Goal: Task Accomplishment & Management: Manage account settings

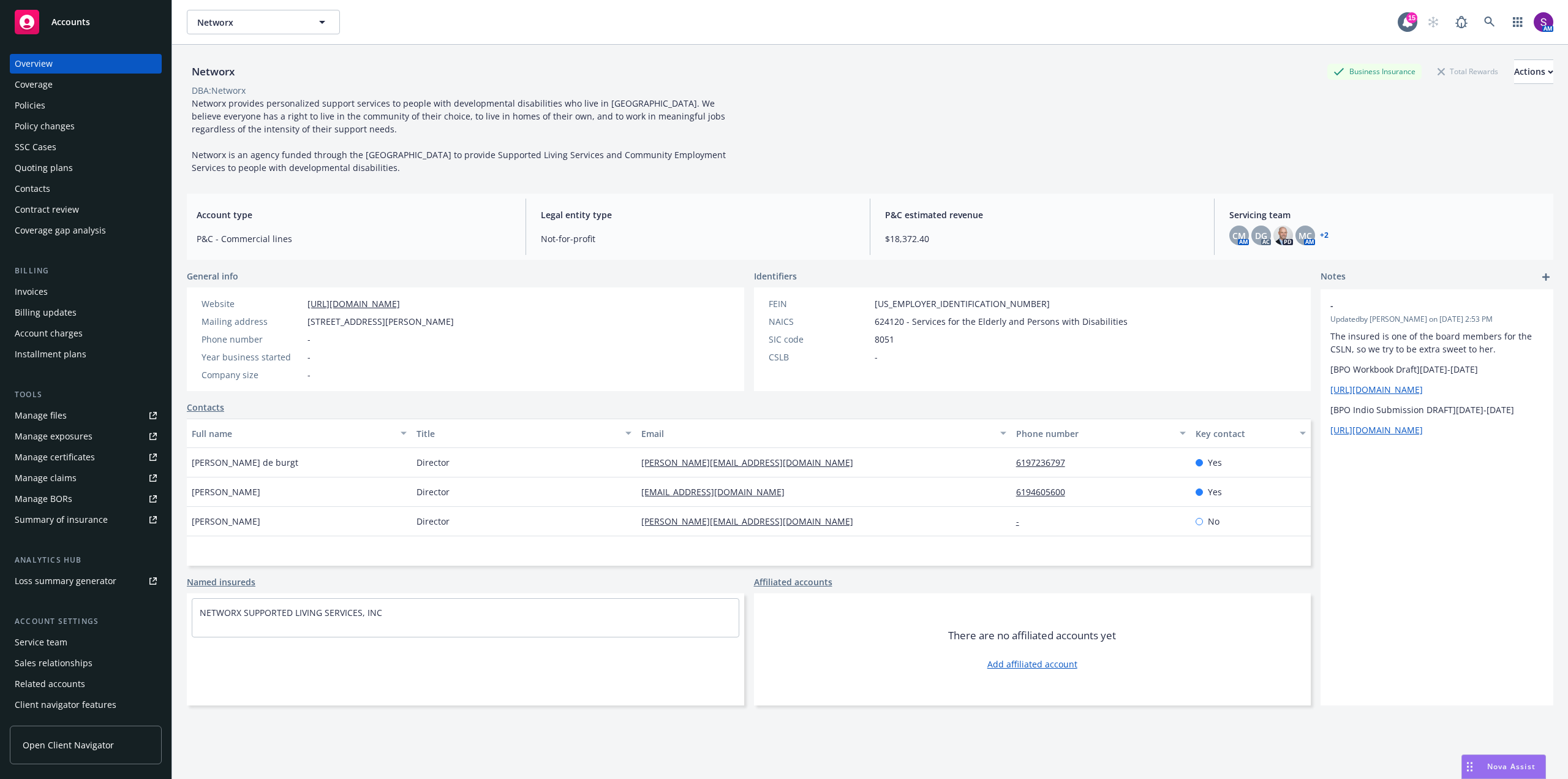
click at [40, 172] on div "Quoting plans" at bounding box center [44, 167] width 58 height 19
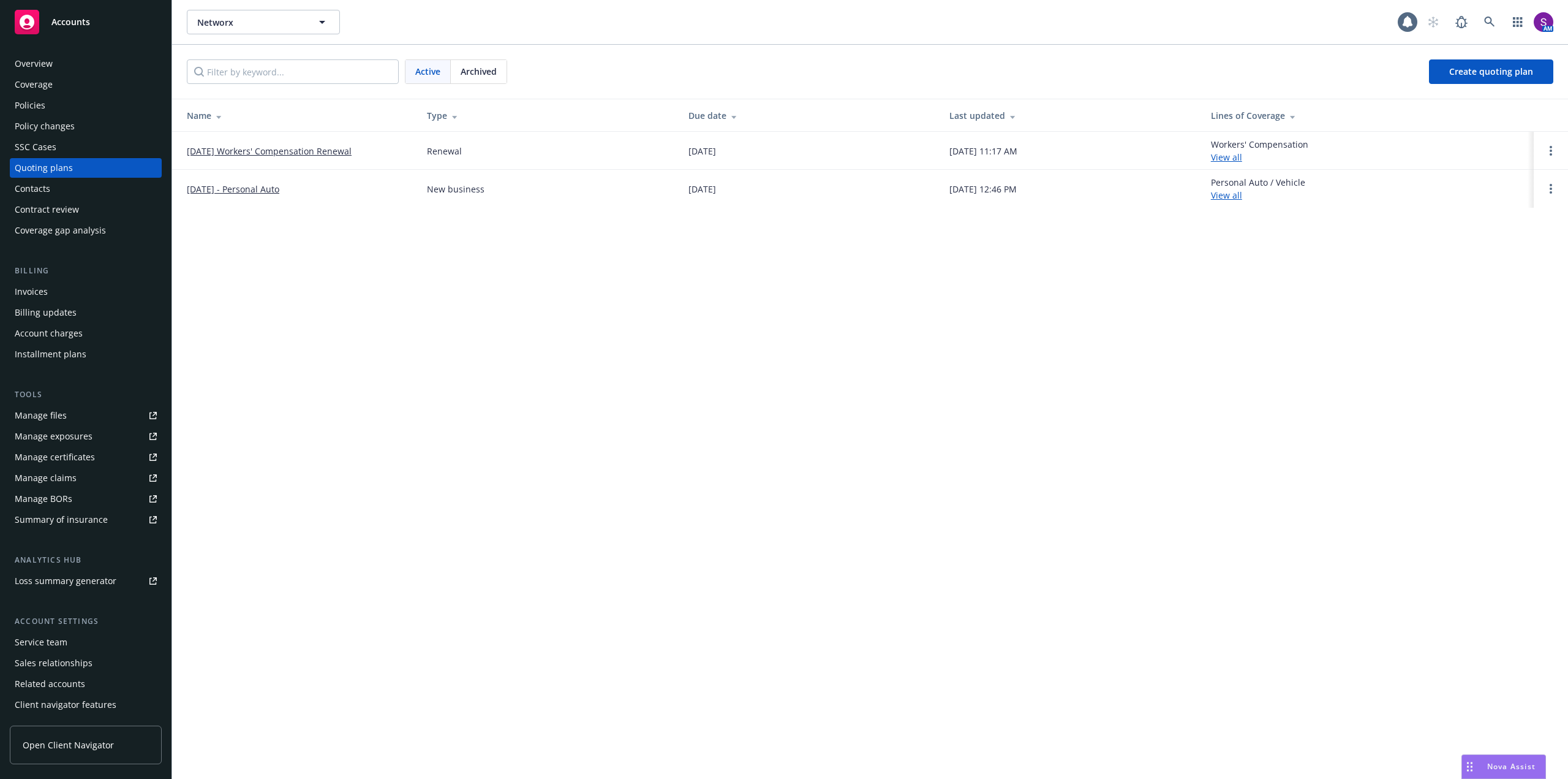
click at [311, 144] on link "[DATE] Workers' Compensation Renewal" at bounding box center [269, 151] width 165 height 13
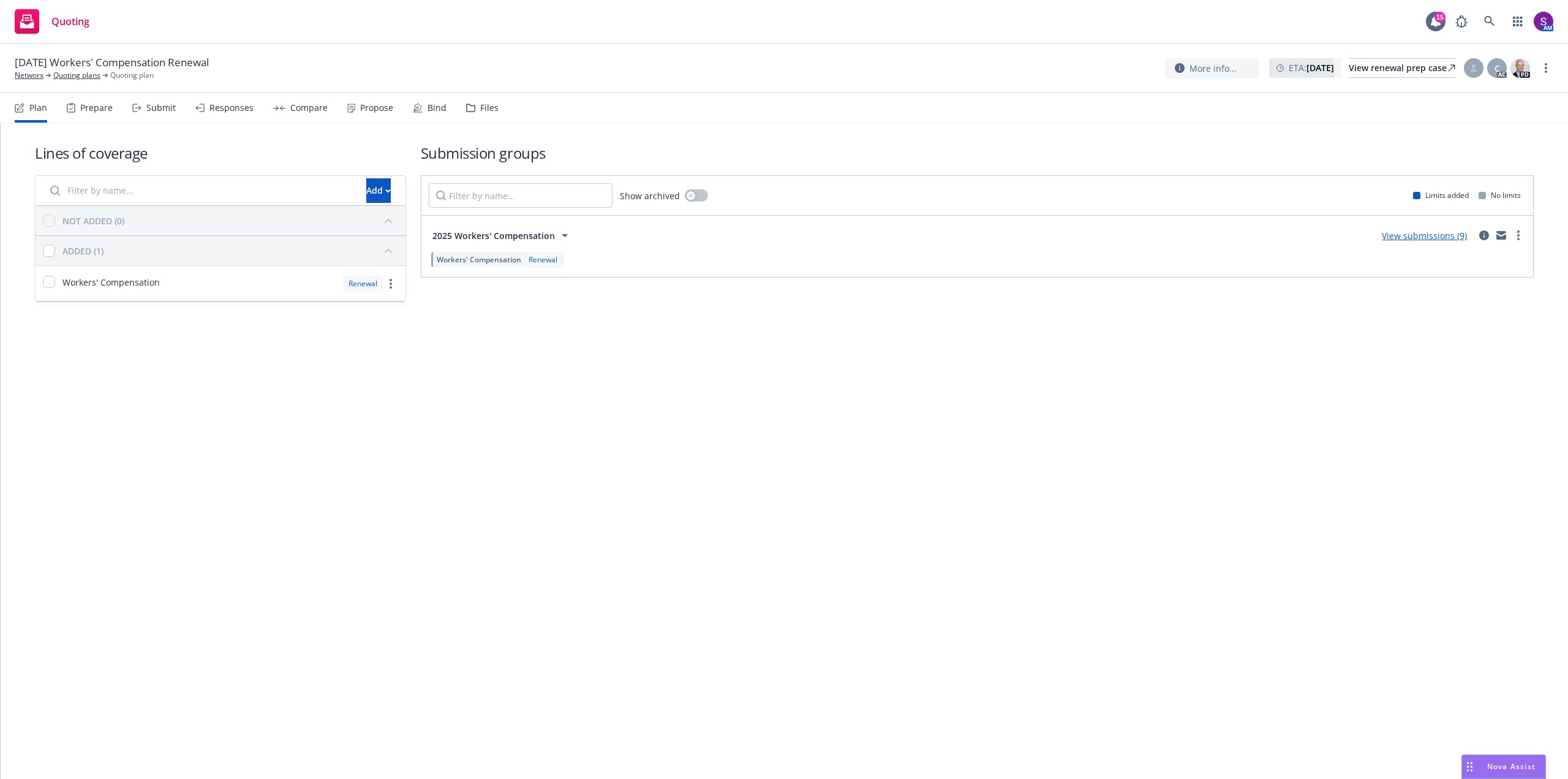
click at [304, 107] on div "Compare" at bounding box center [309, 108] width 37 height 10
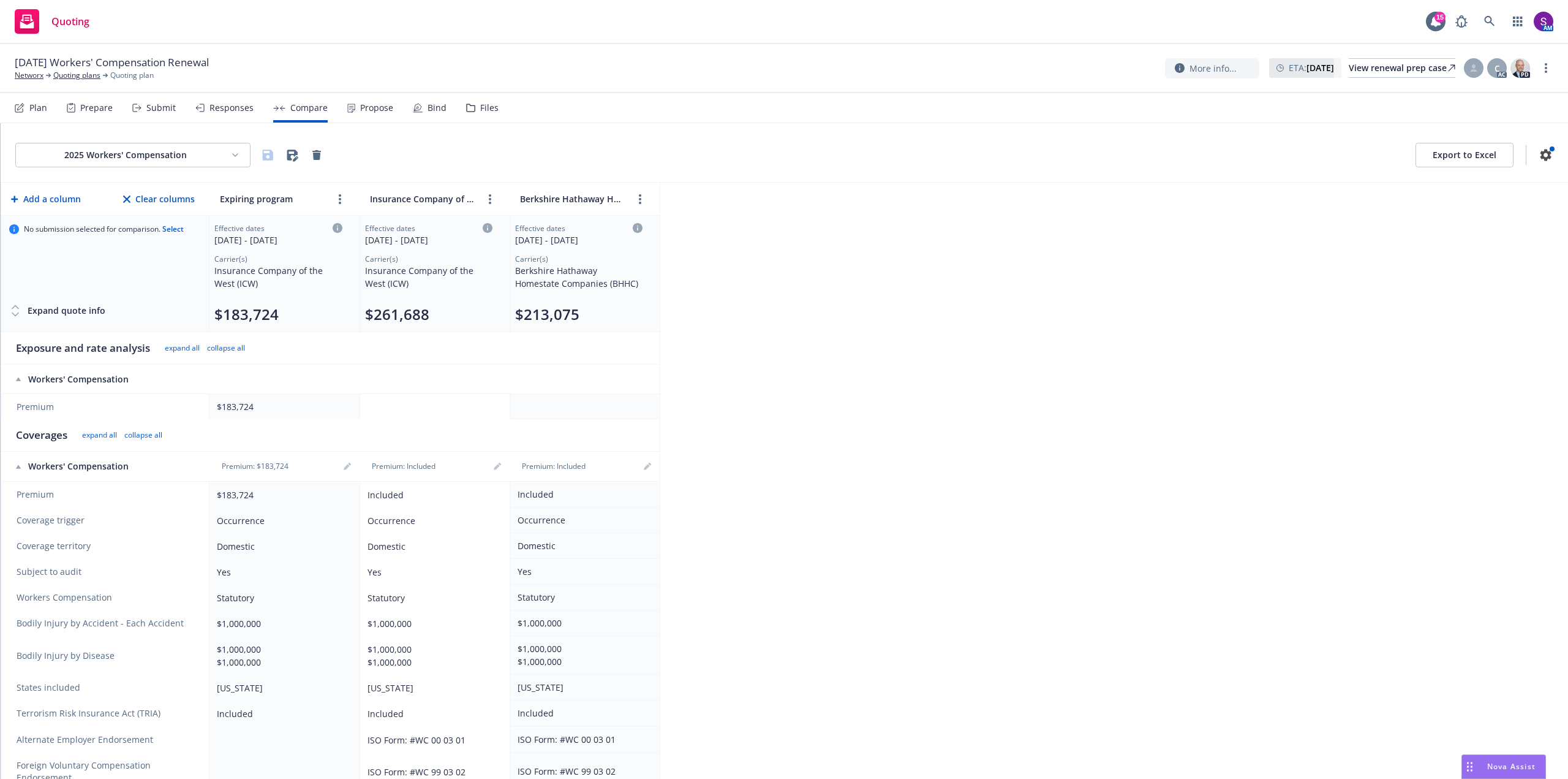
click at [1464, 157] on button "Export to Excel" at bounding box center [1464, 155] width 98 height 24
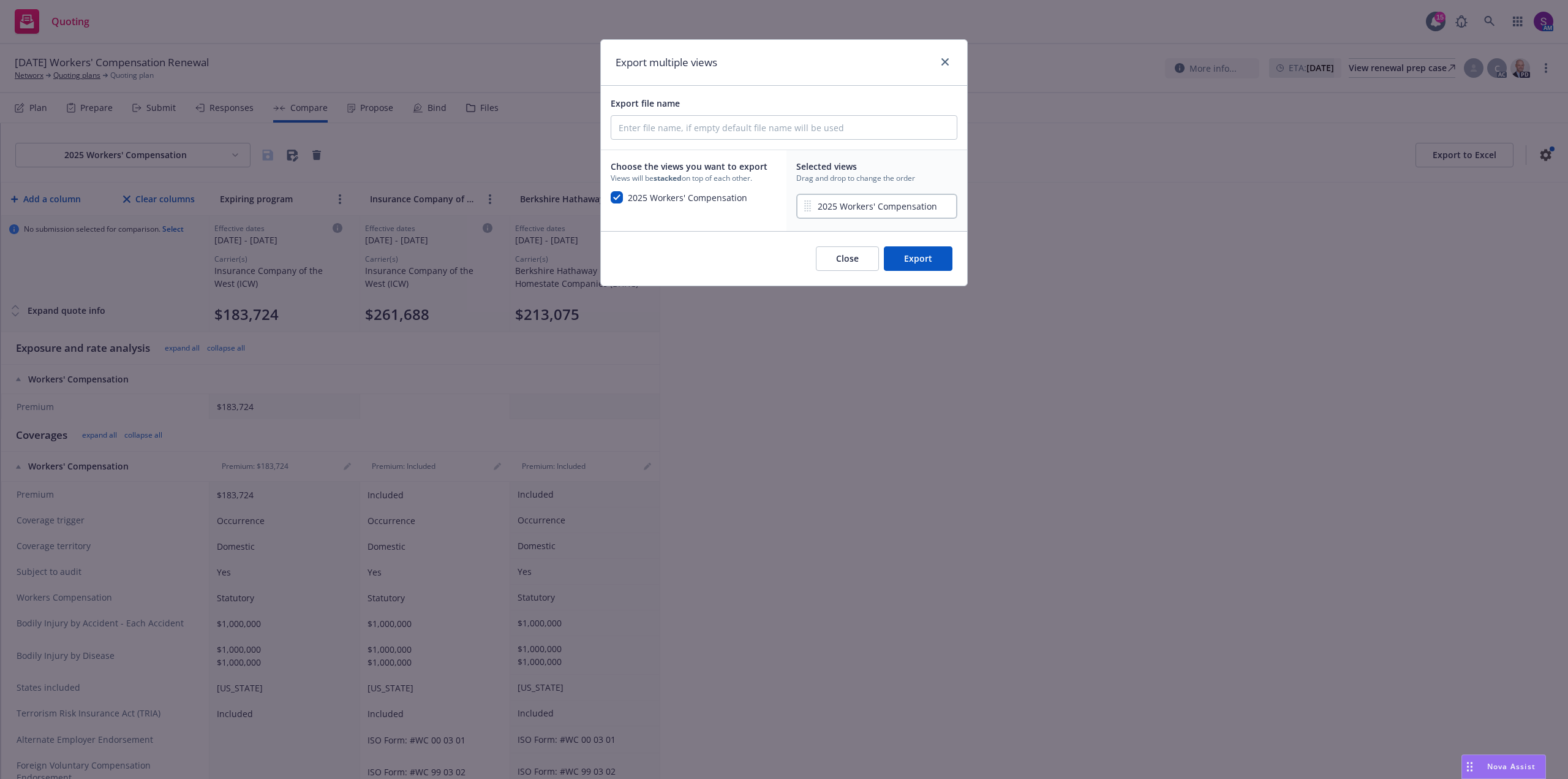
click at [918, 261] on button "Export" at bounding box center [918, 258] width 69 height 24
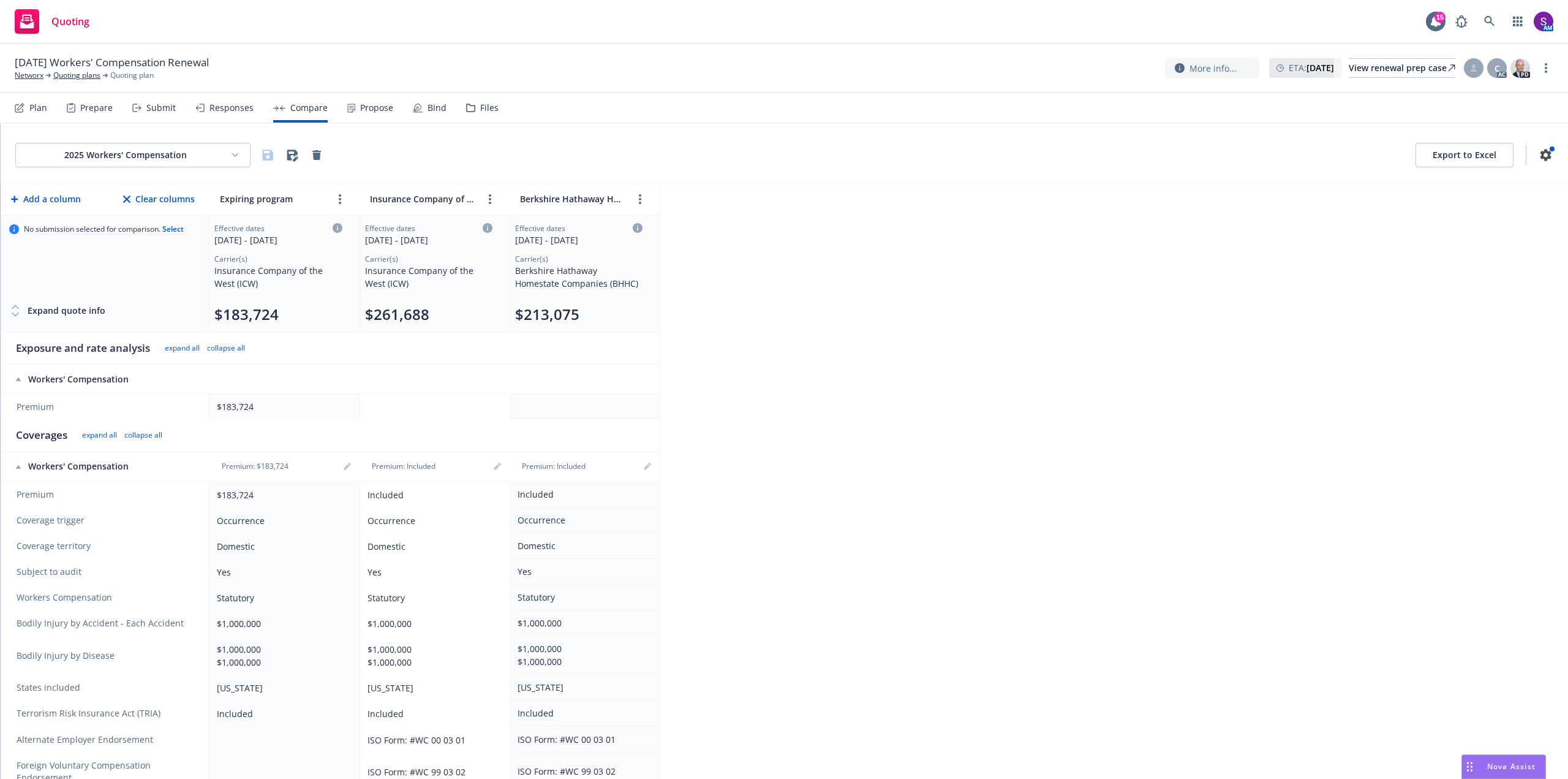
click at [378, 111] on div "Propose" at bounding box center [377, 108] width 33 height 10
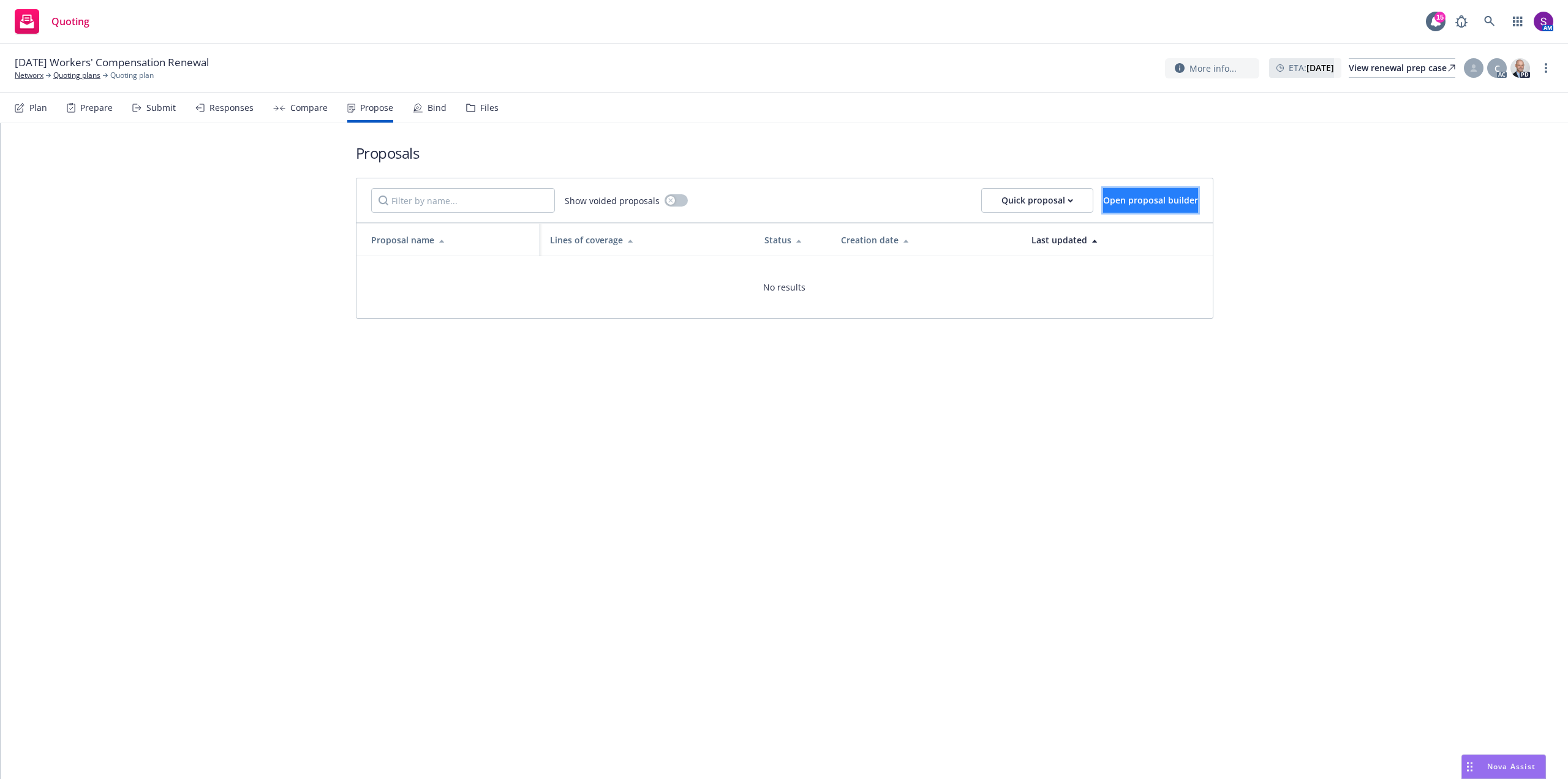
click at [1103, 205] on span "Open proposal builder" at bounding box center [1150, 200] width 95 height 12
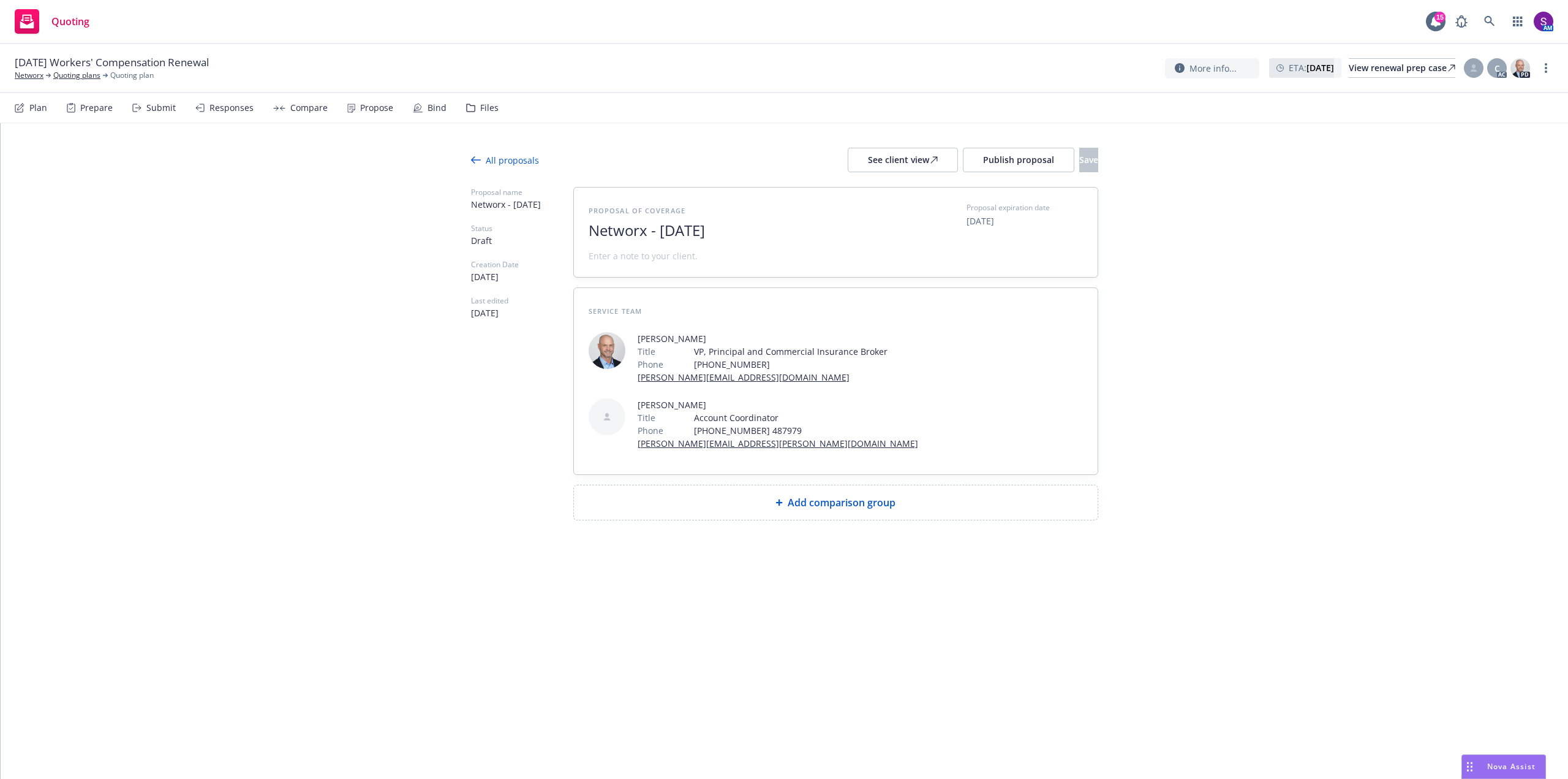
click at [763, 229] on span "Networx - [DATE]" at bounding box center [739, 231] width 300 height 17
drag, startPoint x: 762, startPoint y: 229, endPoint x: 660, endPoint y: 229, distance: 102.0
click at [660, 229] on span "Networx - [DATE]" at bounding box center [739, 231] width 300 height 17
click at [647, 253] on span at bounding box center [643, 256] width 109 height 13
click at [824, 507] on span "Add comparison group" at bounding box center [841, 502] width 108 height 15
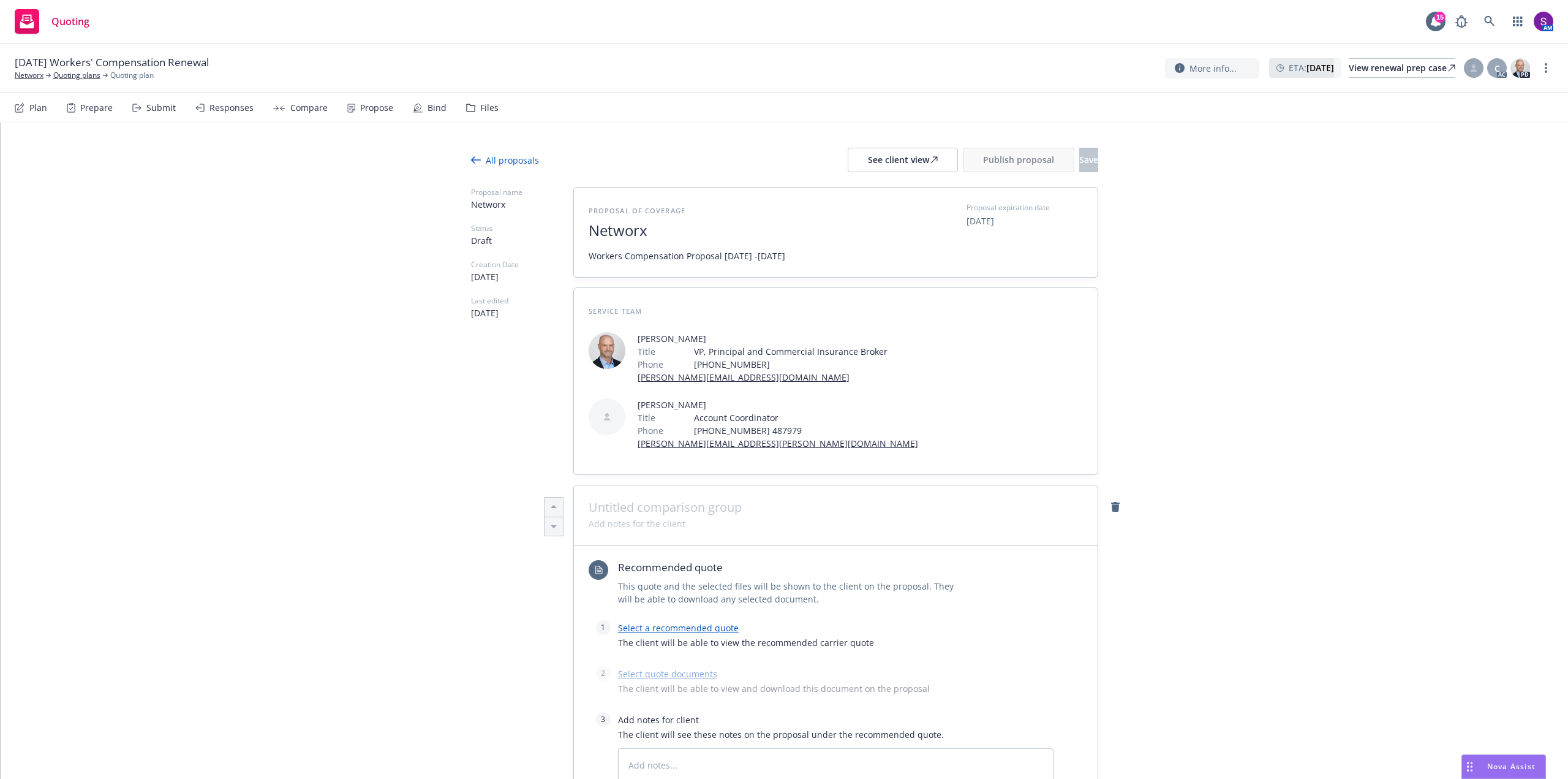
type textarea "x"
click at [651, 510] on span at bounding box center [836, 507] width 494 height 15
click at [651, 510] on span "Workers COmpensation" at bounding box center [836, 507] width 494 height 15
click at [683, 624] on link "Select a recommended quote" at bounding box center [678, 627] width 121 height 12
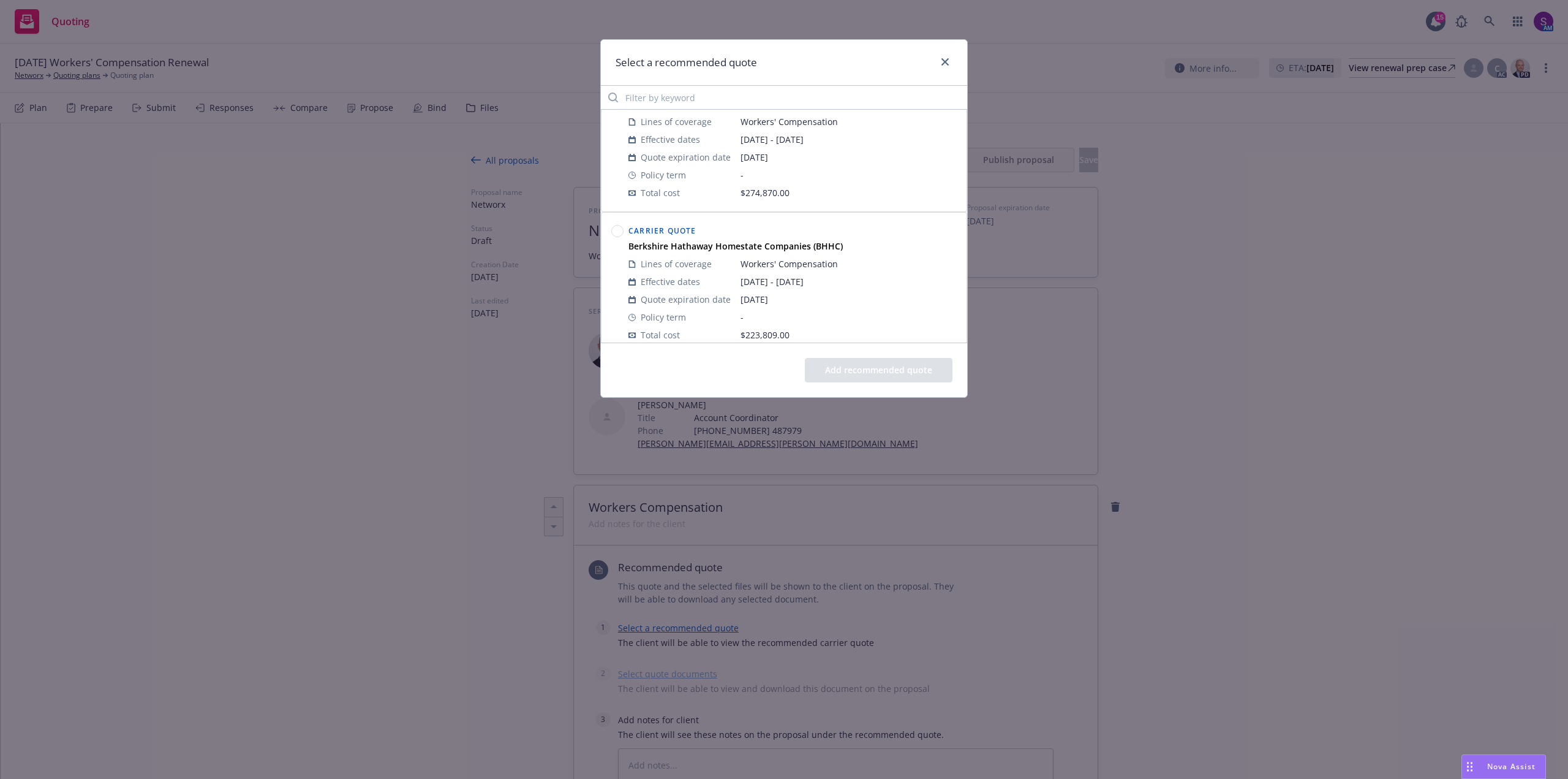
scroll to position [61, 0]
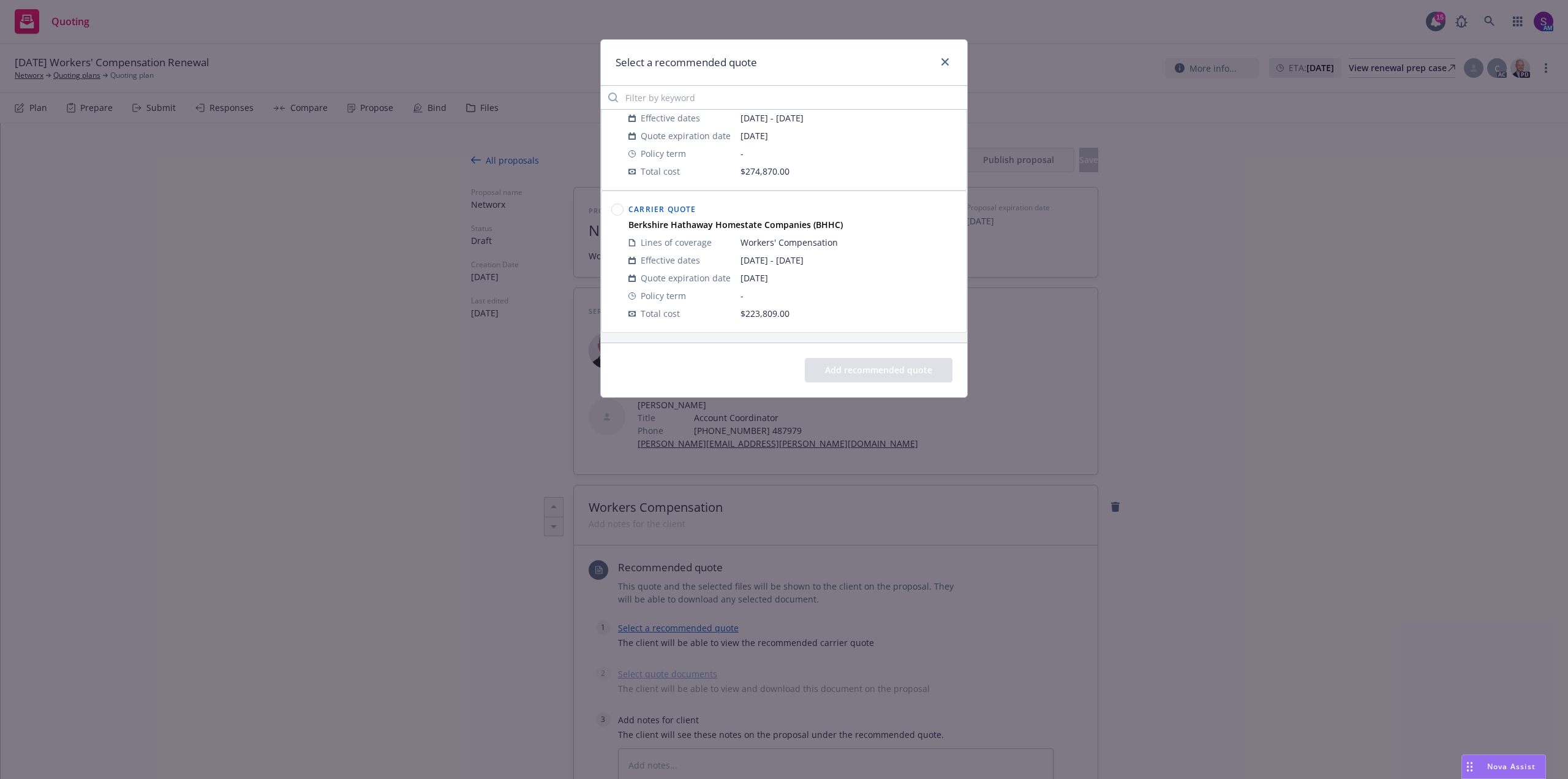
click at [621, 213] on circle at bounding box center [618, 210] width 12 height 12
click at [870, 369] on button "Add recommended quote" at bounding box center [879, 370] width 147 height 24
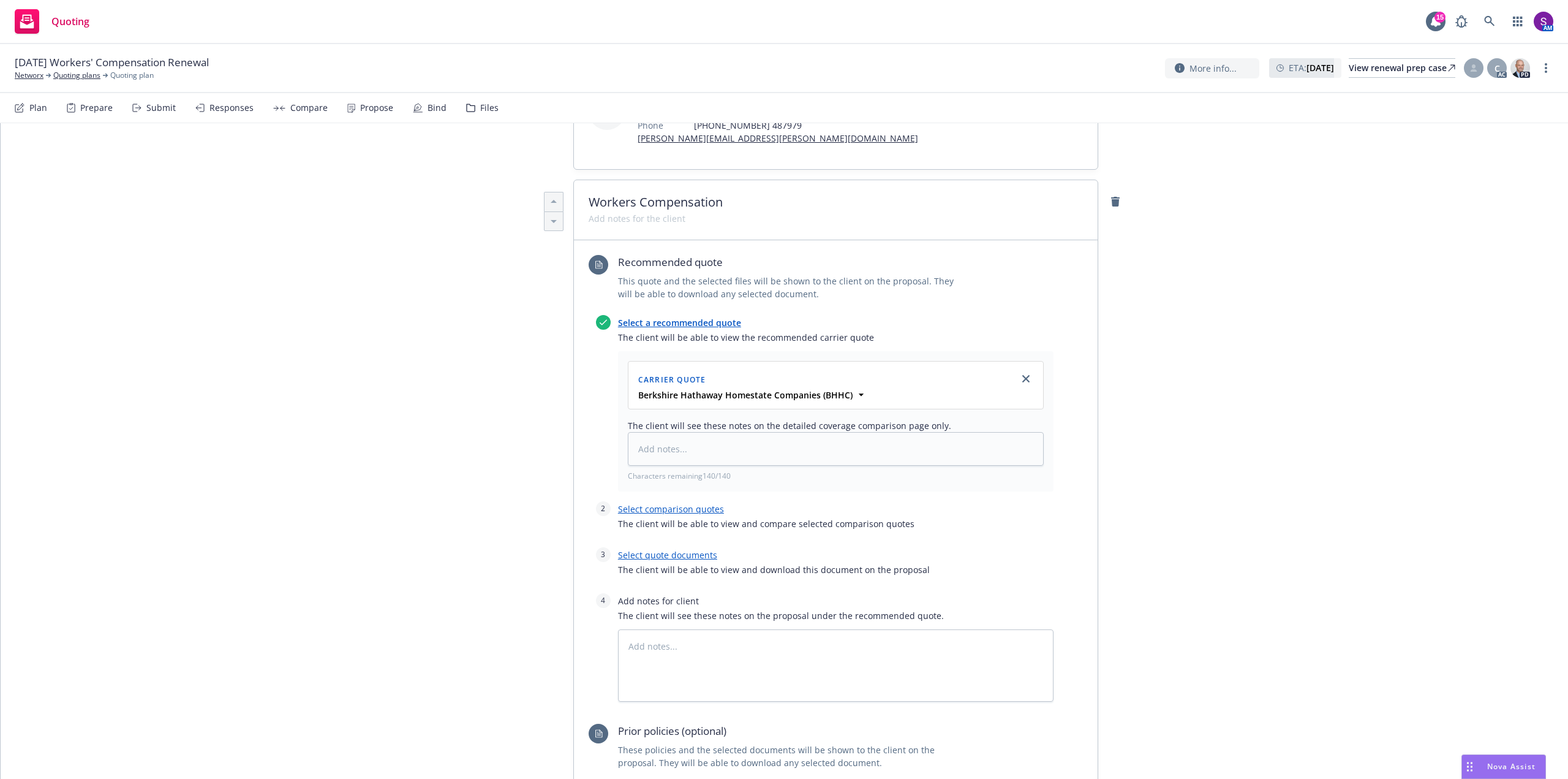
scroll to position [306, 0]
click at [658, 440] on textarea at bounding box center [836, 447] width 416 height 34
click at [661, 507] on link "Select comparison quotes" at bounding box center [671, 507] width 106 height 12
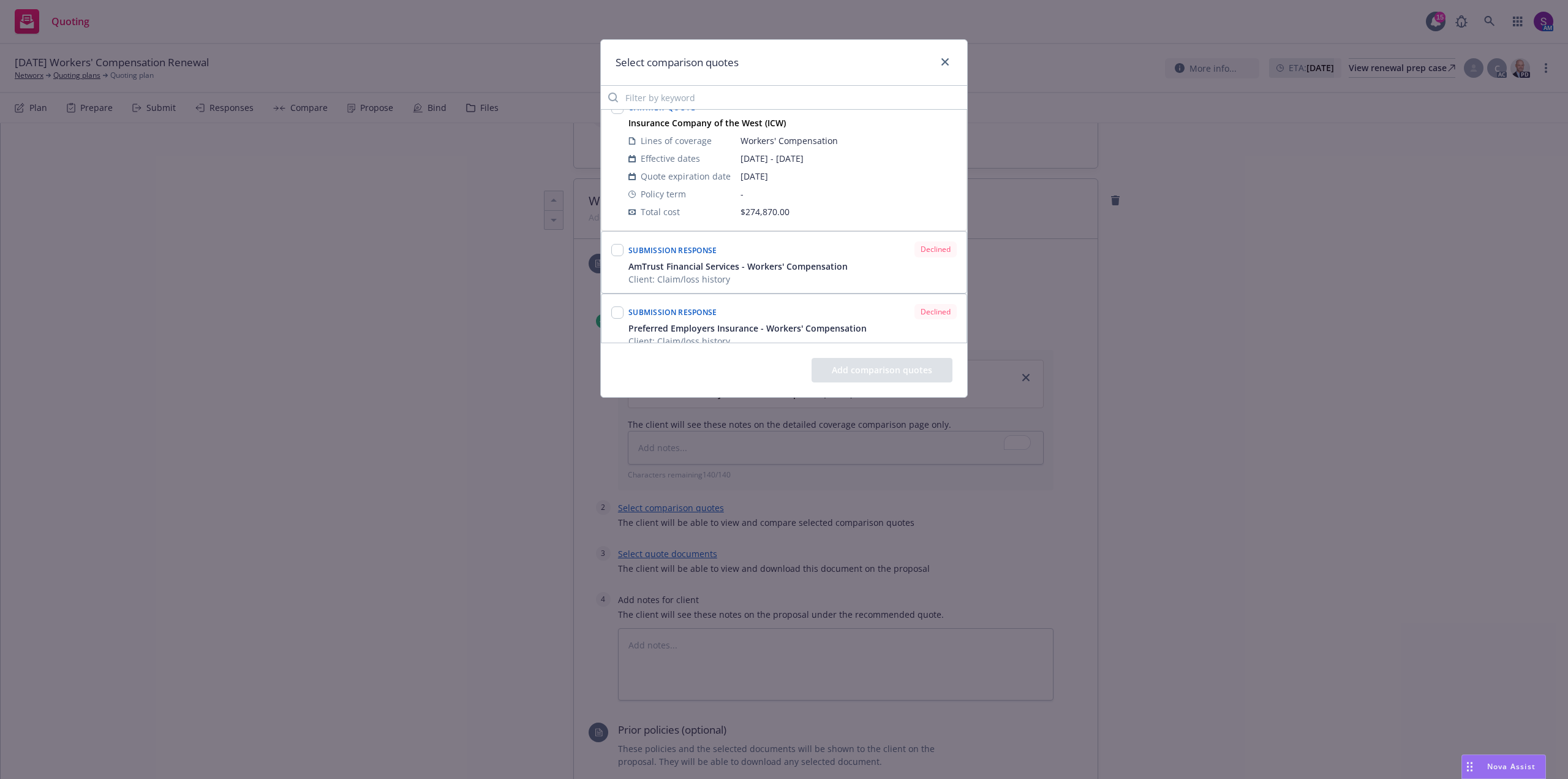
scroll to position [0, 0]
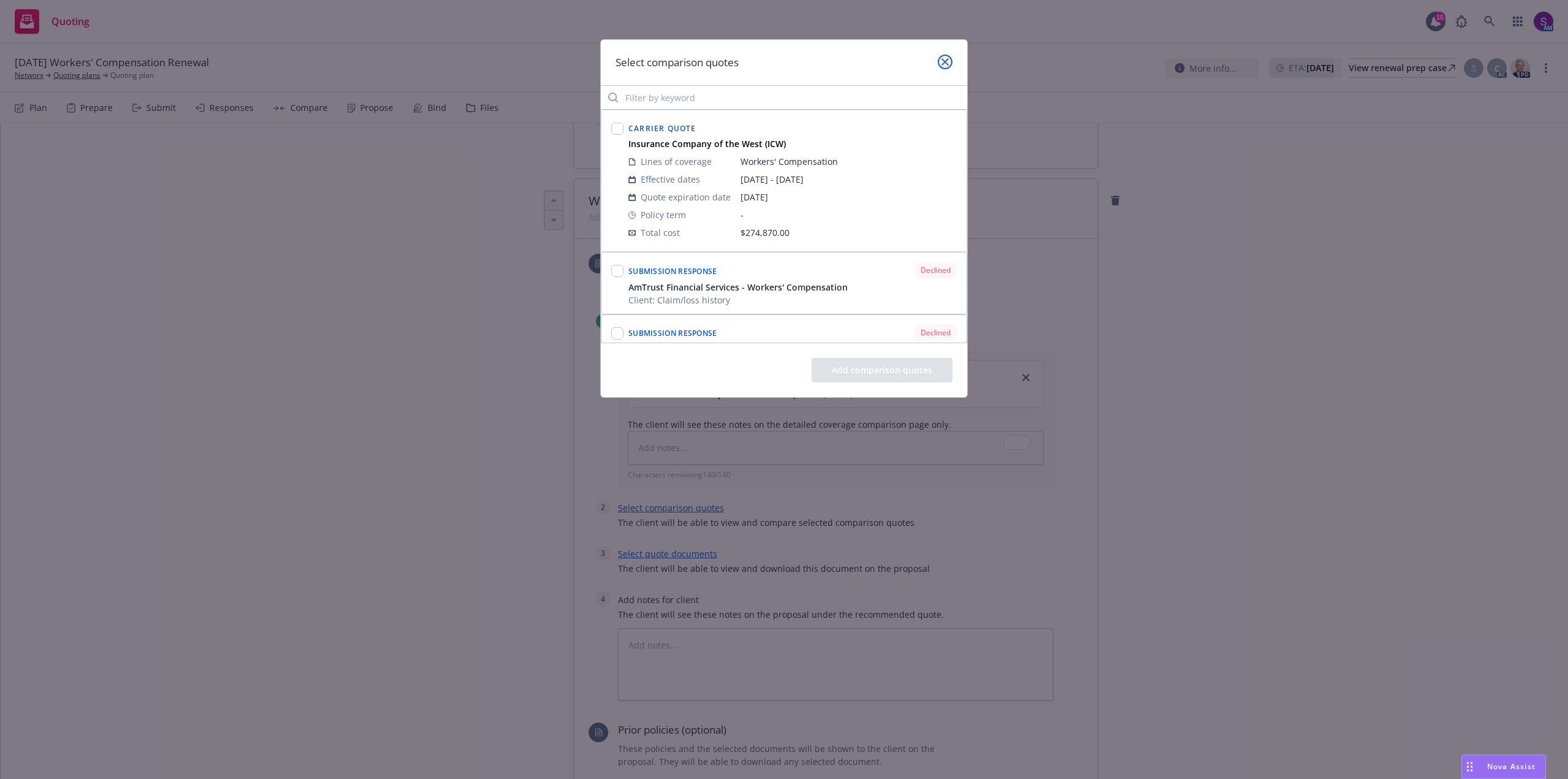
click at [949, 64] on link "close" at bounding box center [945, 62] width 15 height 15
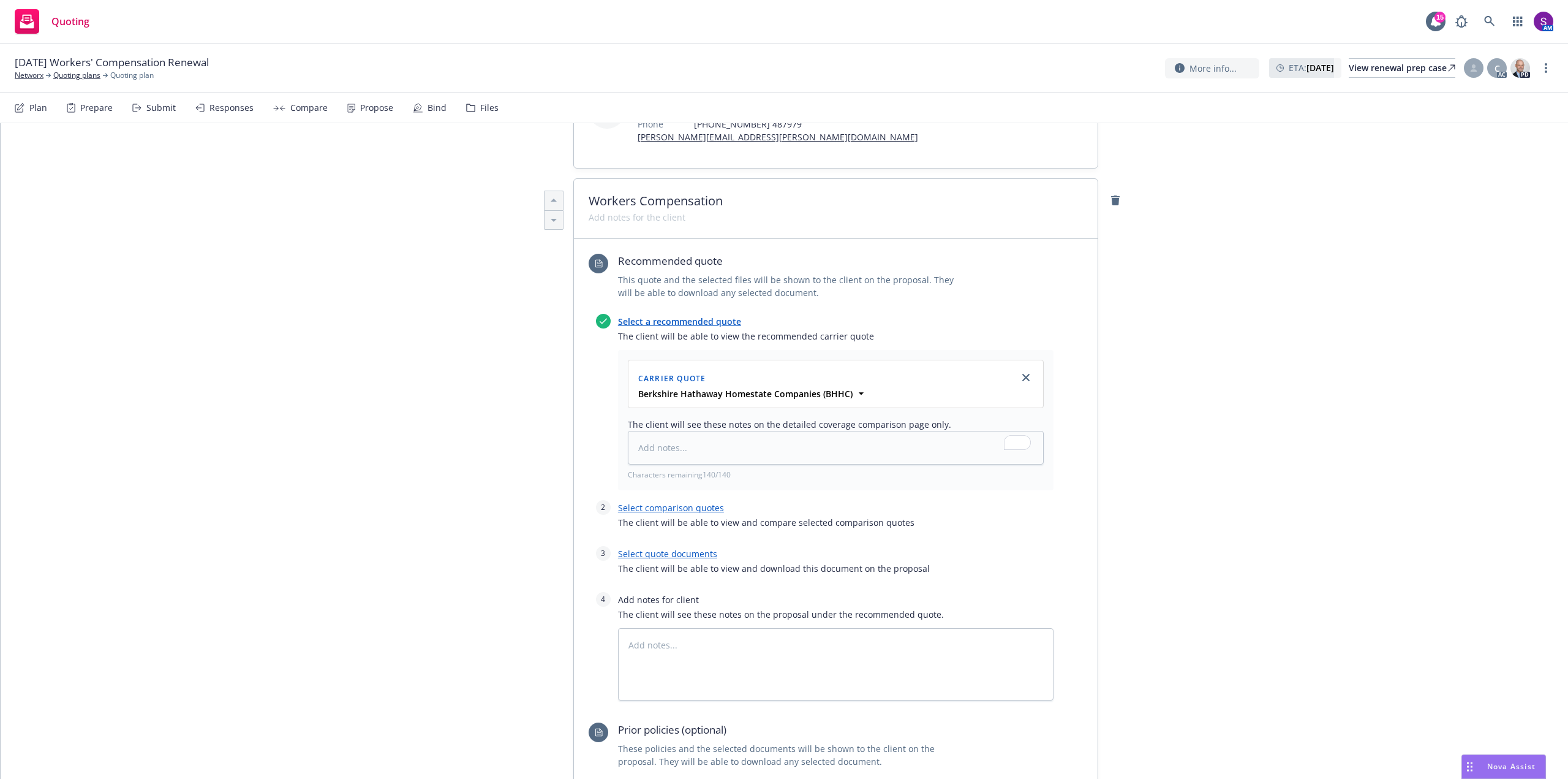
click at [669, 507] on link "Select comparison quotes" at bounding box center [671, 507] width 106 height 12
type textarea "x"
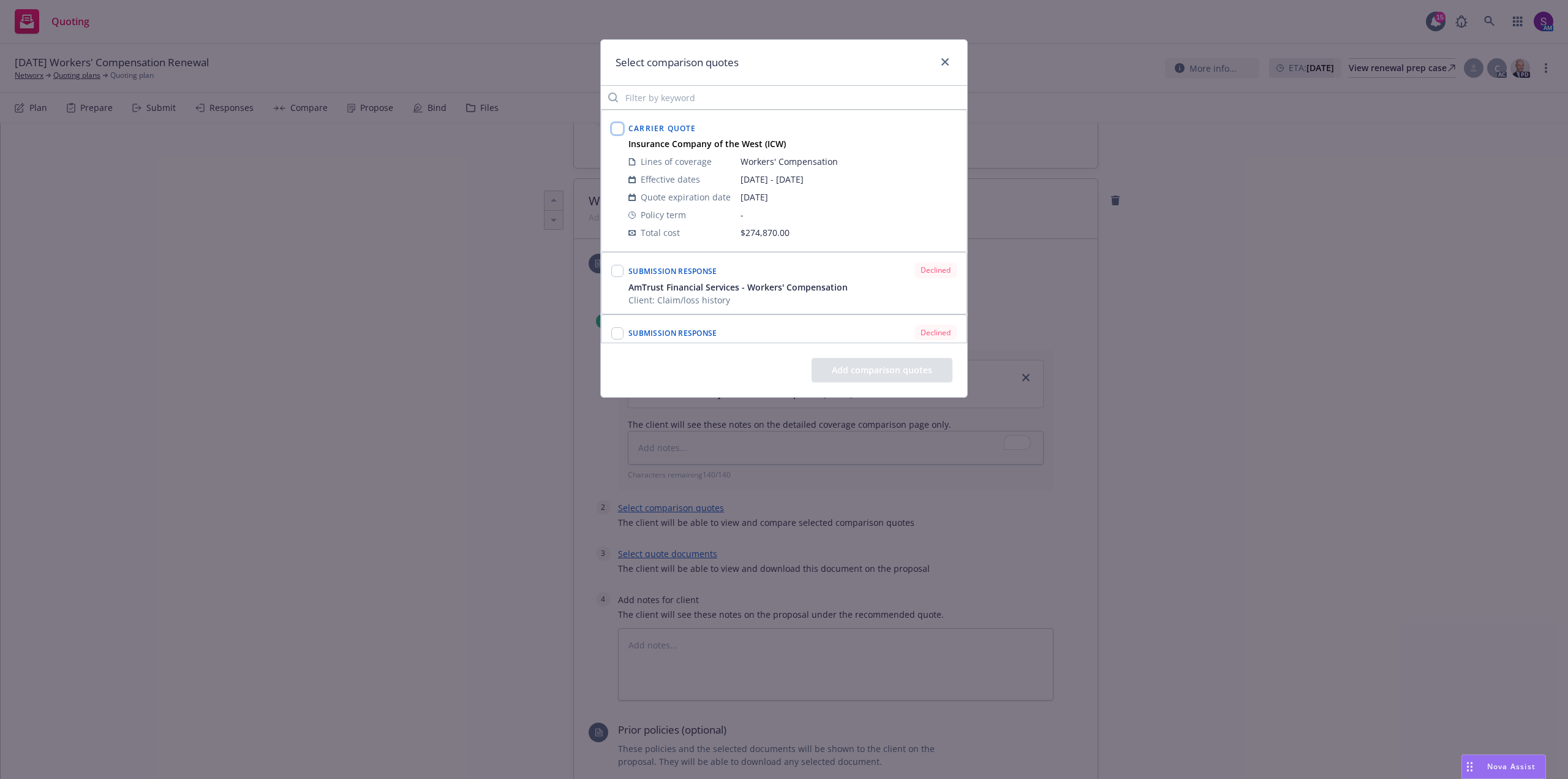
click at [619, 126] on input "checkbox" at bounding box center [618, 129] width 12 height 12
checkbox input "true"
click at [876, 371] on button "Add comparison quotes" at bounding box center [882, 370] width 141 height 24
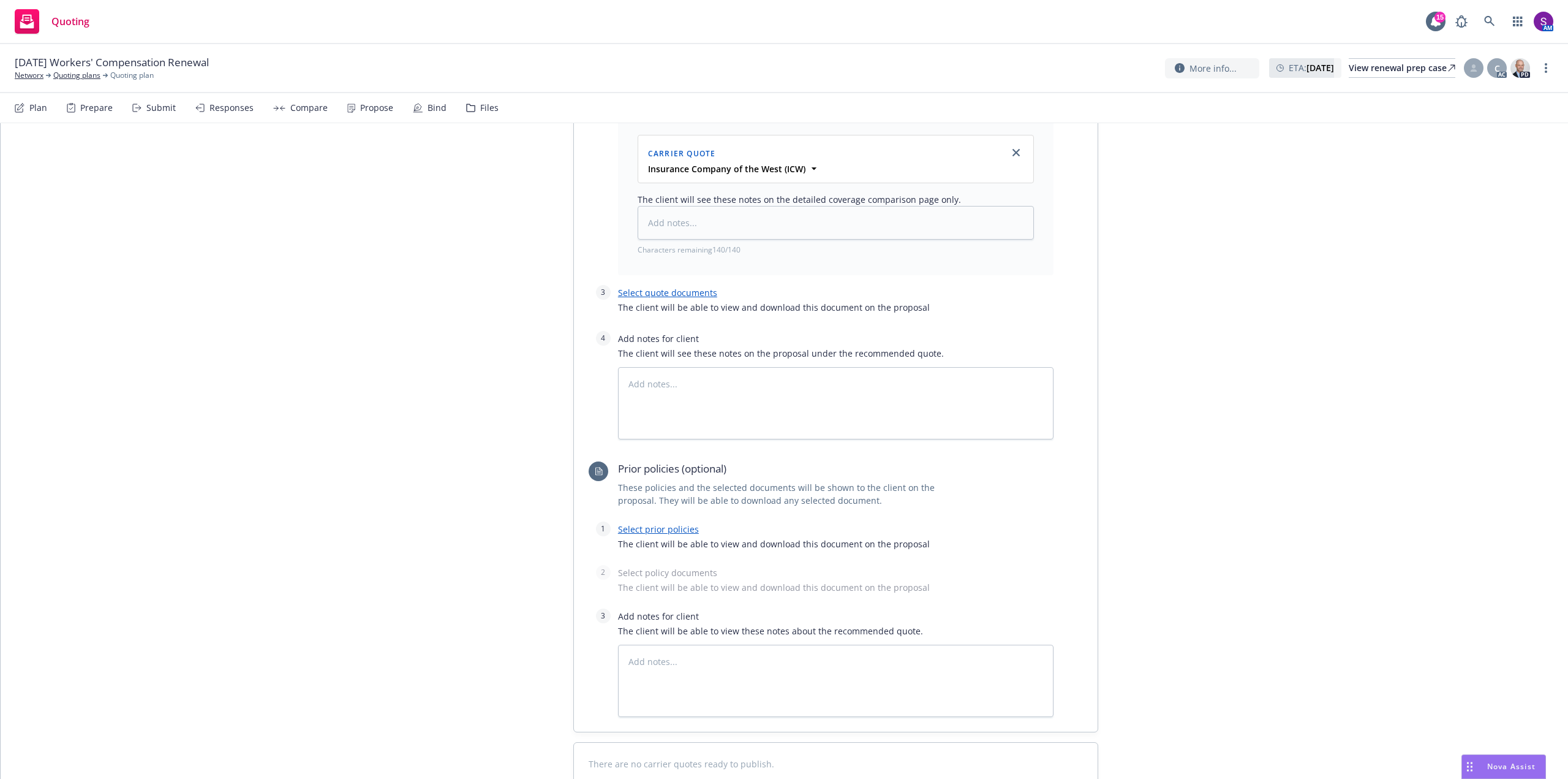
scroll to position [735, 0]
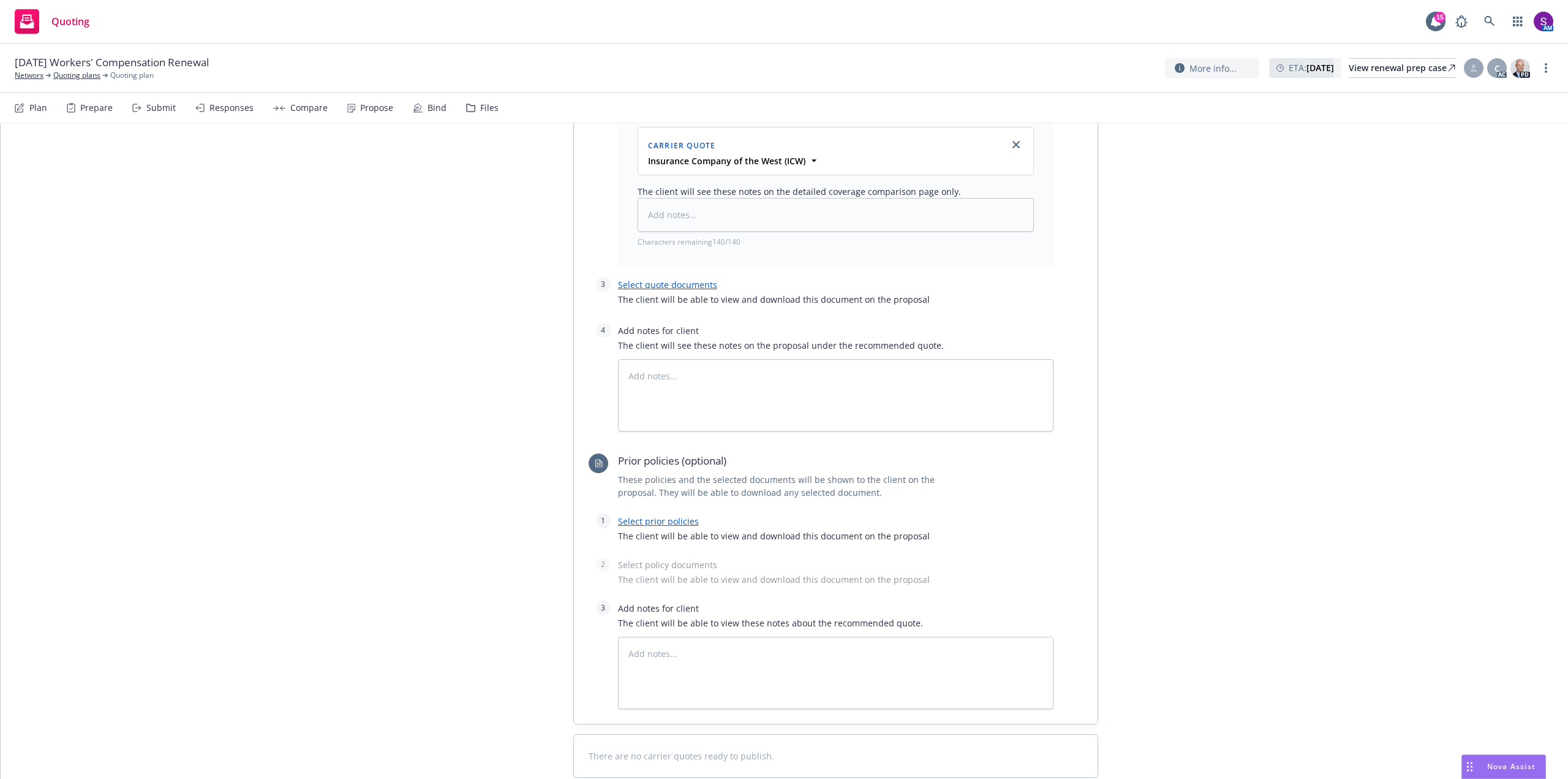
click at [673, 287] on link "Select quote documents" at bounding box center [668, 284] width 99 height 12
type textarea "x"
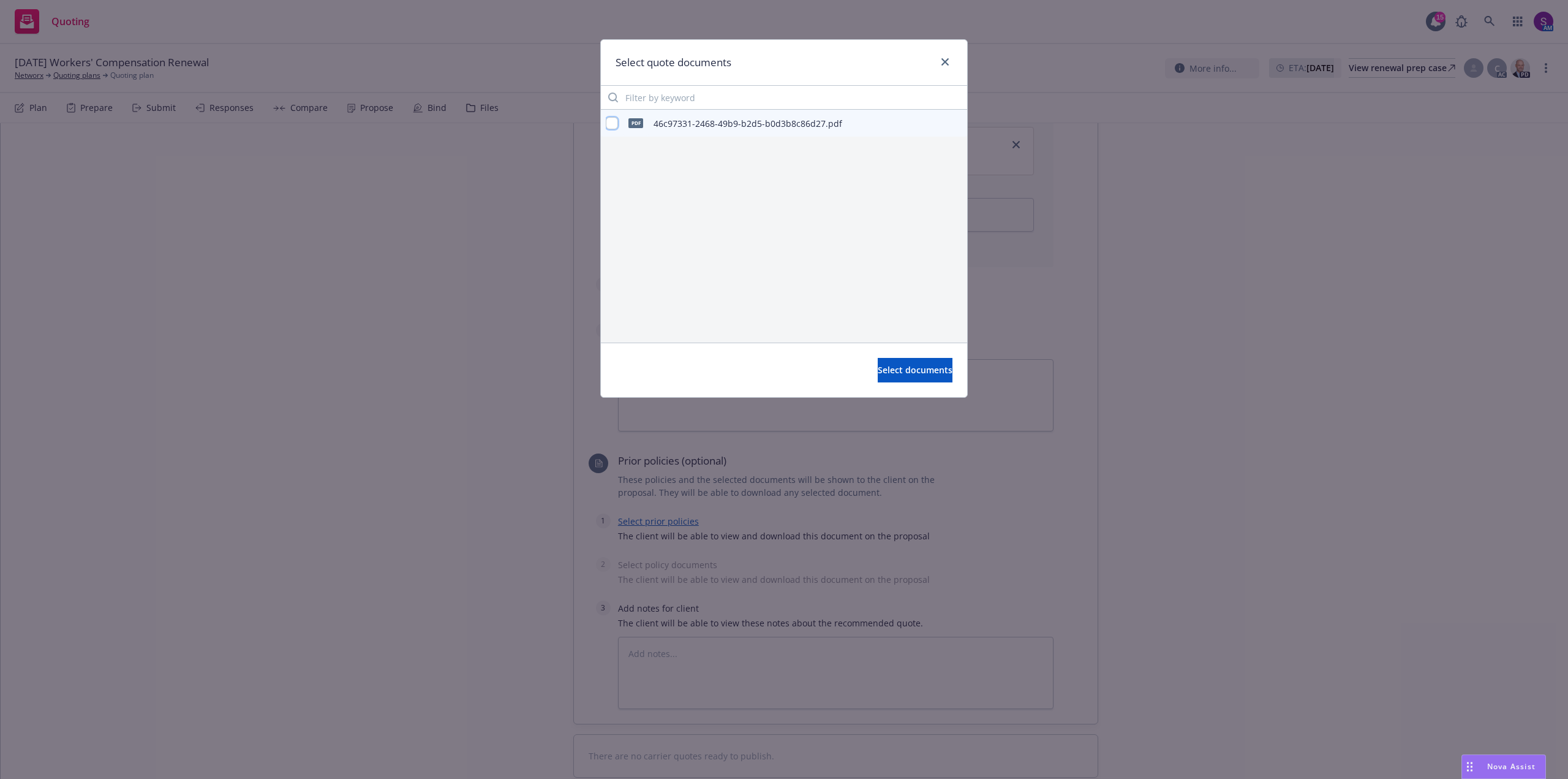
click at [613, 122] on input "checkbox" at bounding box center [612, 123] width 12 height 12
checkbox input "true"
click at [900, 373] on span "Select documents" at bounding box center [915, 370] width 75 height 12
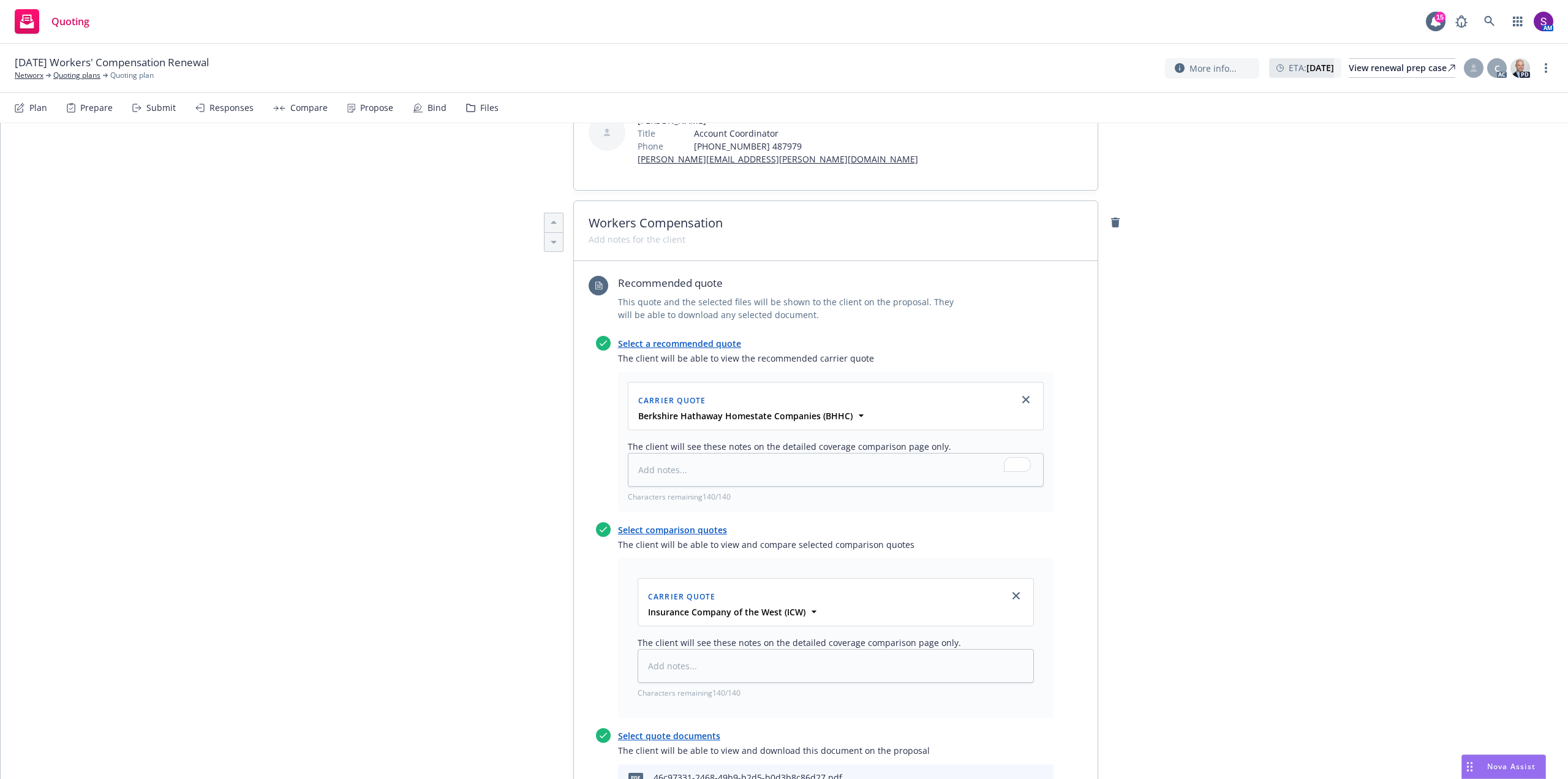
scroll to position [283, 0]
click at [682, 344] on link "Select a recommended quote" at bounding box center [679, 344] width 123 height 12
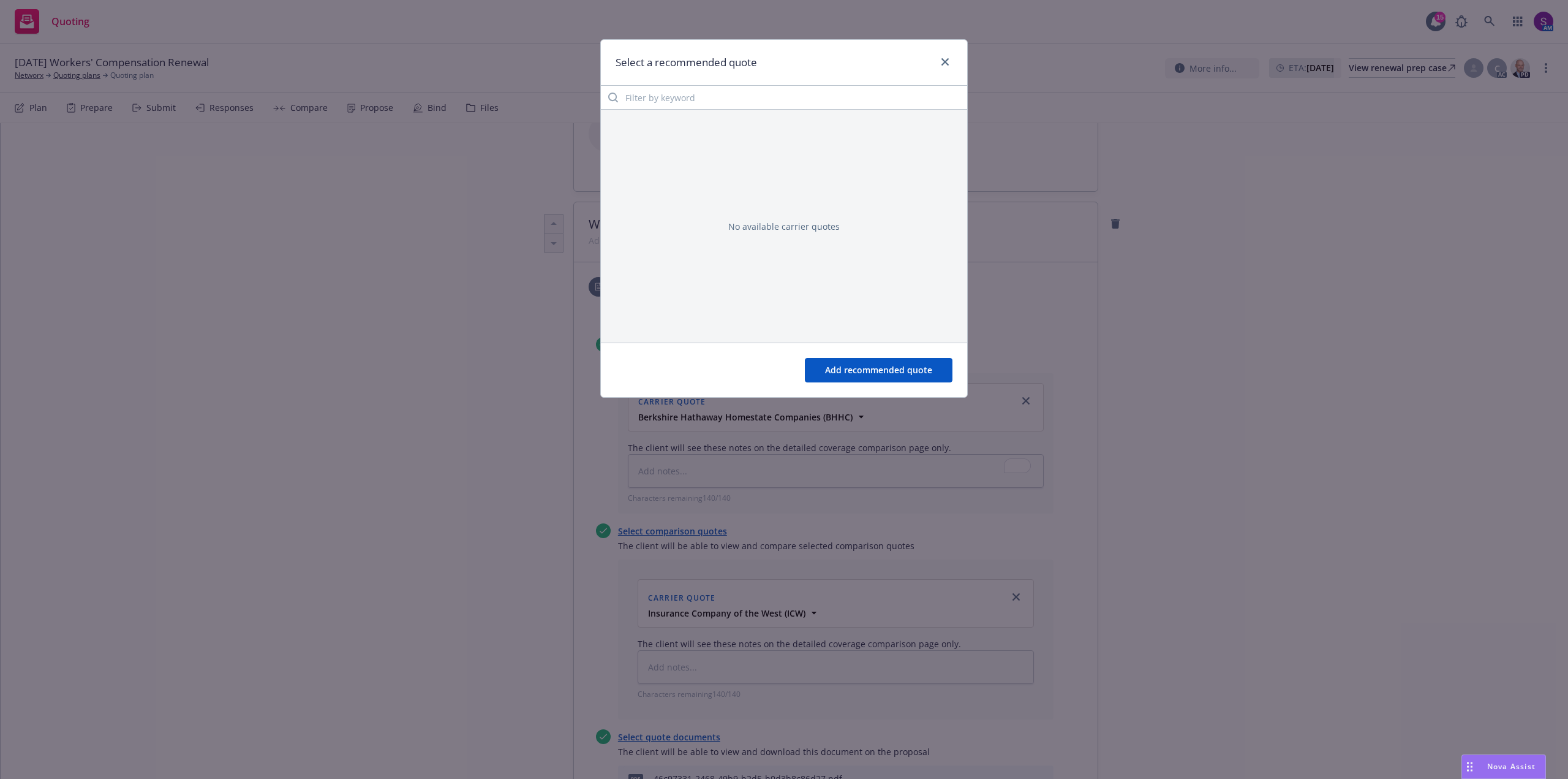
click at [889, 369] on button "Add recommended quote" at bounding box center [879, 370] width 147 height 24
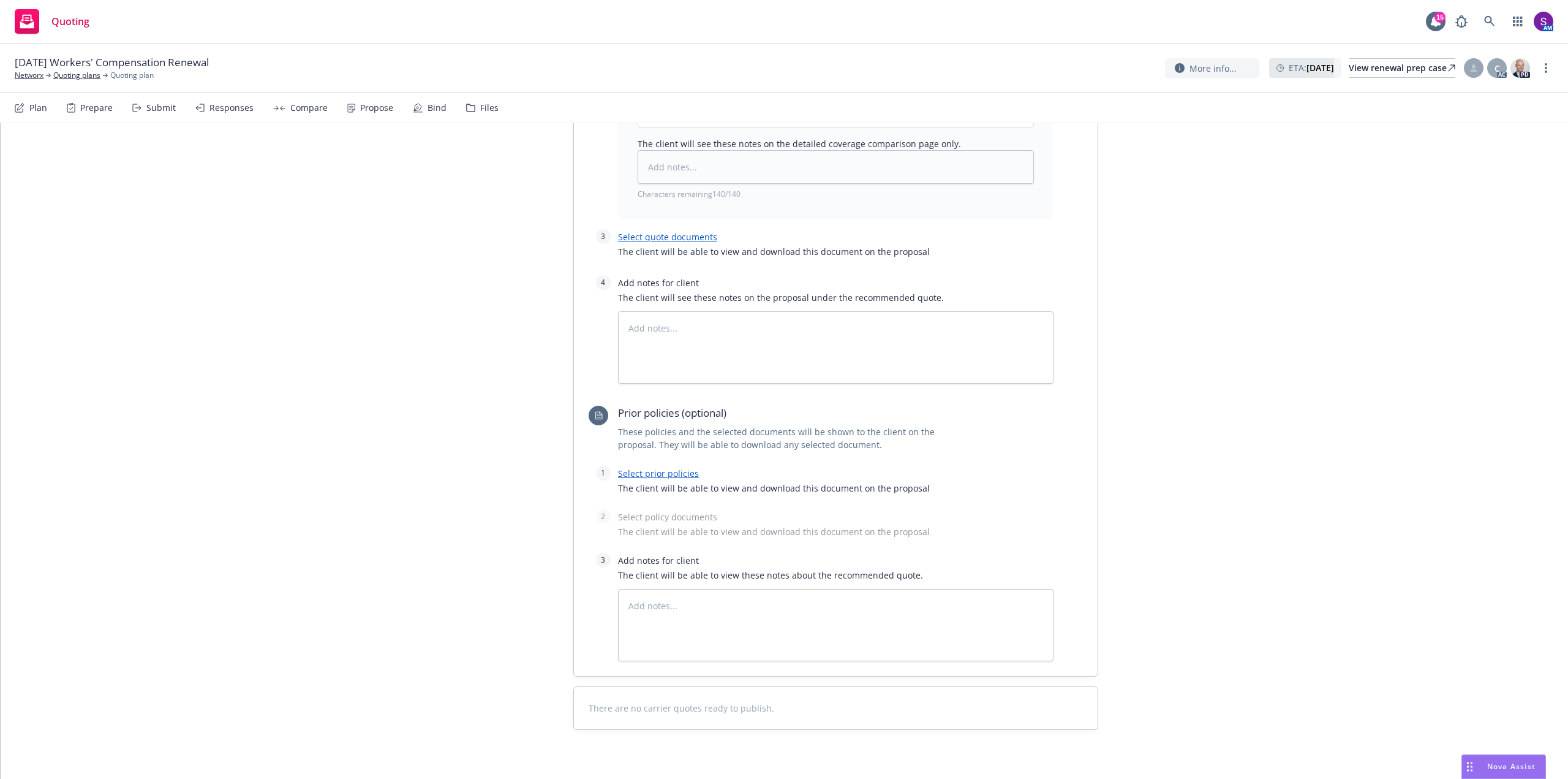
scroll to position [808, 0]
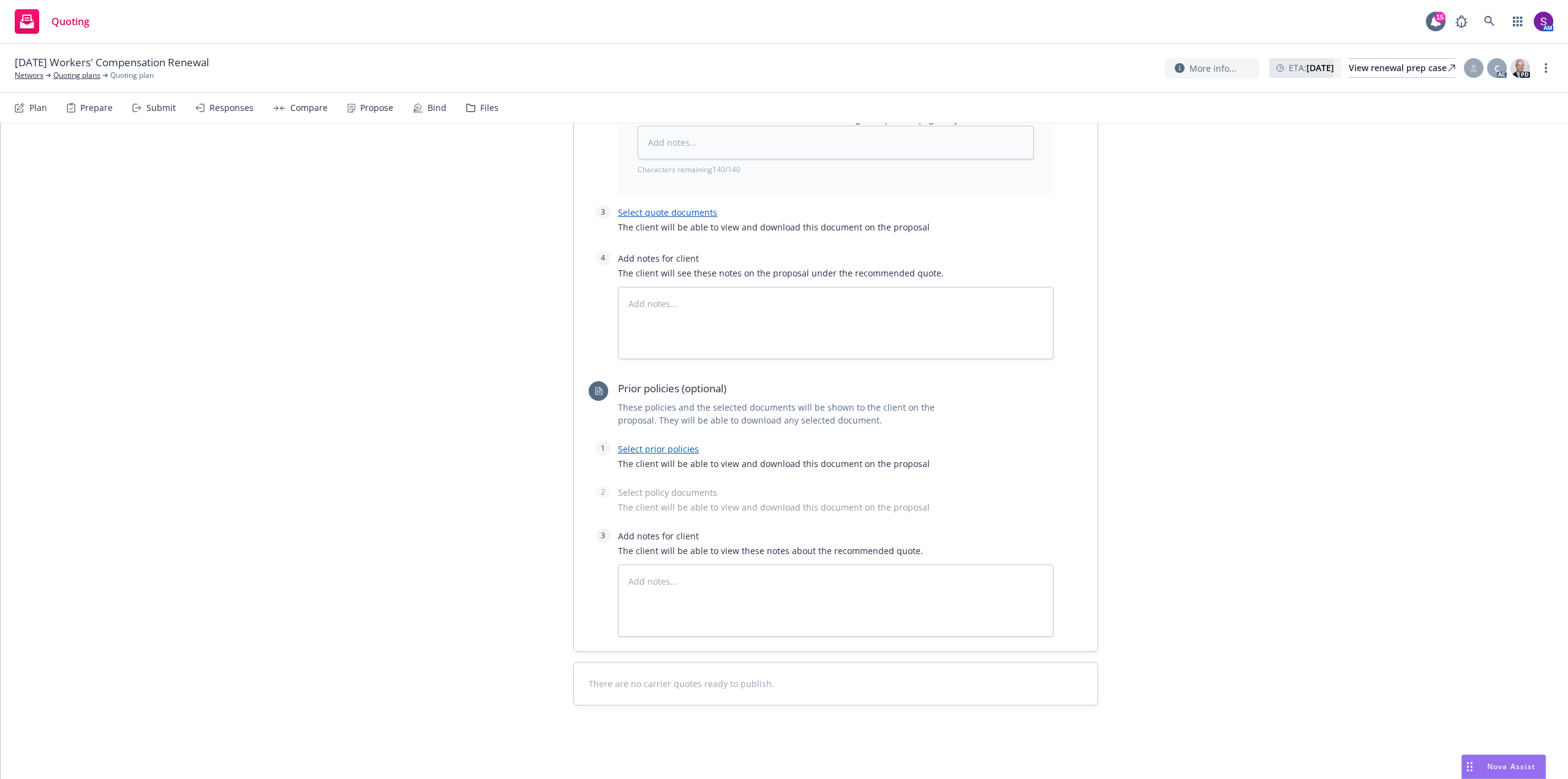
click at [670, 448] on link "Select prior policies" at bounding box center [658, 449] width 81 height 12
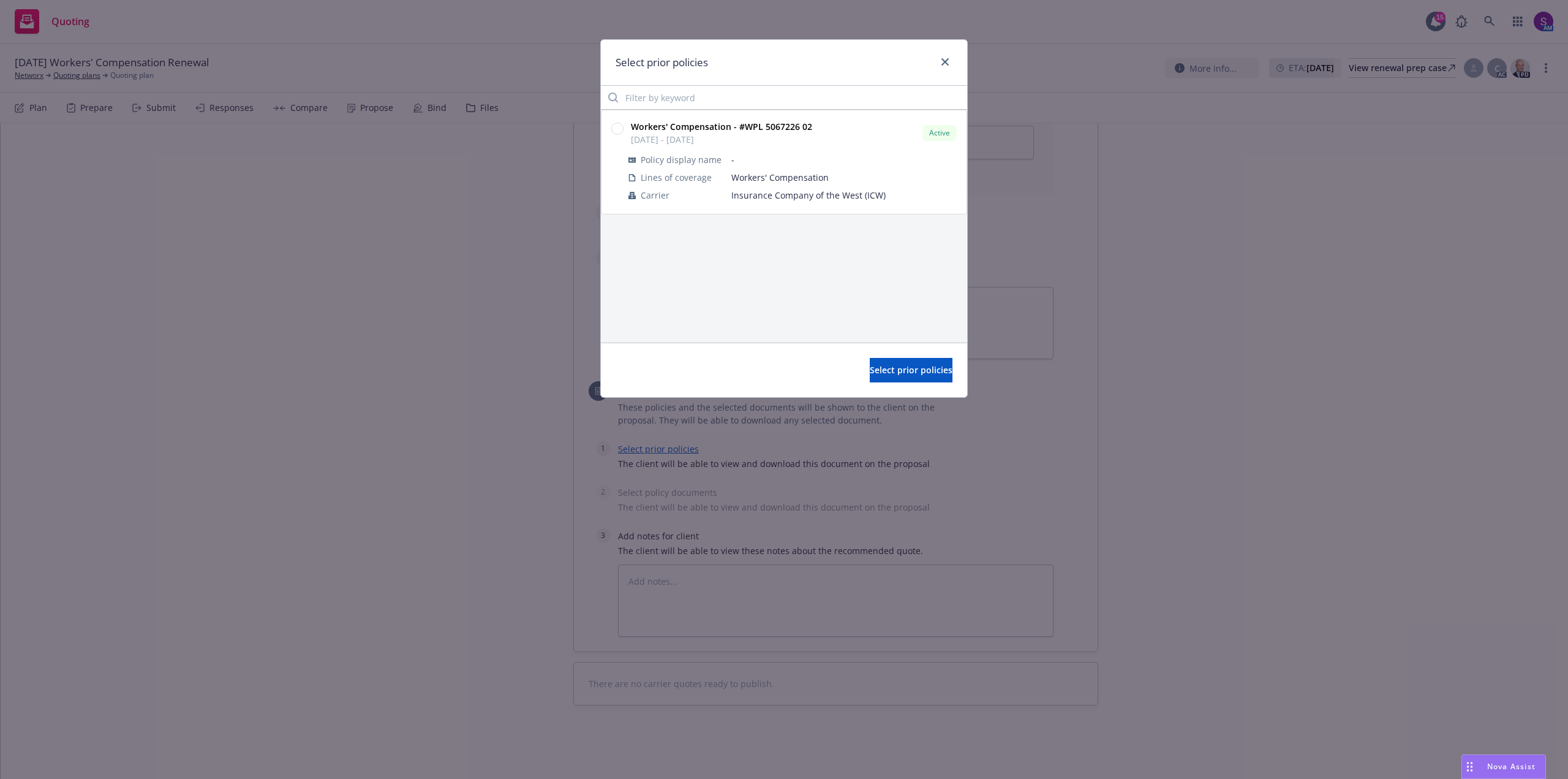
click at [618, 127] on circle at bounding box center [618, 129] width 12 height 12
click at [891, 370] on span "Select prior policies" at bounding box center [911, 370] width 82 height 12
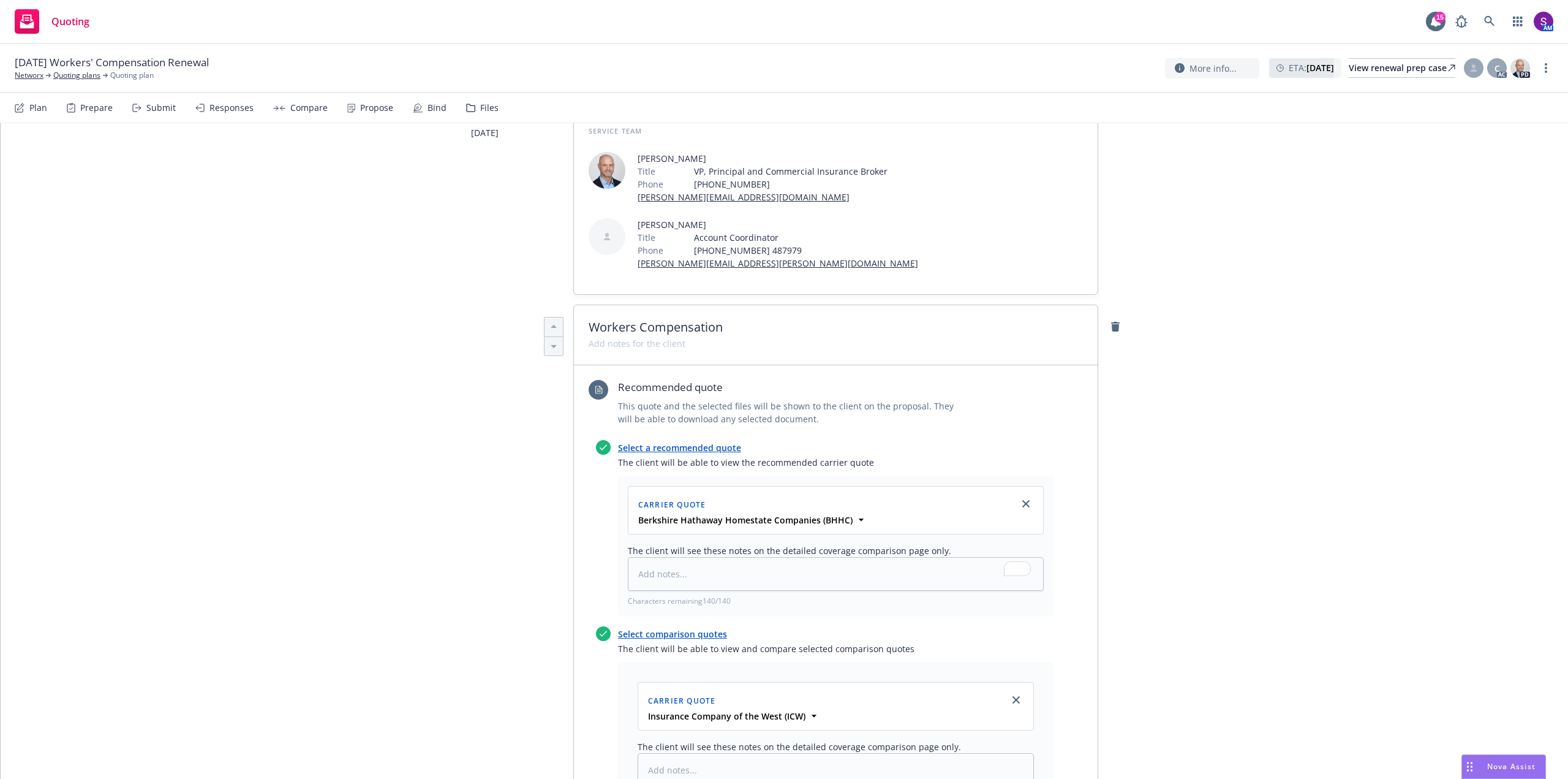
scroll to position [0, 0]
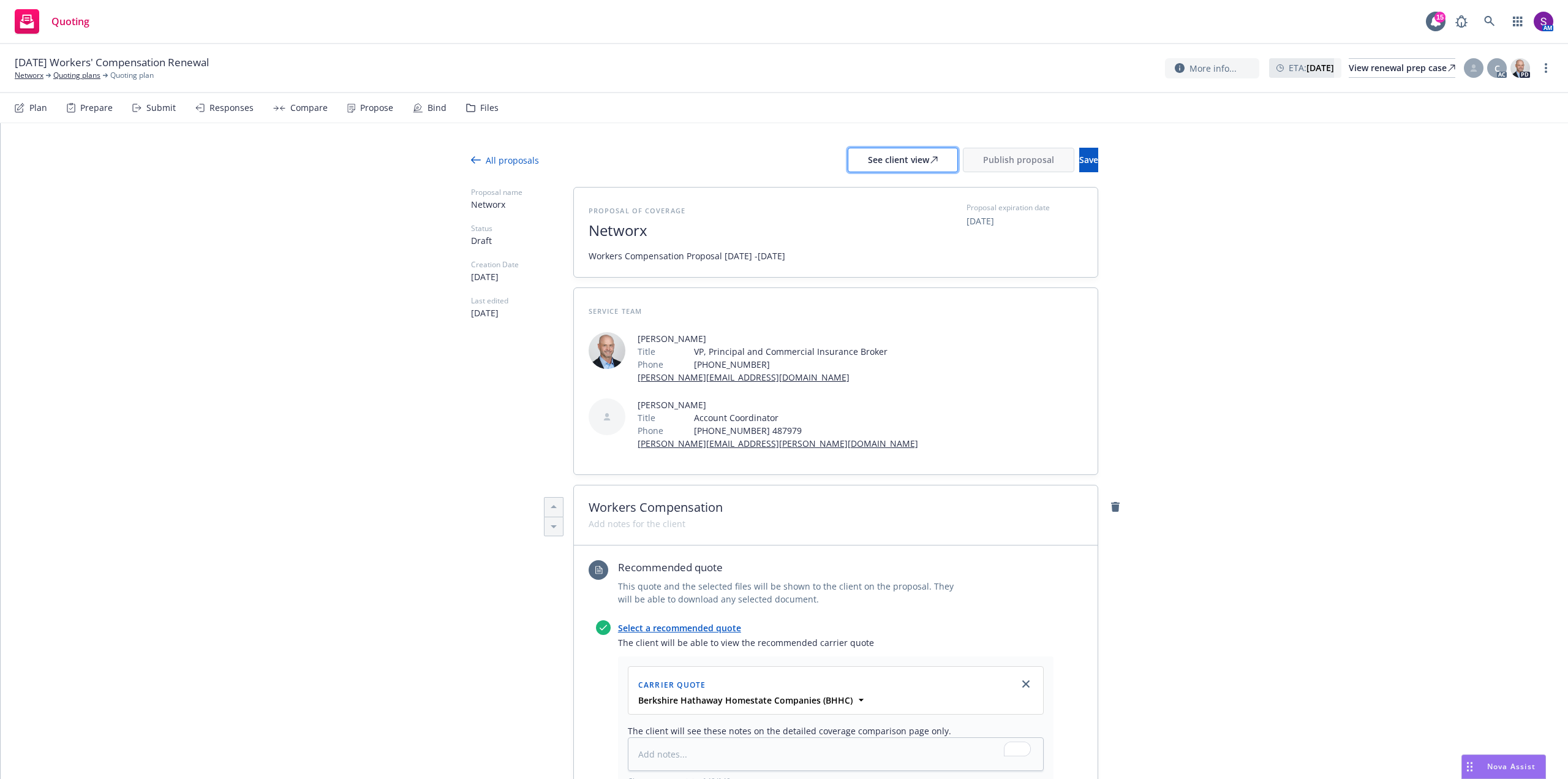
click at [868, 169] on div "See client view" at bounding box center [903, 159] width 70 height 23
click at [485, 104] on div "Files" at bounding box center [489, 108] width 18 height 10
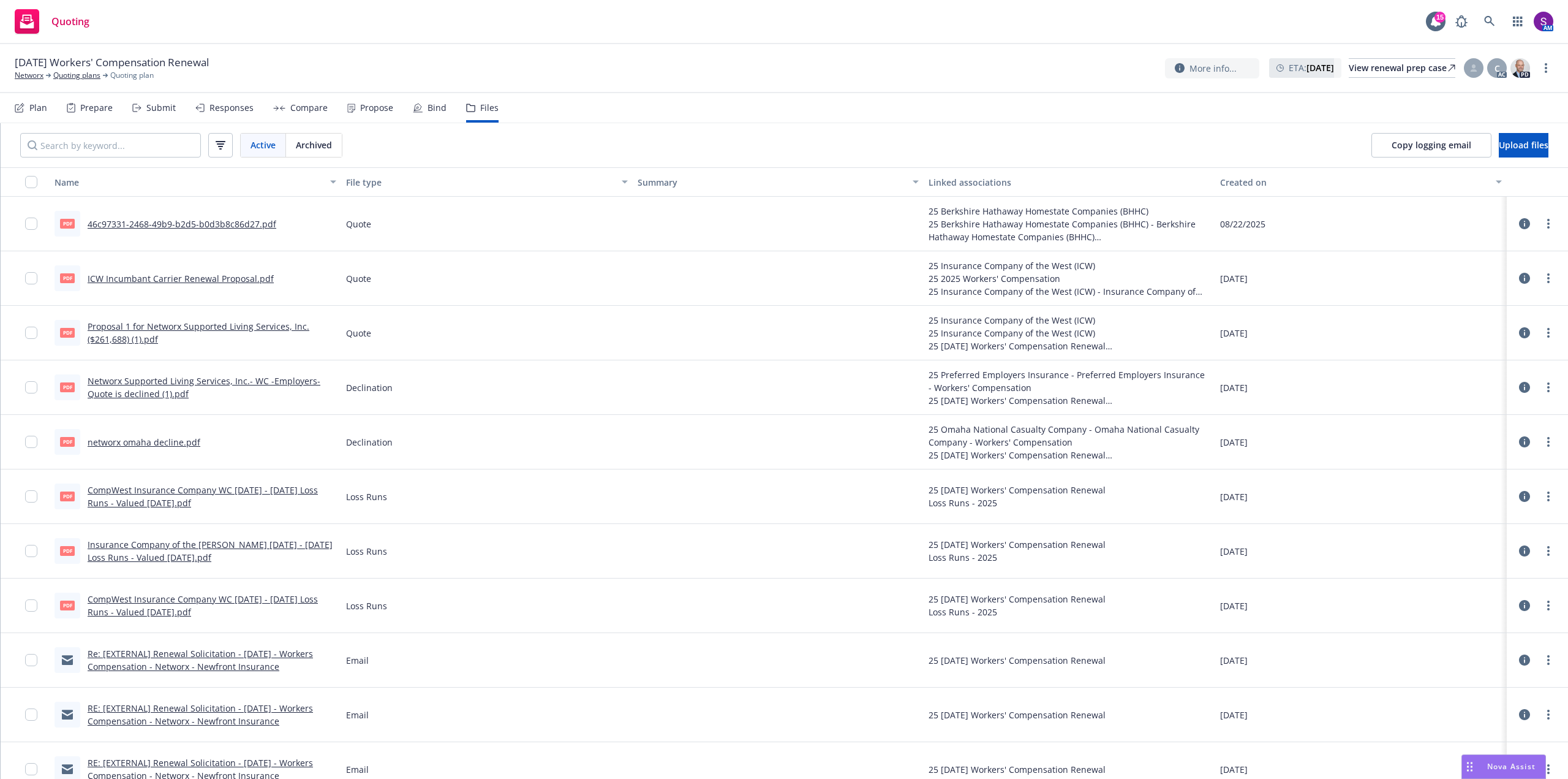
click at [367, 107] on div "Propose" at bounding box center [377, 108] width 33 height 10
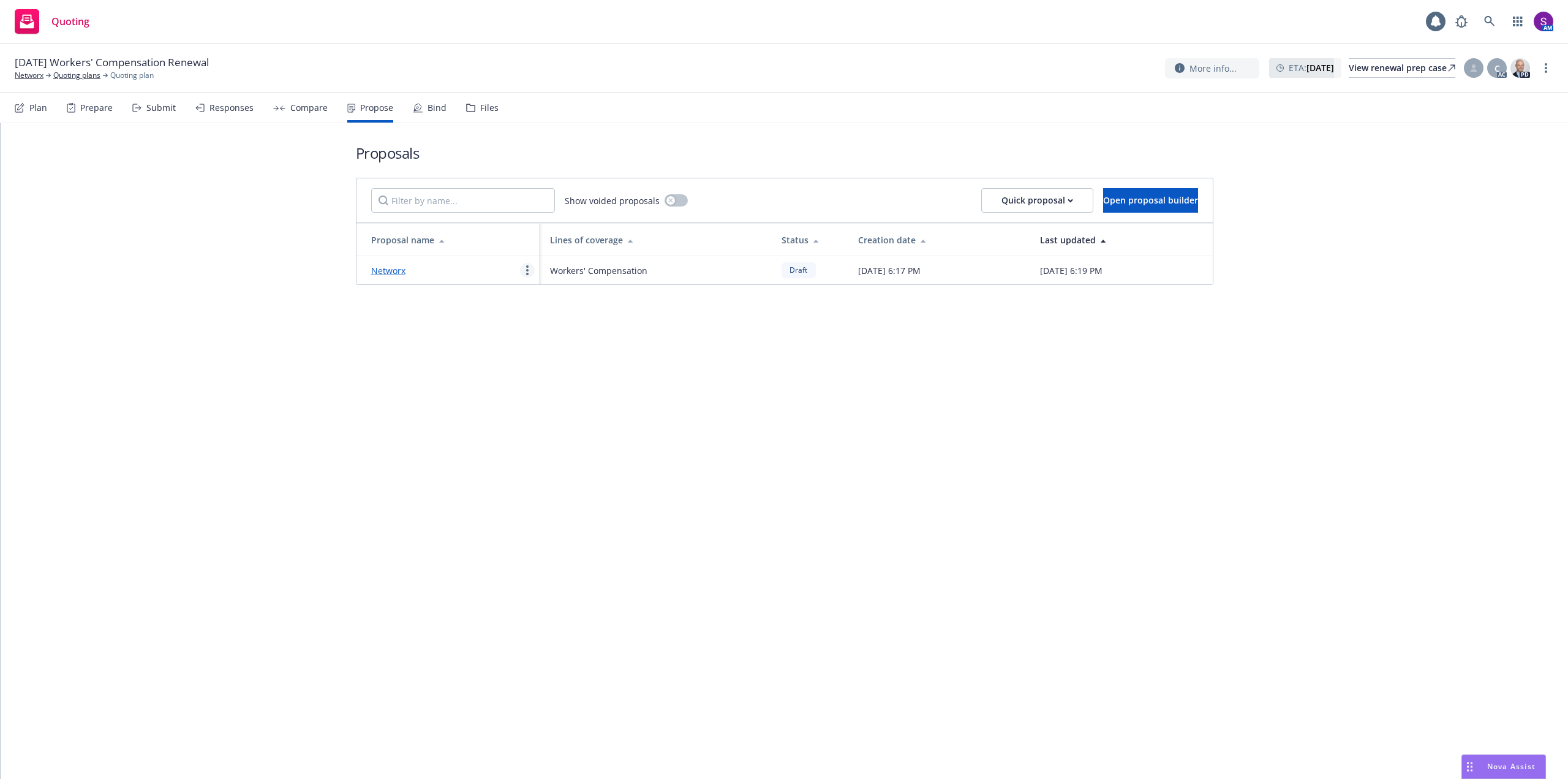
click at [526, 270] on icon "more" at bounding box center [527, 270] width 2 height 10
click at [556, 299] on span "Edit" at bounding box center [543, 300] width 46 height 12
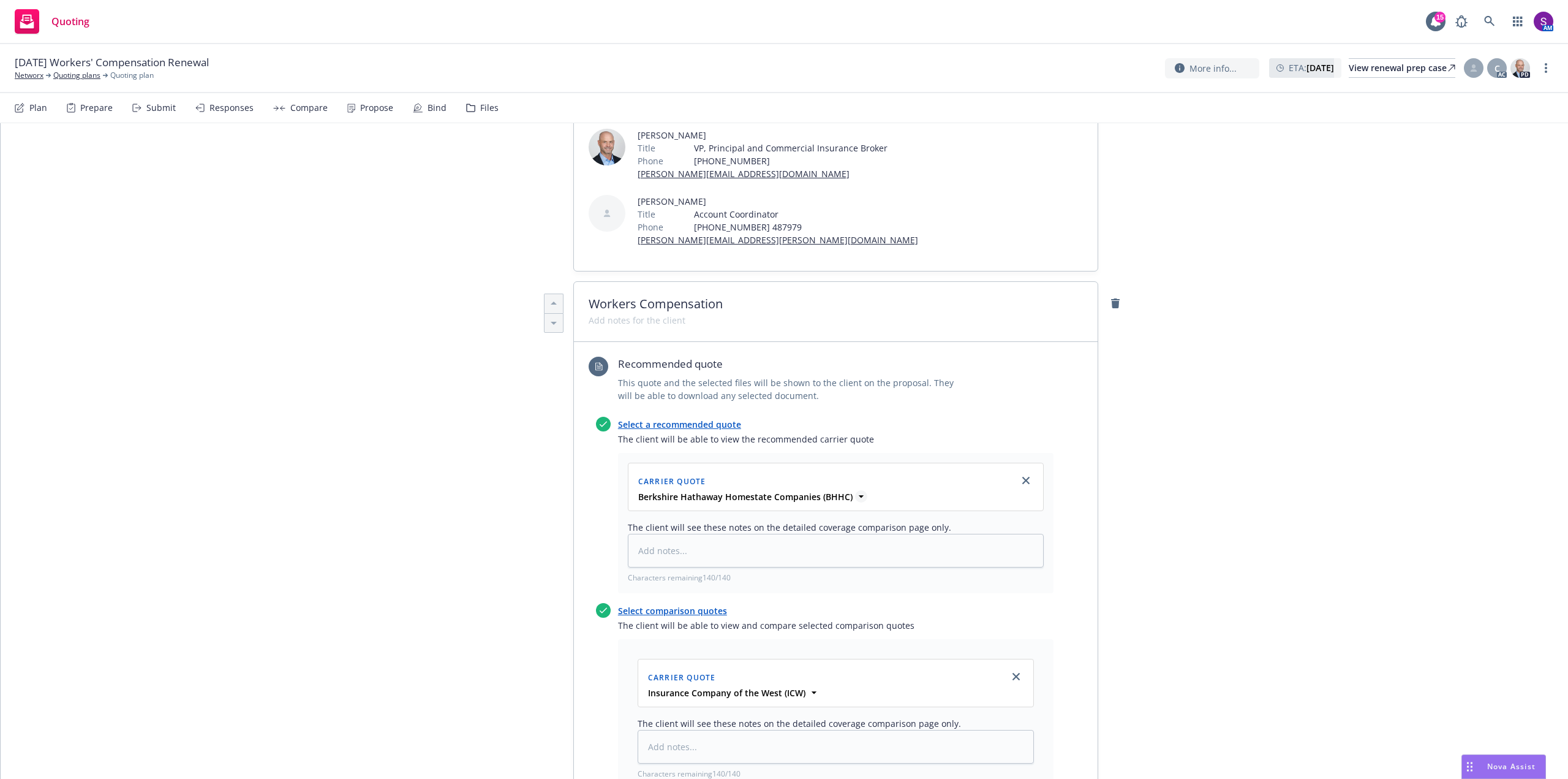
scroll to position [245, 0]
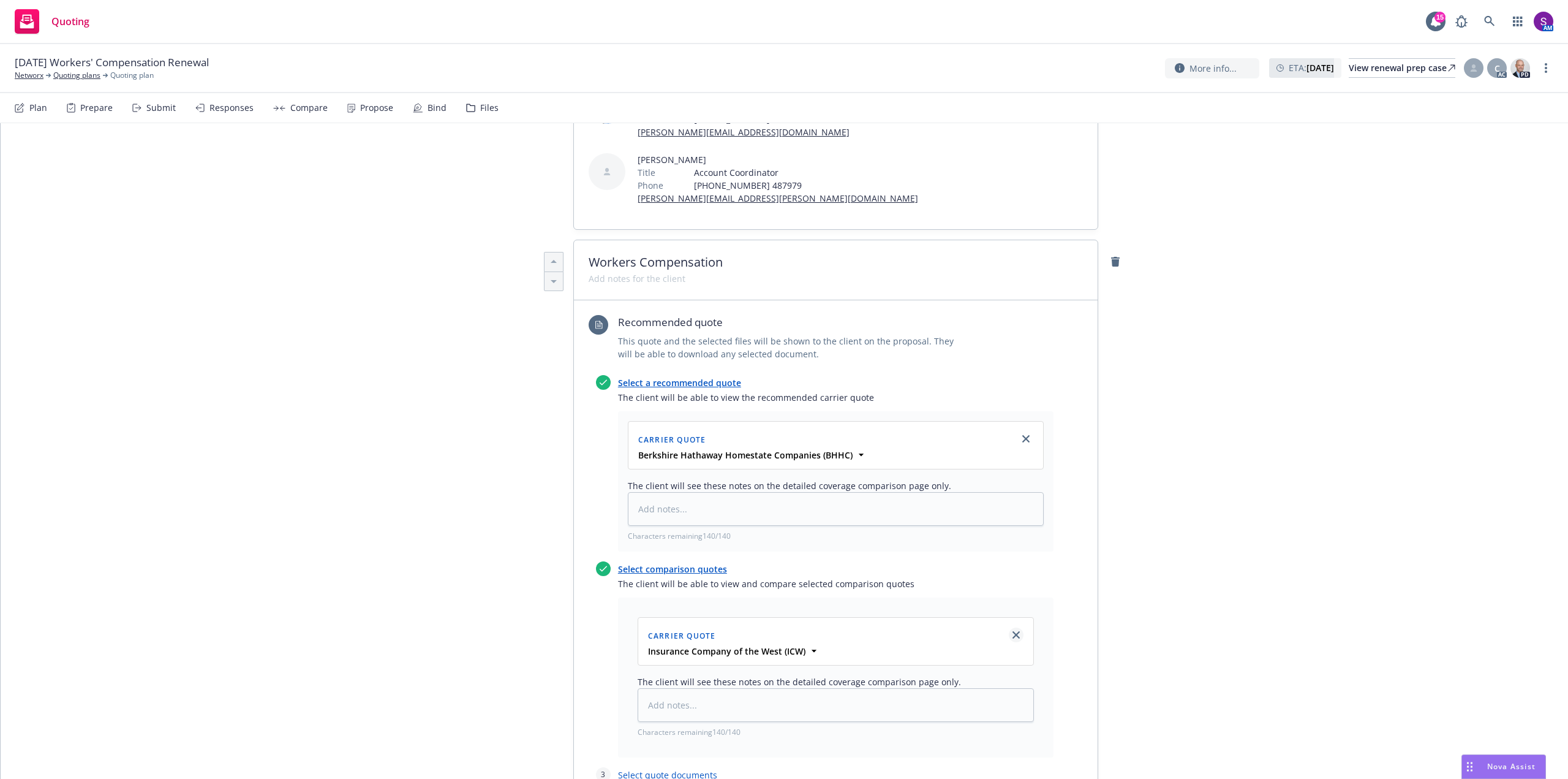
click at [1012, 633] on icon "close" at bounding box center [1016, 635] width 7 height 7
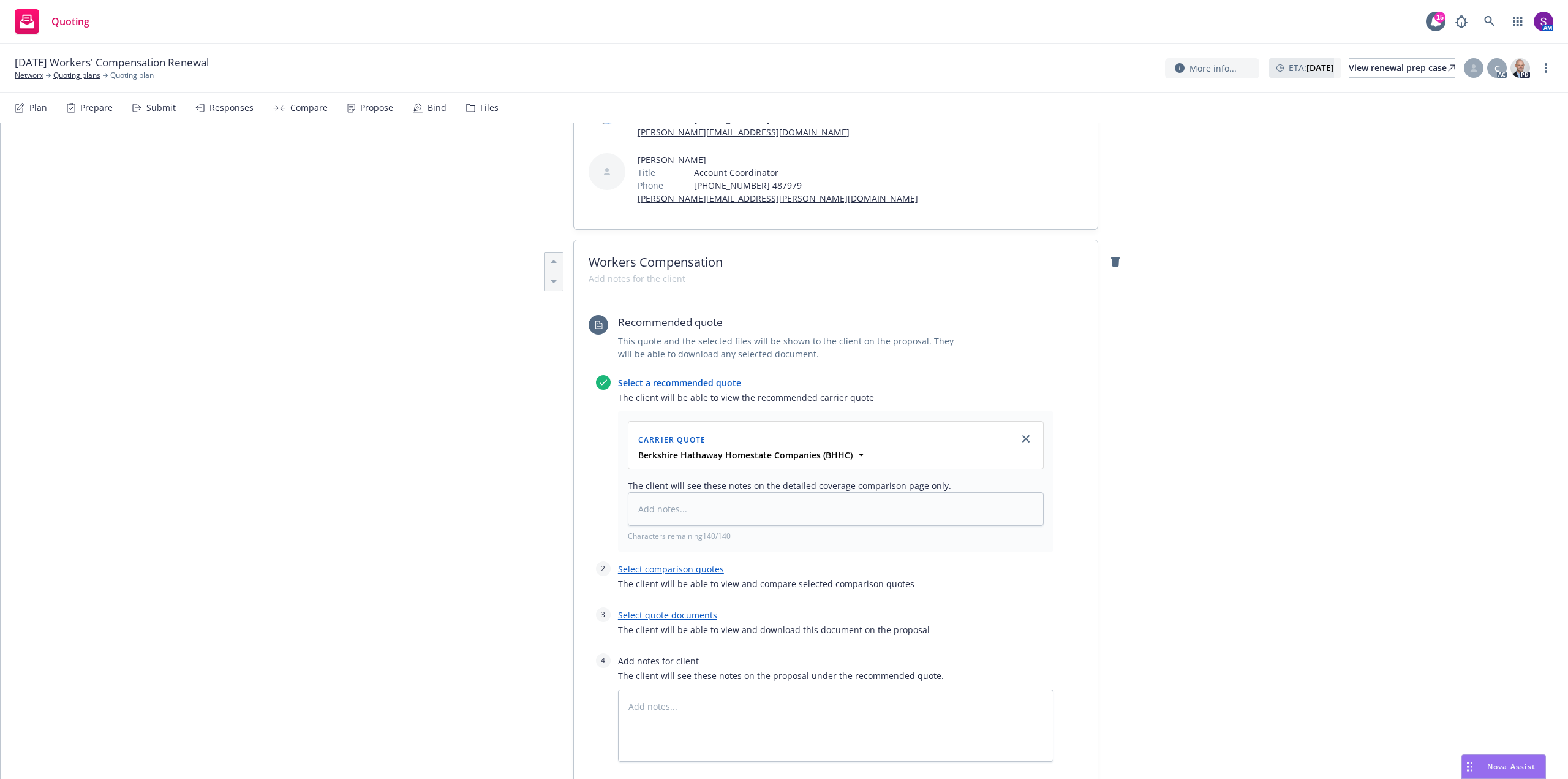
click at [663, 620] on link "Select quote documents" at bounding box center [668, 615] width 99 height 12
type textarea "x"
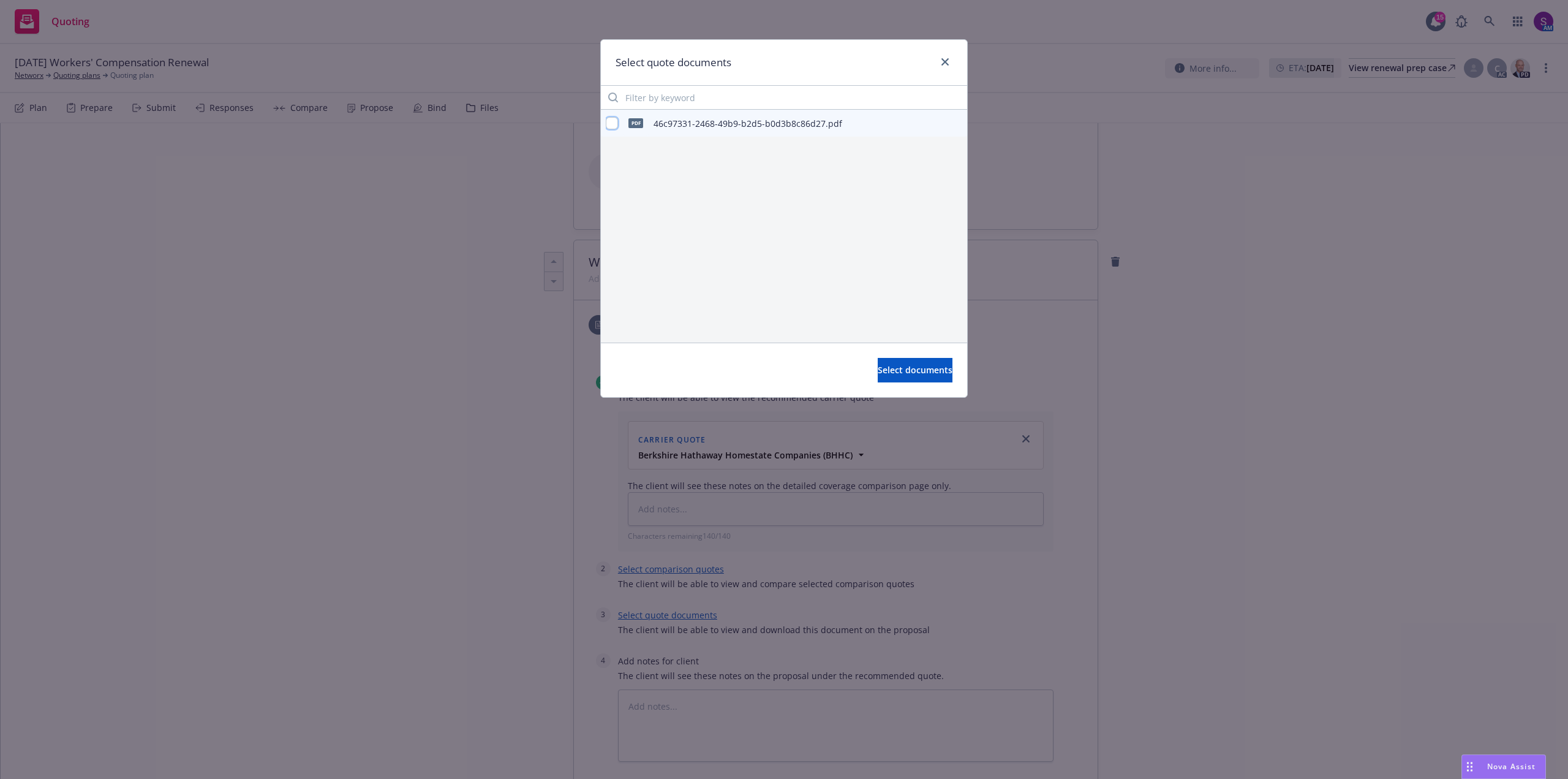
click at [606, 121] on input "checkbox" at bounding box center [612, 123] width 12 height 12
checkbox input "true"
click at [877, 382] on button "Select documents" at bounding box center [915, 370] width 75 height 24
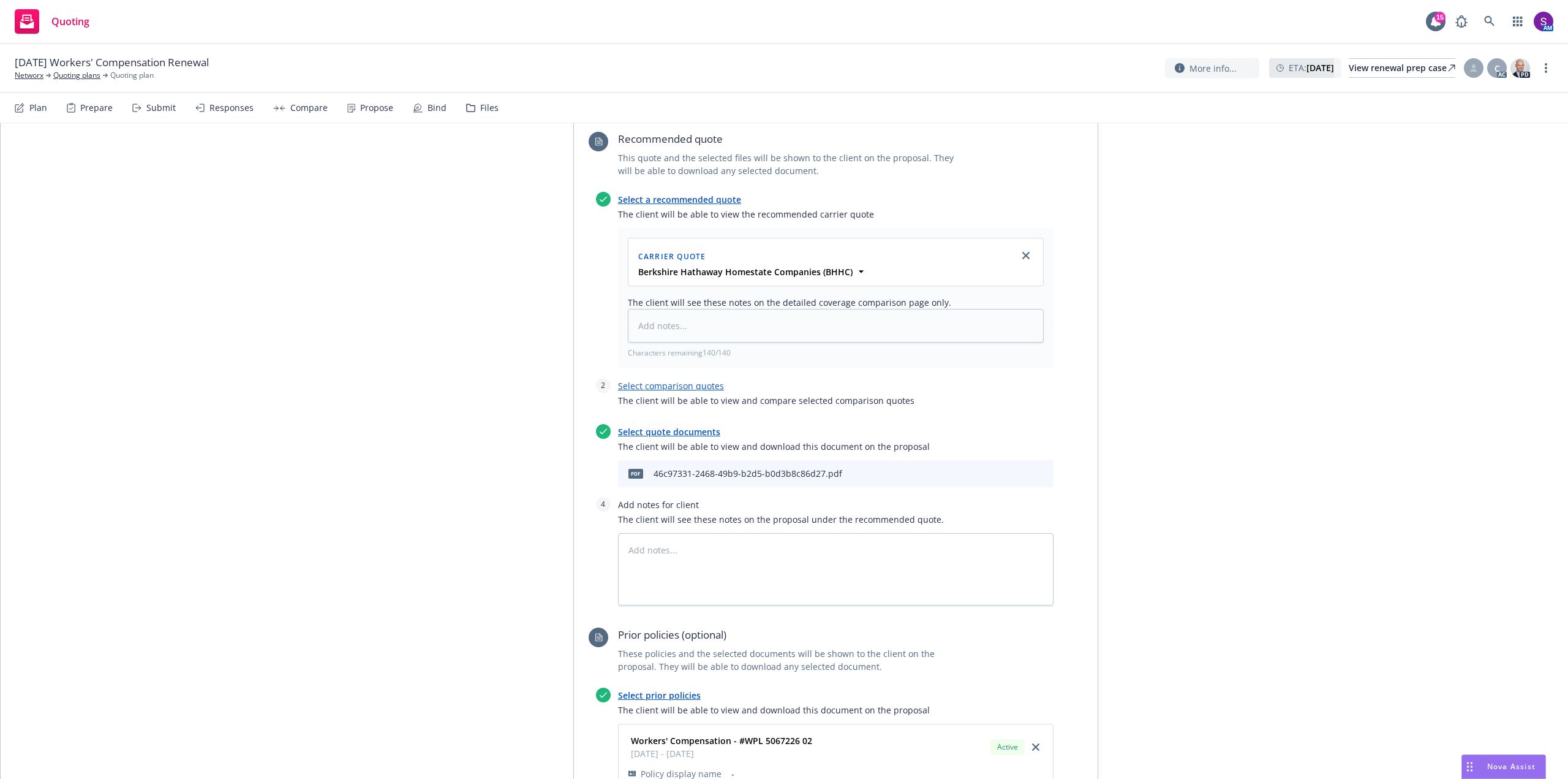
scroll to position [429, 0]
click at [658, 380] on link "Select comparison quotes" at bounding box center [671, 385] width 106 height 12
type textarea "x"
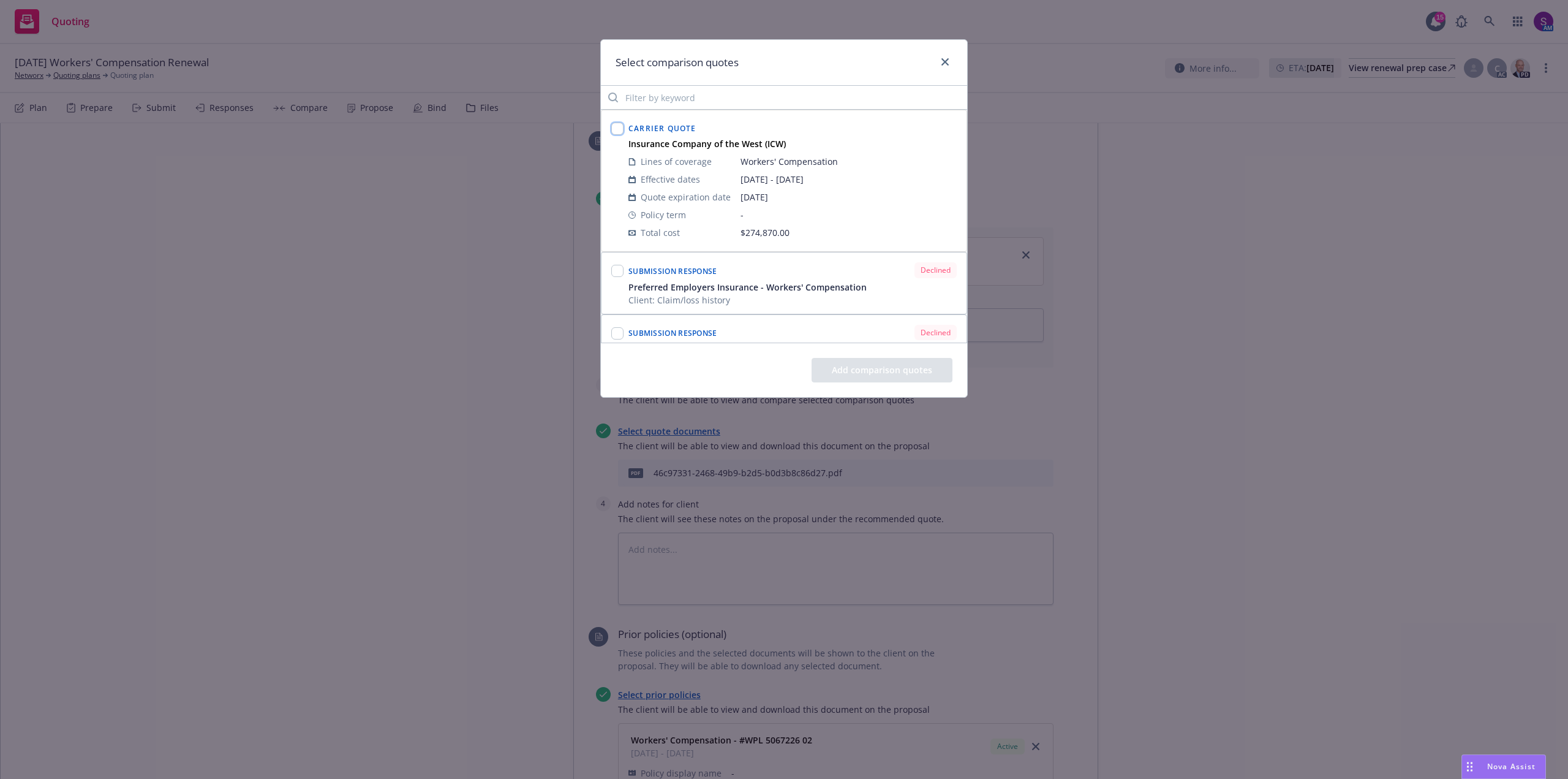
click at [619, 126] on input "checkbox" at bounding box center [618, 129] width 12 height 12
checkbox input "true"
click at [870, 367] on button "Add comparison quotes" at bounding box center [882, 370] width 141 height 24
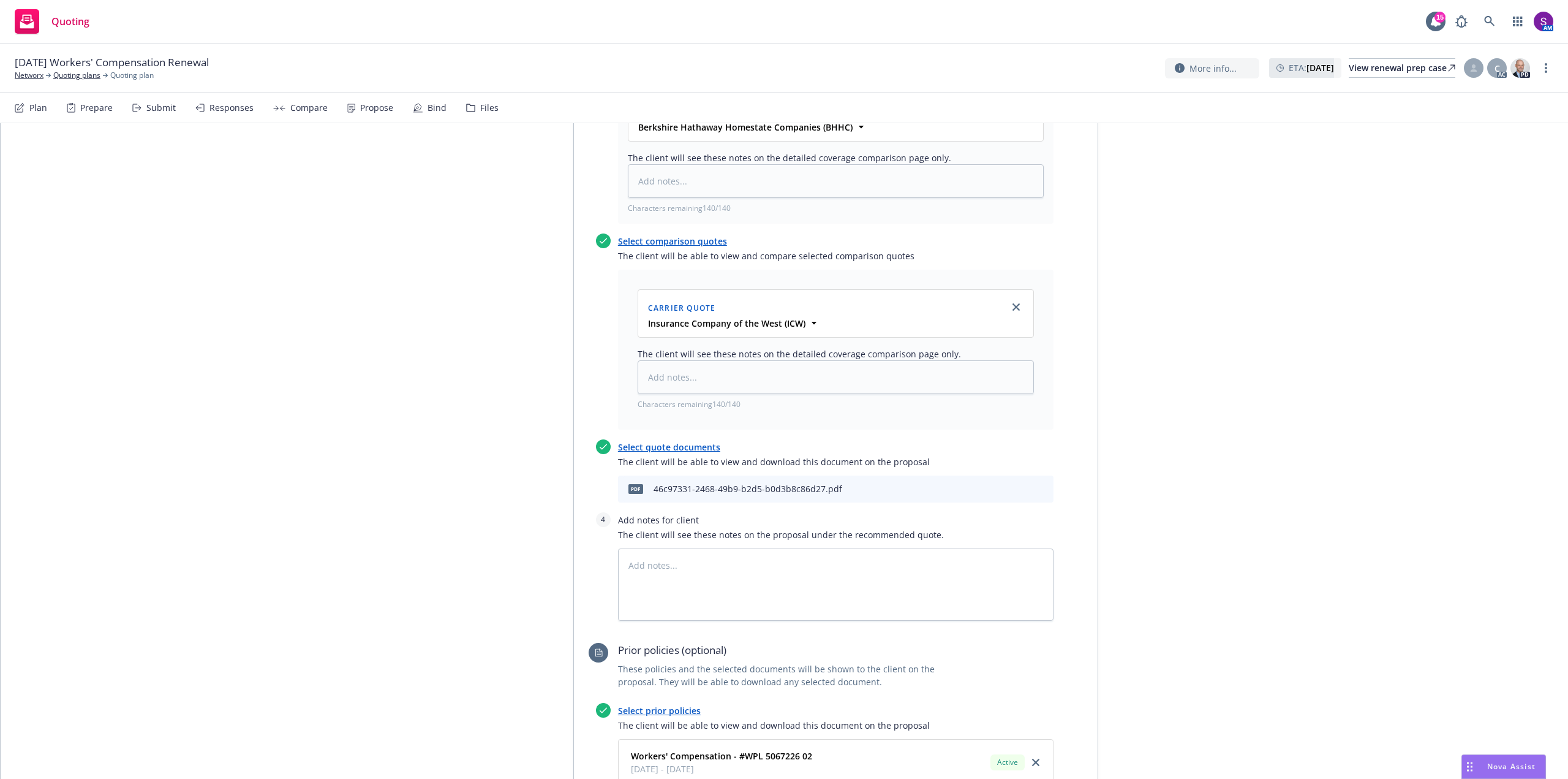
scroll to position [552, 0]
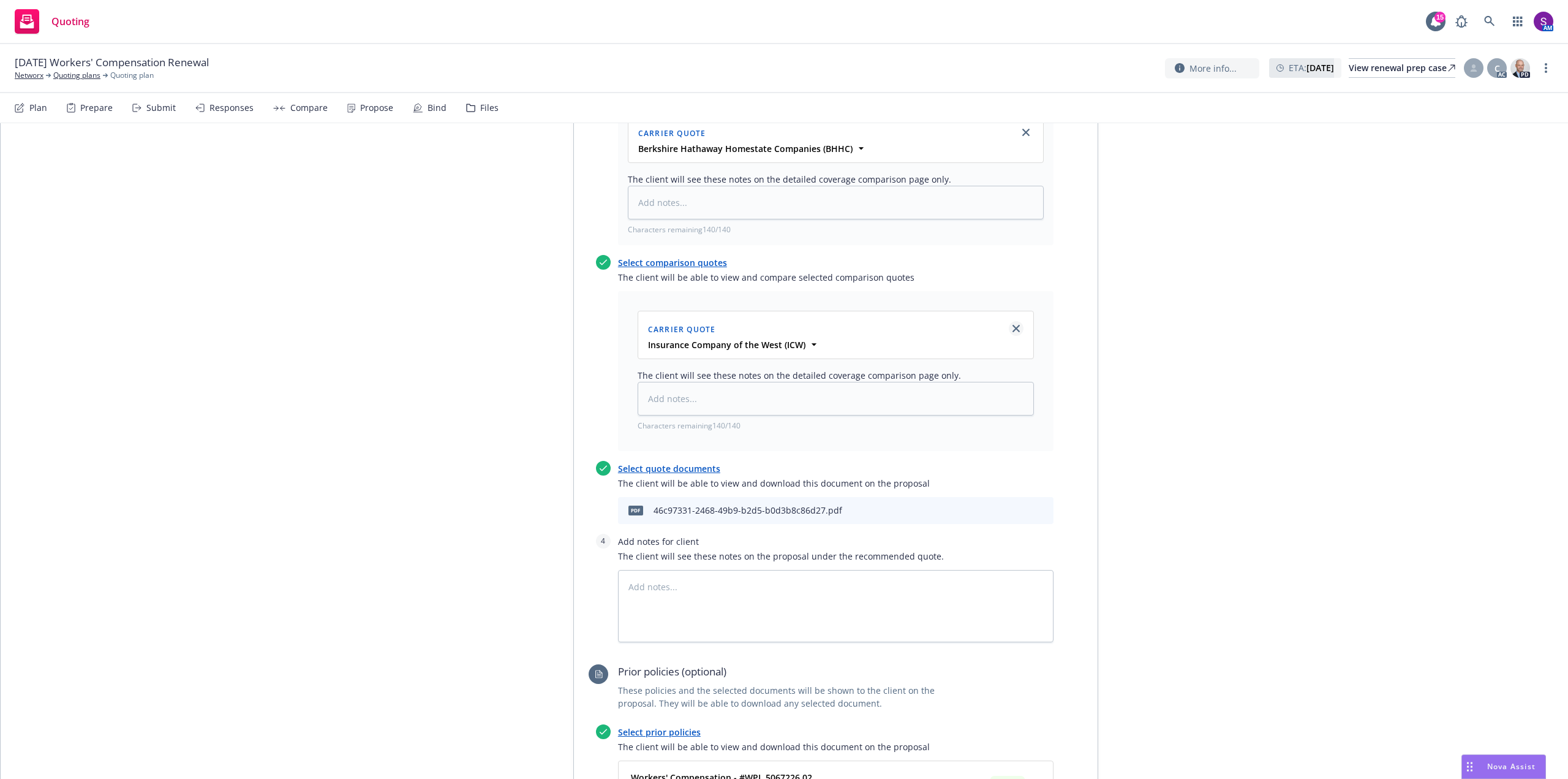
click at [1012, 324] on link "close" at bounding box center [1016, 329] width 15 height 15
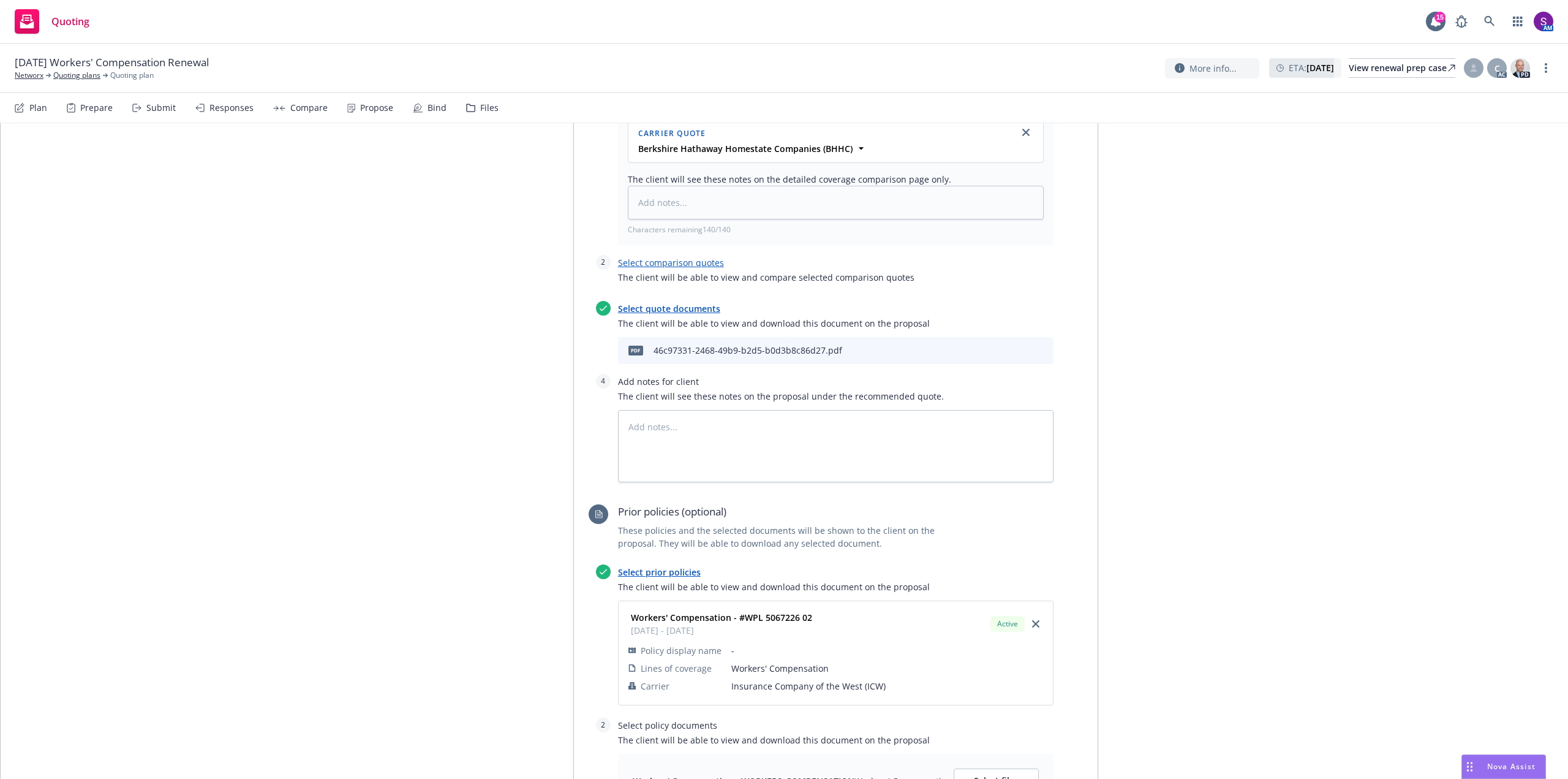
click at [643, 259] on link "Select comparison quotes" at bounding box center [671, 262] width 106 height 12
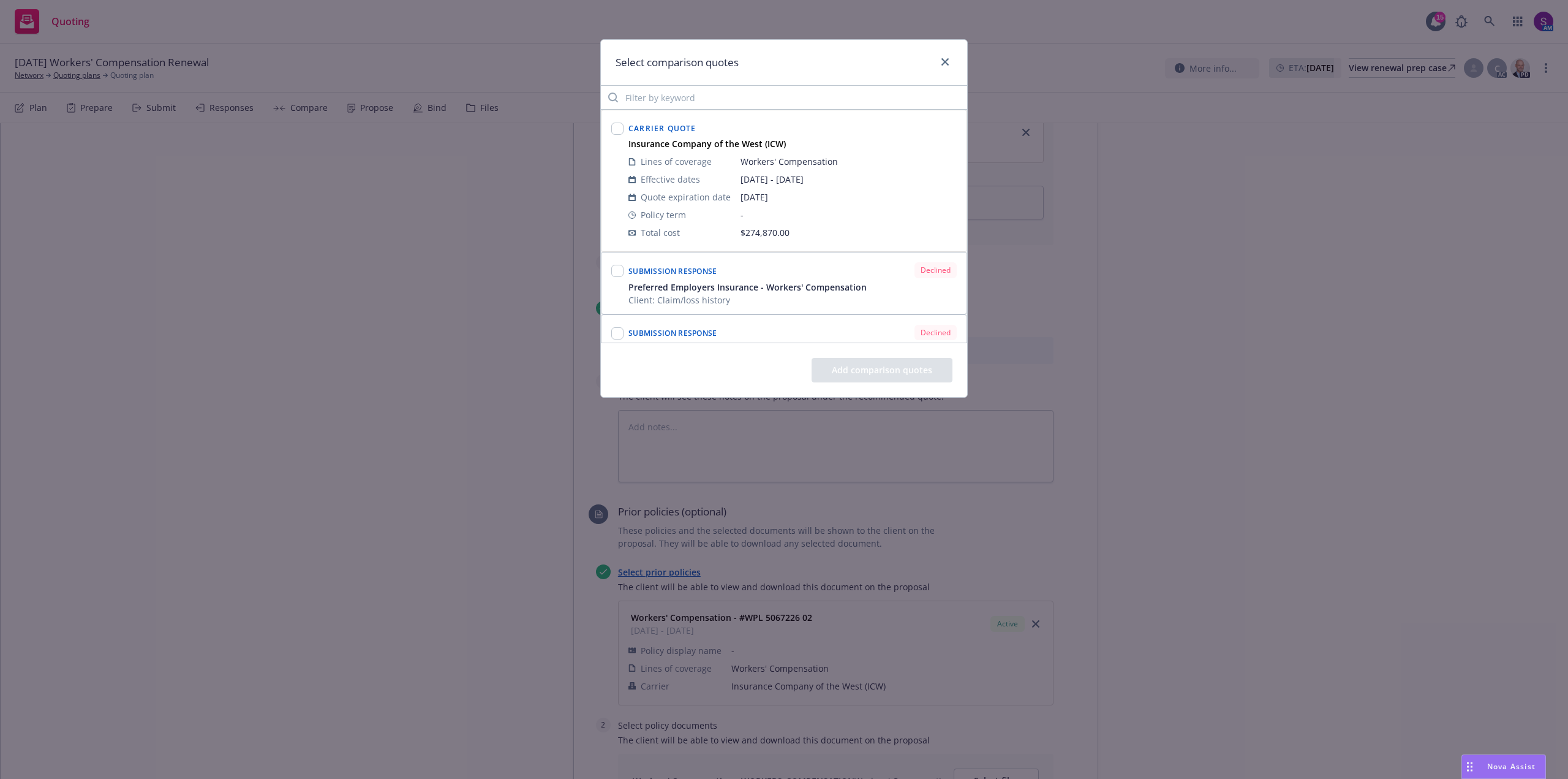
click at [938, 56] on div at bounding box center [942, 62] width 19 height 16
click at [940, 61] on link "close" at bounding box center [945, 62] width 15 height 15
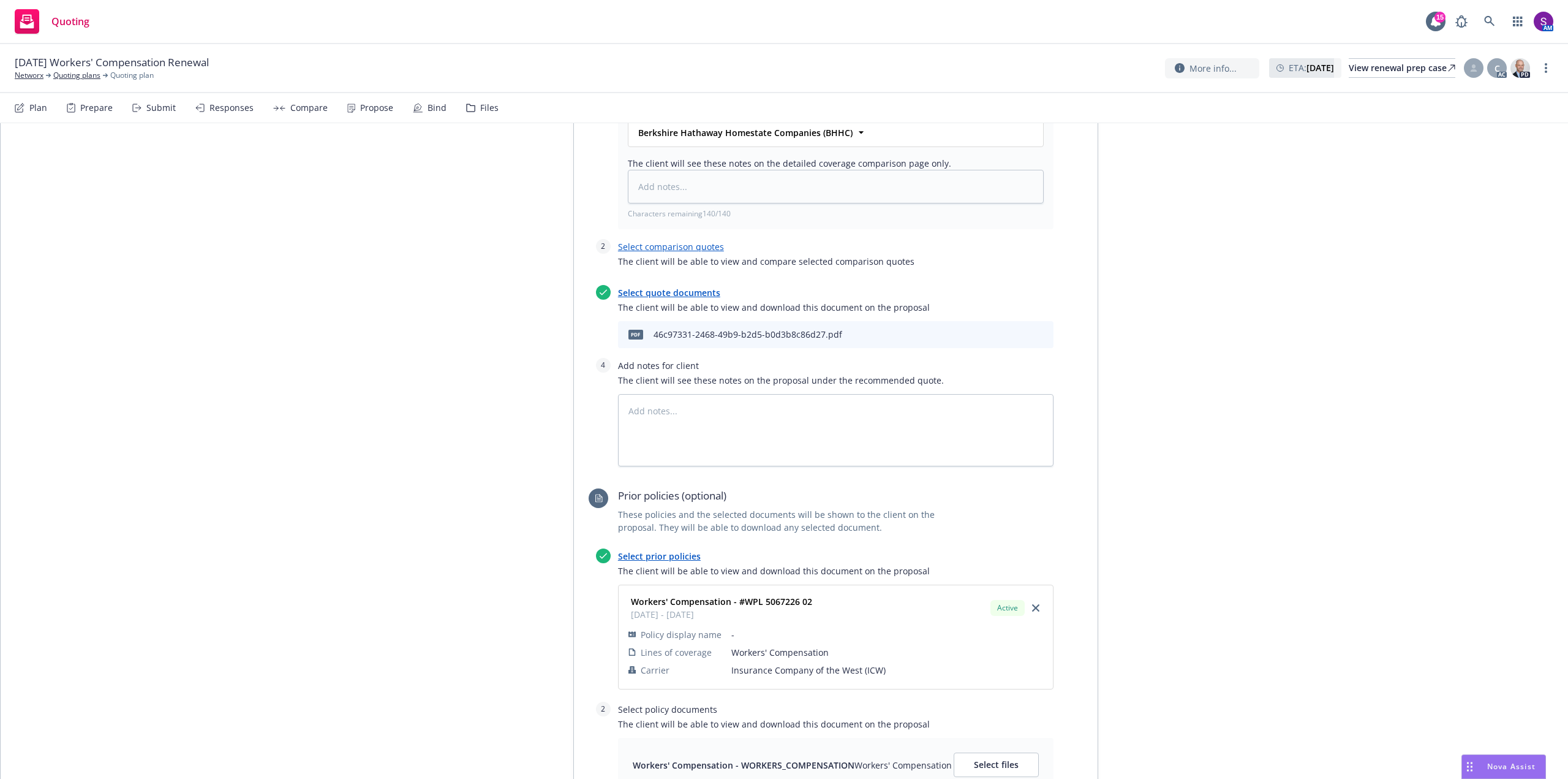
scroll to position [490, 0]
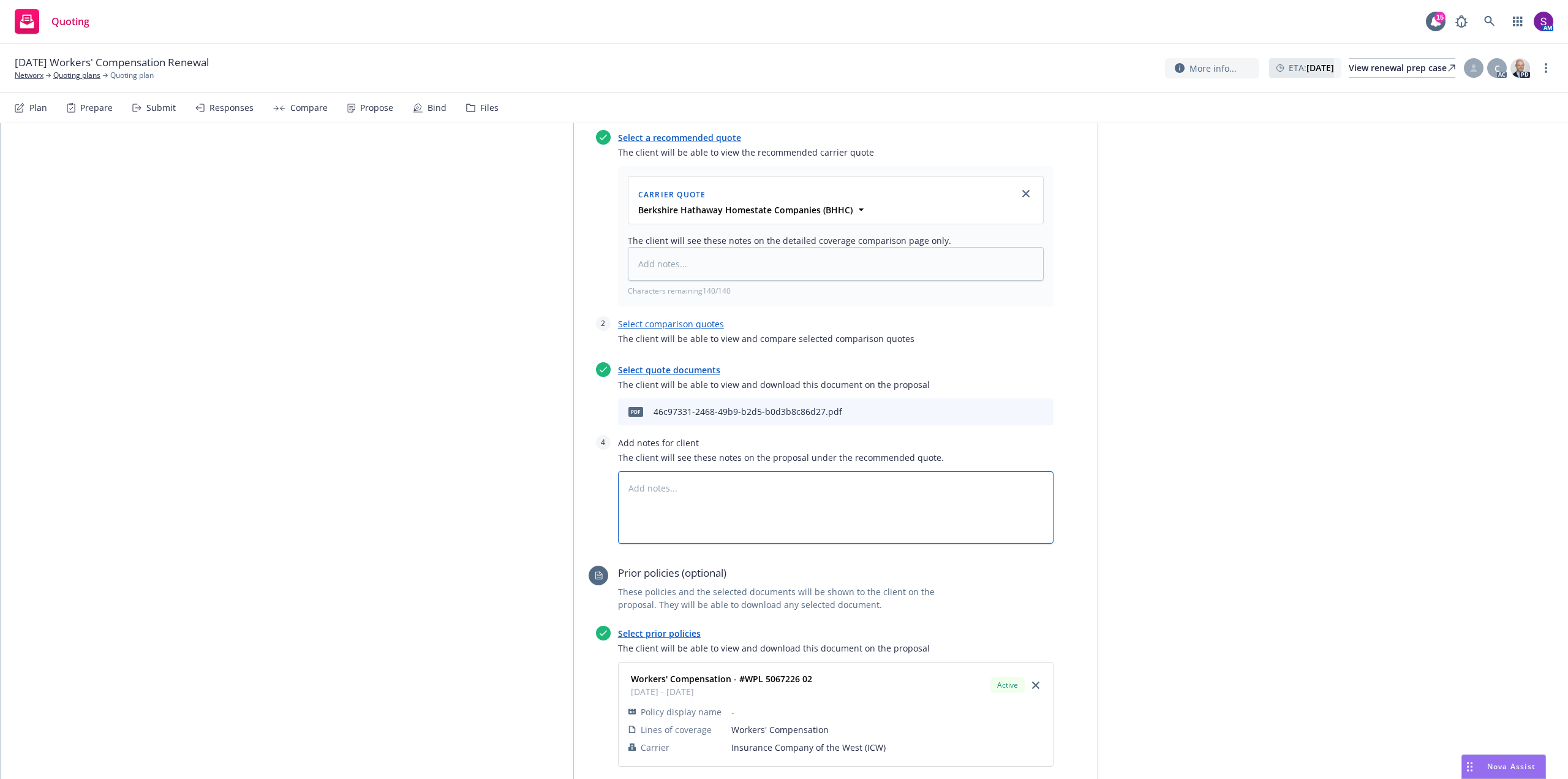
click at [649, 494] on textarea at bounding box center [836, 507] width 435 height 72
click at [679, 321] on link "Select comparison quotes" at bounding box center [671, 324] width 106 height 12
type textarea "x"
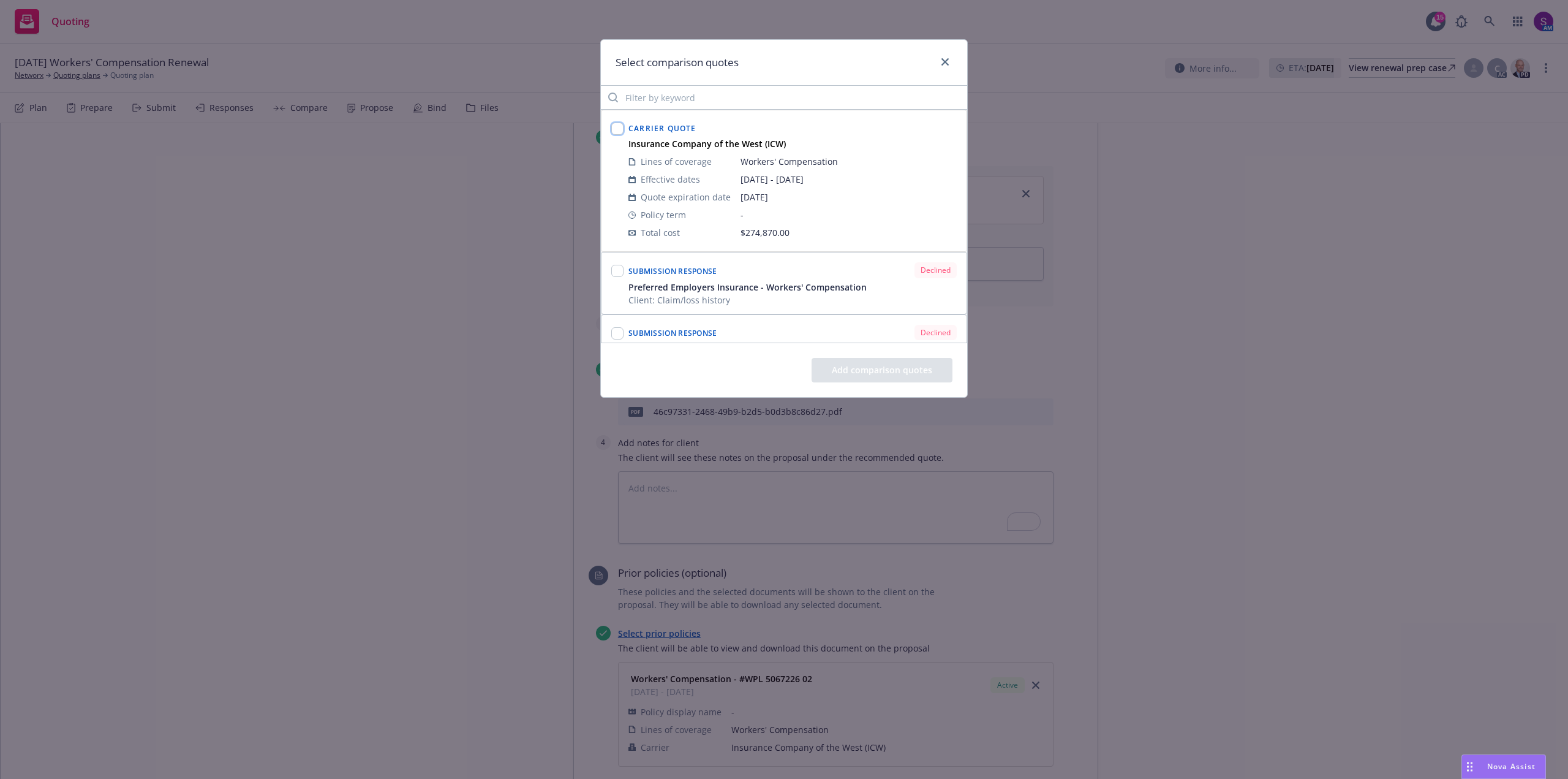
click at [623, 131] on input "checkbox" at bounding box center [618, 129] width 12 height 12
checkbox input "true"
click at [890, 373] on button "Add comparison quotes" at bounding box center [882, 370] width 141 height 24
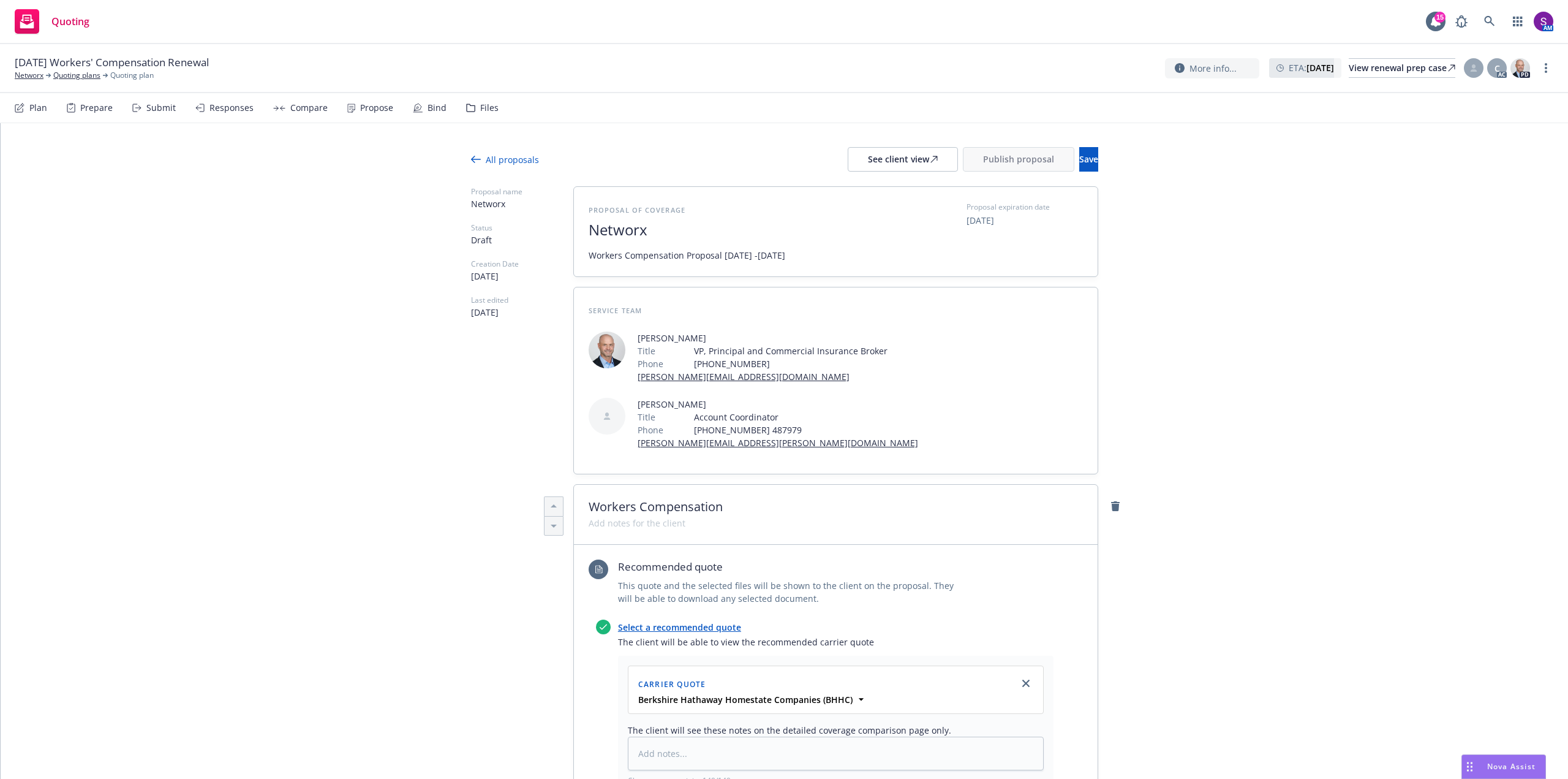
scroll to position [0, 0]
click at [868, 164] on div "See client view" at bounding box center [903, 159] width 70 height 23
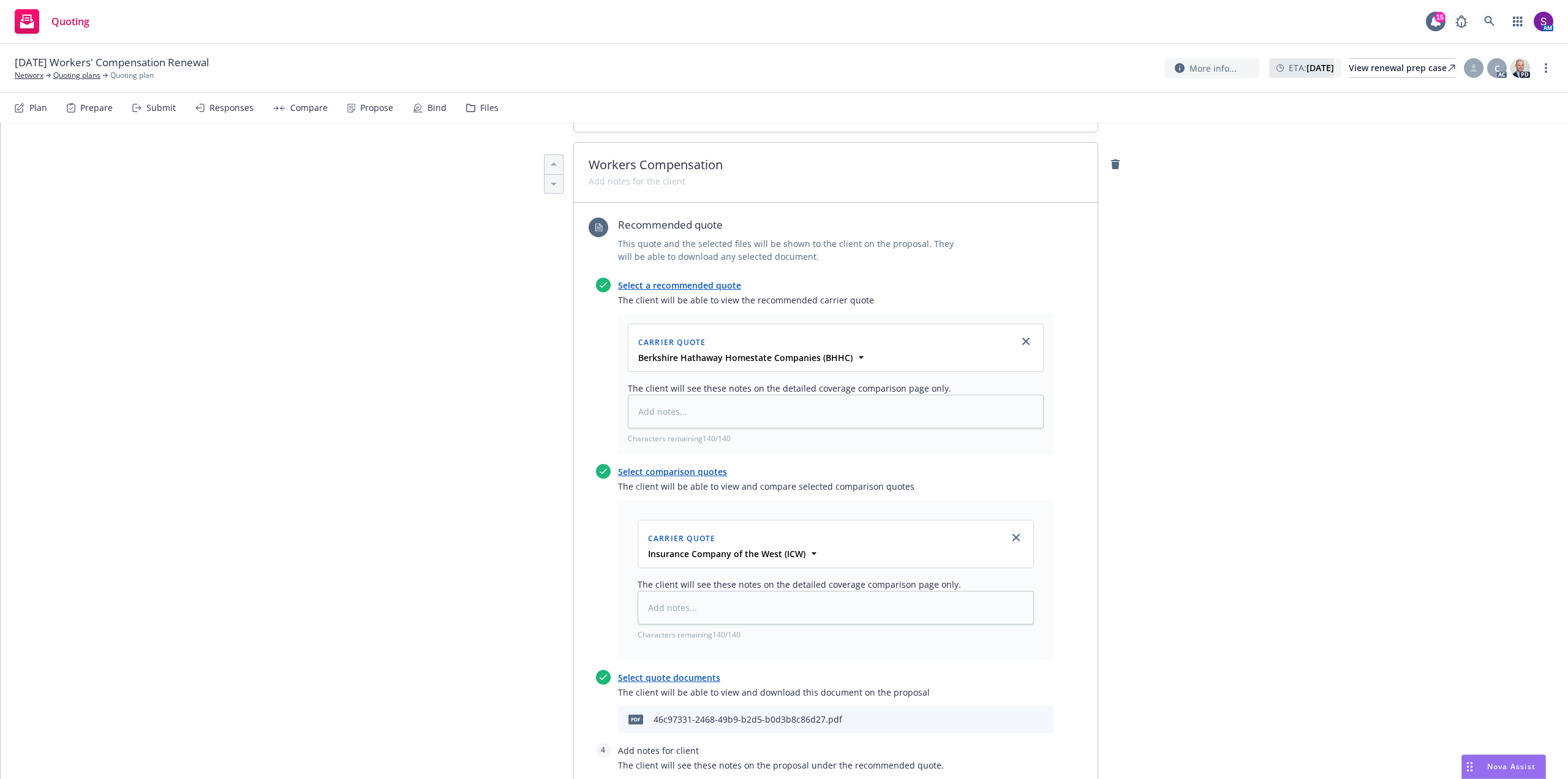
scroll to position [367, 0]
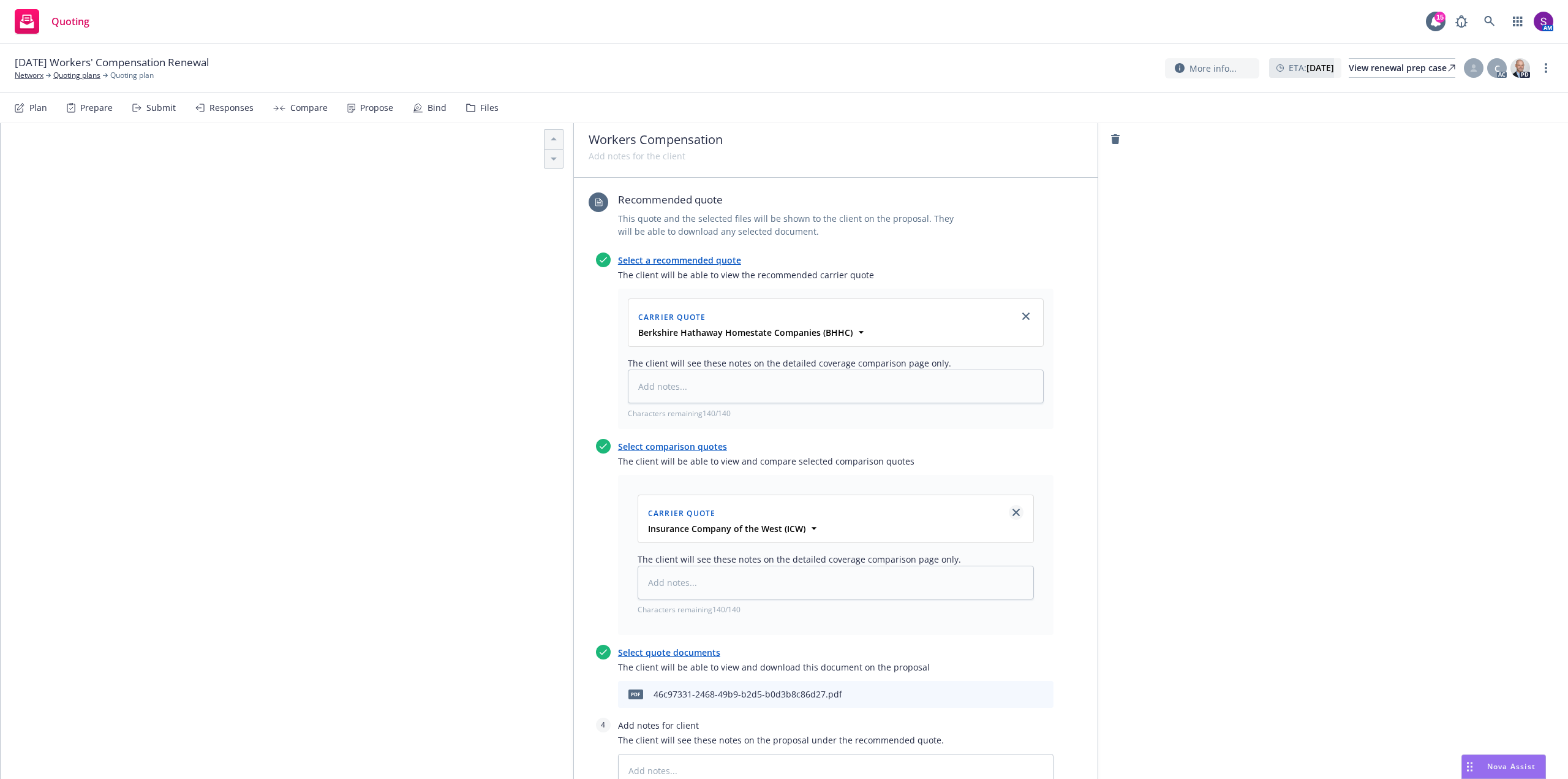
click at [1012, 511] on icon "close" at bounding box center [1016, 512] width 7 height 7
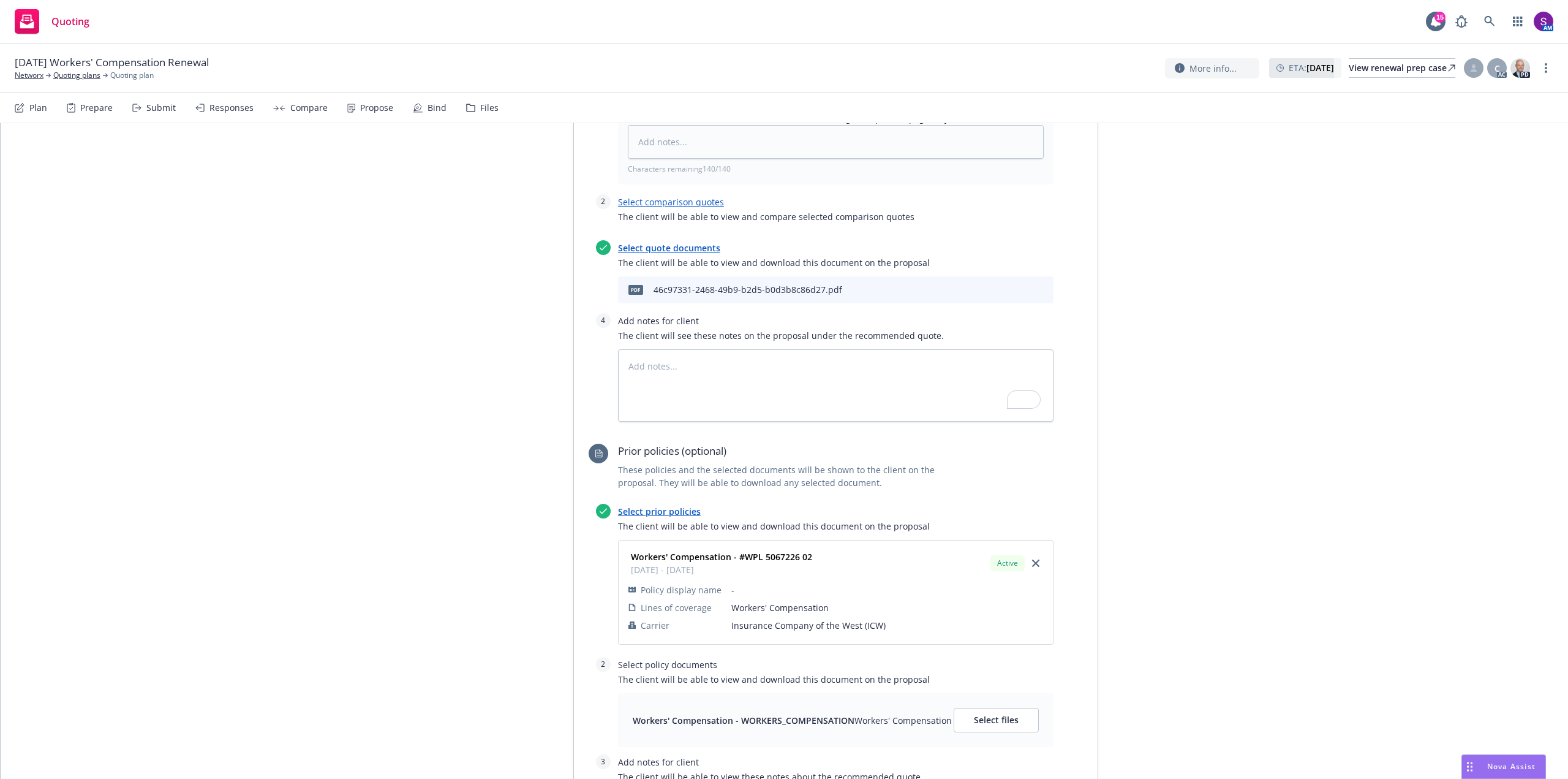
scroll to position [613, 0]
click at [648, 364] on textarea "To enrich screen reader interactions, please activate Accessibility in Grammarl…" at bounding box center [836, 385] width 435 height 72
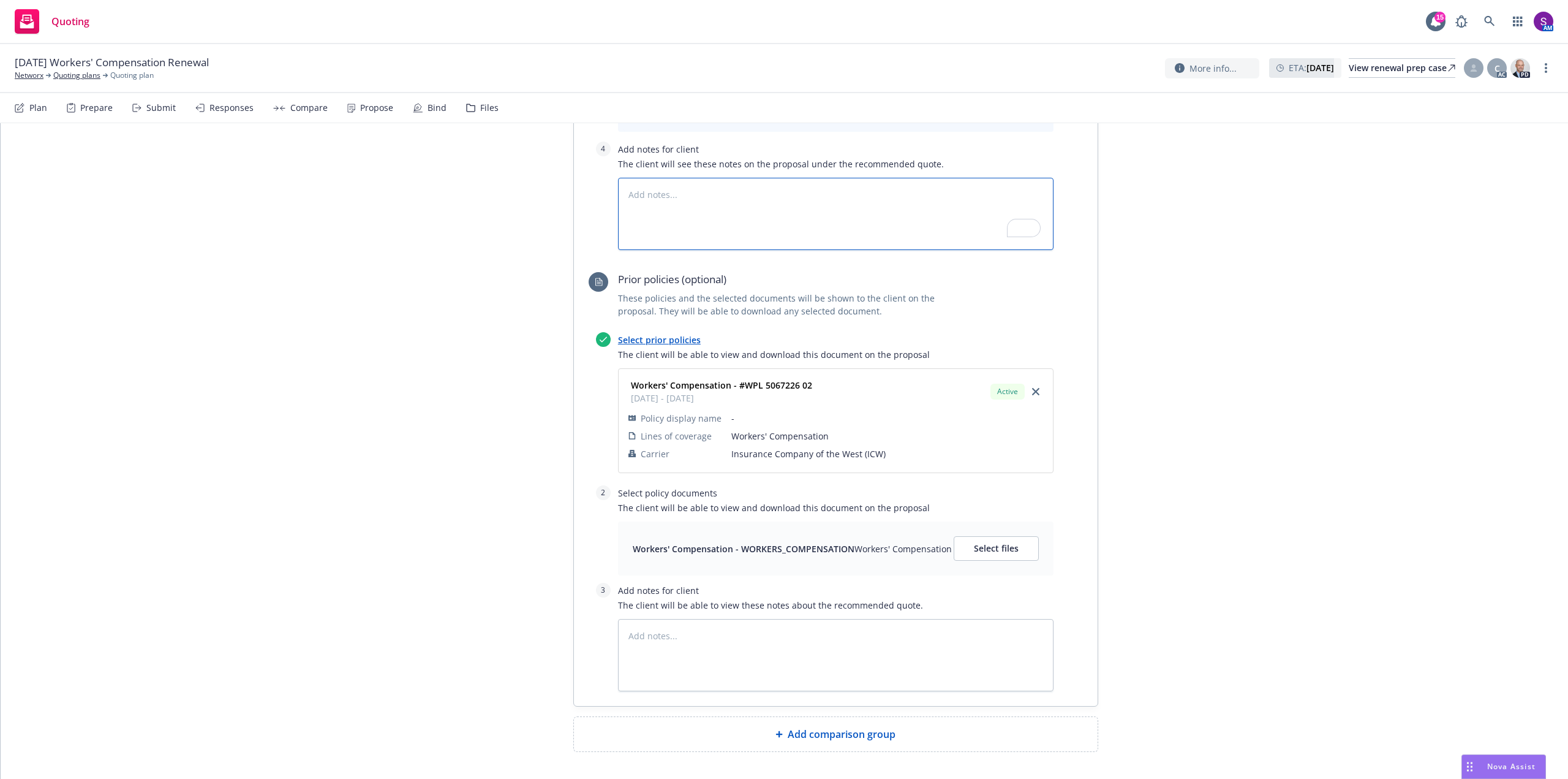
scroll to position [796, 0]
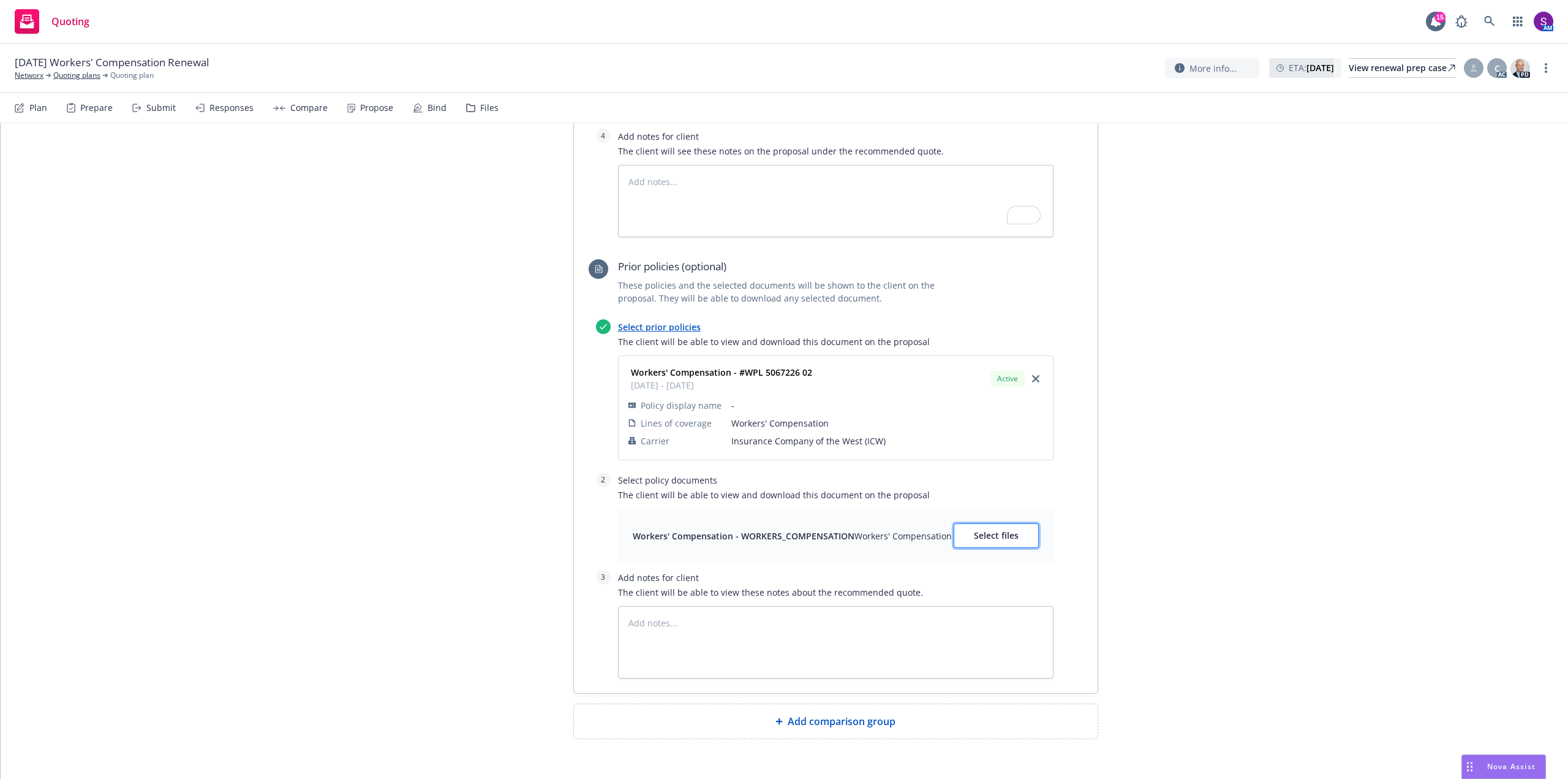
click at [994, 533] on span "Select files" at bounding box center [996, 535] width 45 height 12
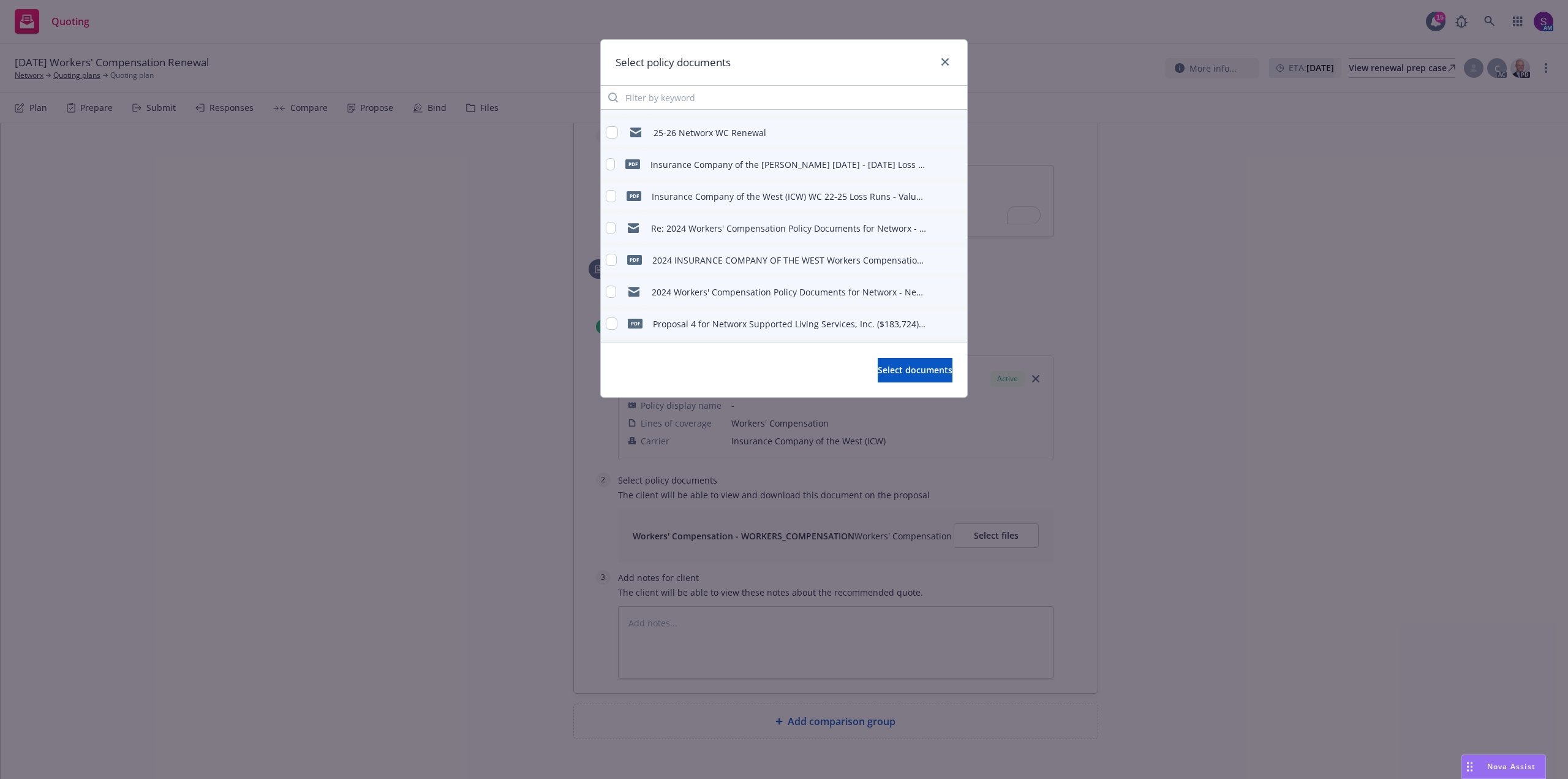
scroll to position [91, 0]
click at [950, 223] on icon "preview file" at bounding box center [955, 223] width 11 height 9
click at [950, 287] on icon "preview file" at bounding box center [955, 287] width 11 height 9
click at [946, 59] on icon "close" at bounding box center [945, 62] width 7 height 7
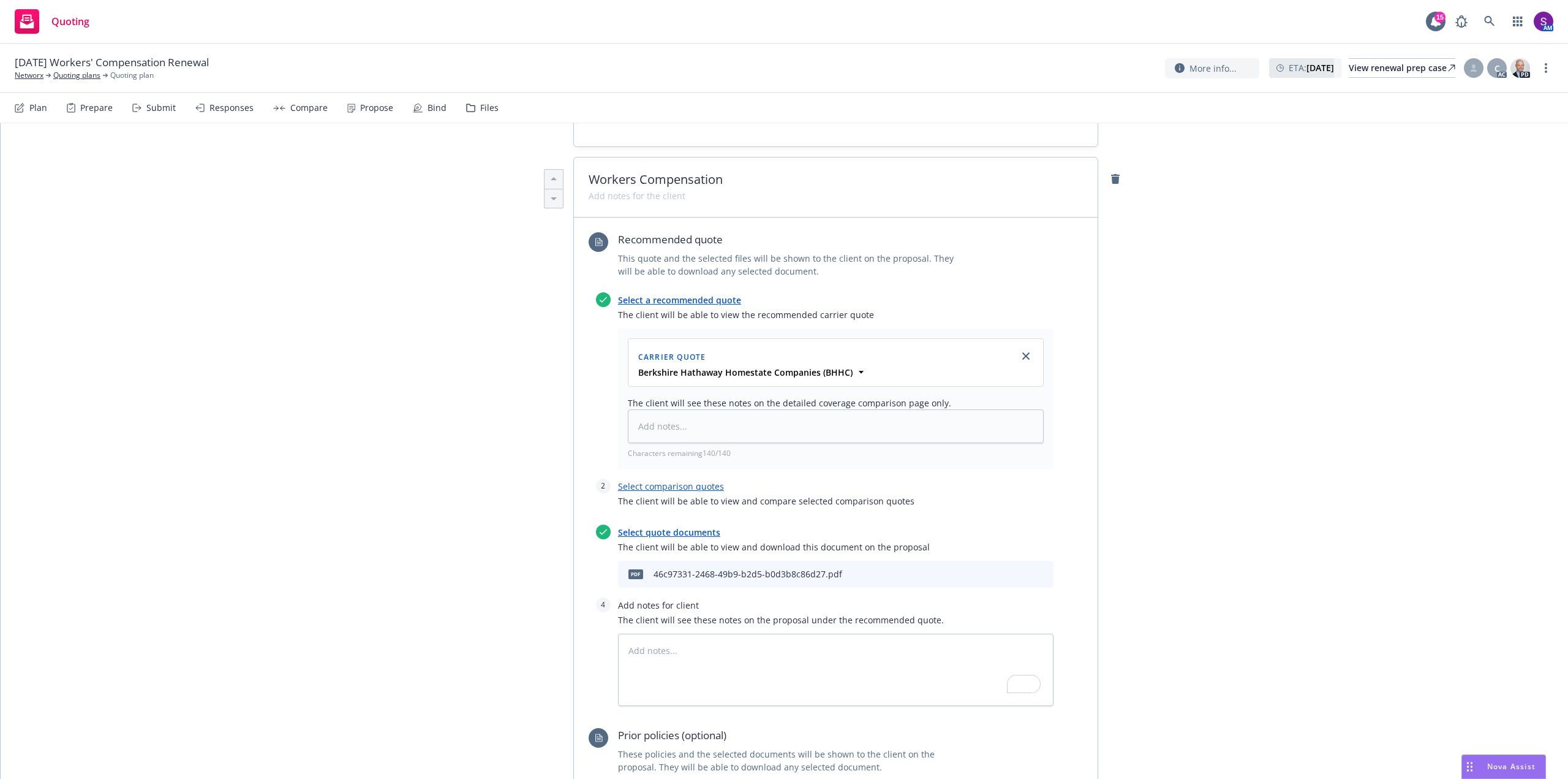
scroll to position [306, 0]
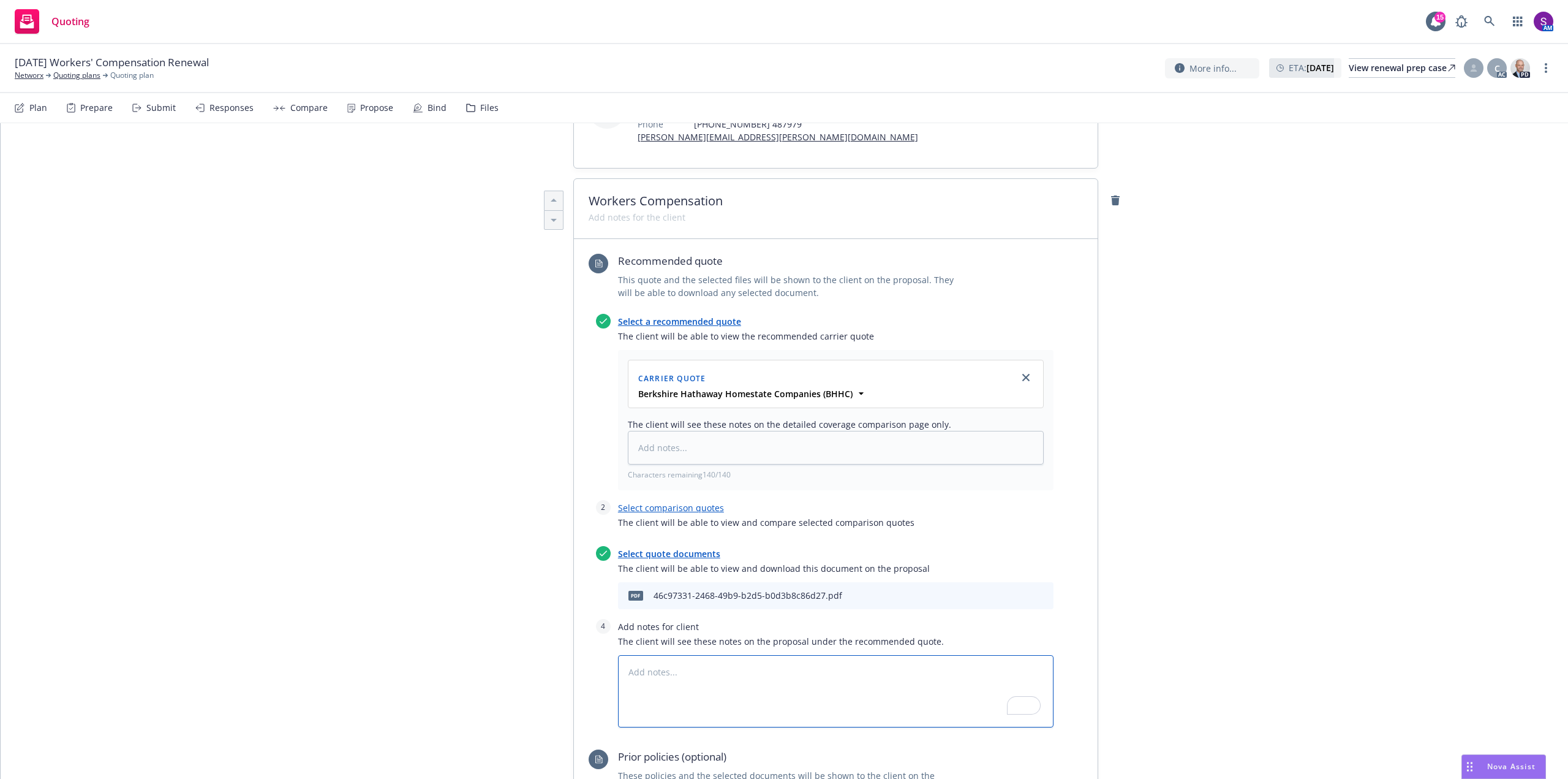
click at [641, 677] on textarea "To enrich screen reader interactions, please activate Accessibility in Grammarl…" at bounding box center [836, 691] width 435 height 72
click at [627, 660] on textarea "To enrich screen reader interactions, please activate Accessibility in Grammarl…" at bounding box center [836, 691] width 435 height 72
paste textarea "8827 Home Care Services 8868 Colleges/Schools – Private"
type textarea "x"
type textarea "8827 Home Care Services 8868 Colleges/Schools – Private"
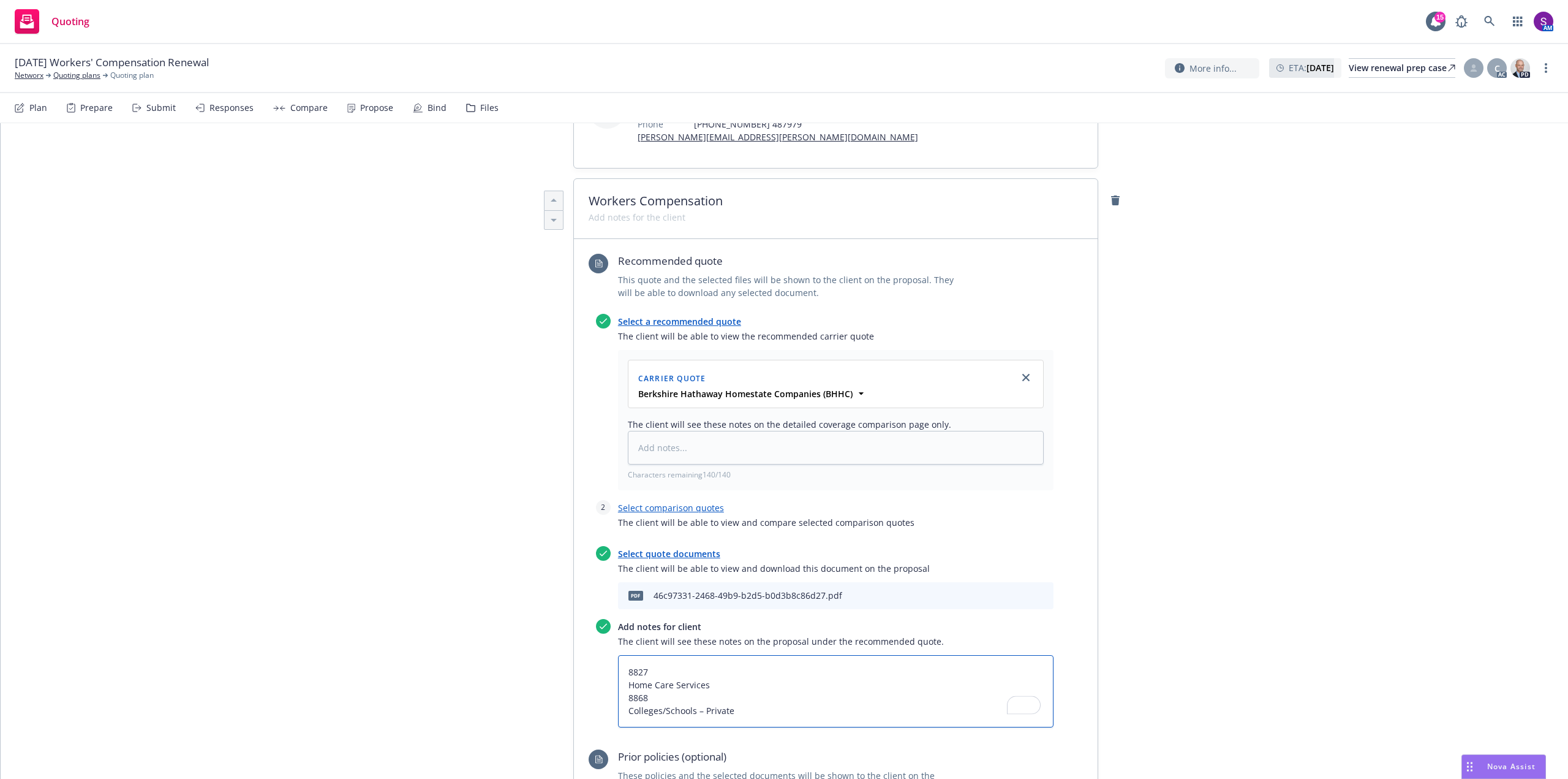
click at [626, 685] on textarea "8827 Home Care Services 8868 Colleges/Schools – Private" at bounding box center [836, 691] width 435 height 72
type textarea "x"
type textarea "8827Home Care Services 8868 Colleges/Schools – Private"
drag, startPoint x: 734, startPoint y: 700, endPoint x: 623, endPoint y: 702, distance: 111.0
click at [623, 702] on textarea "8827Home Care Services 8868 Colleges/Schools – Private" at bounding box center [836, 691] width 435 height 72
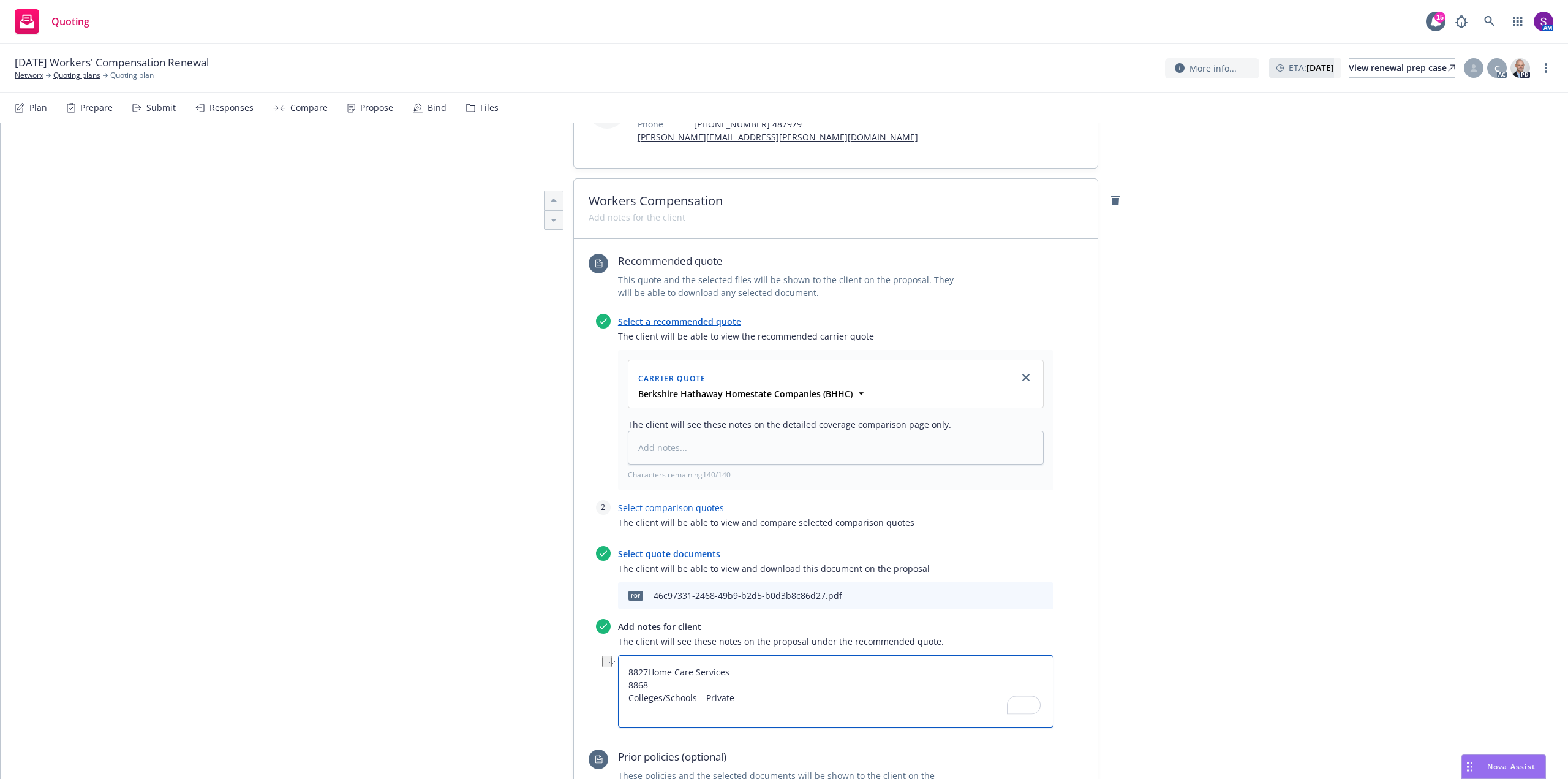
type textarea "x"
type textarea "8827Home Care Services 8868"
drag, startPoint x: 730, startPoint y: 670, endPoint x: 641, endPoint y: 663, distance: 89.3
click at [641, 663] on textarea "8827Home Care Services 8868" at bounding box center [836, 691] width 435 height 72
type textarea "x"
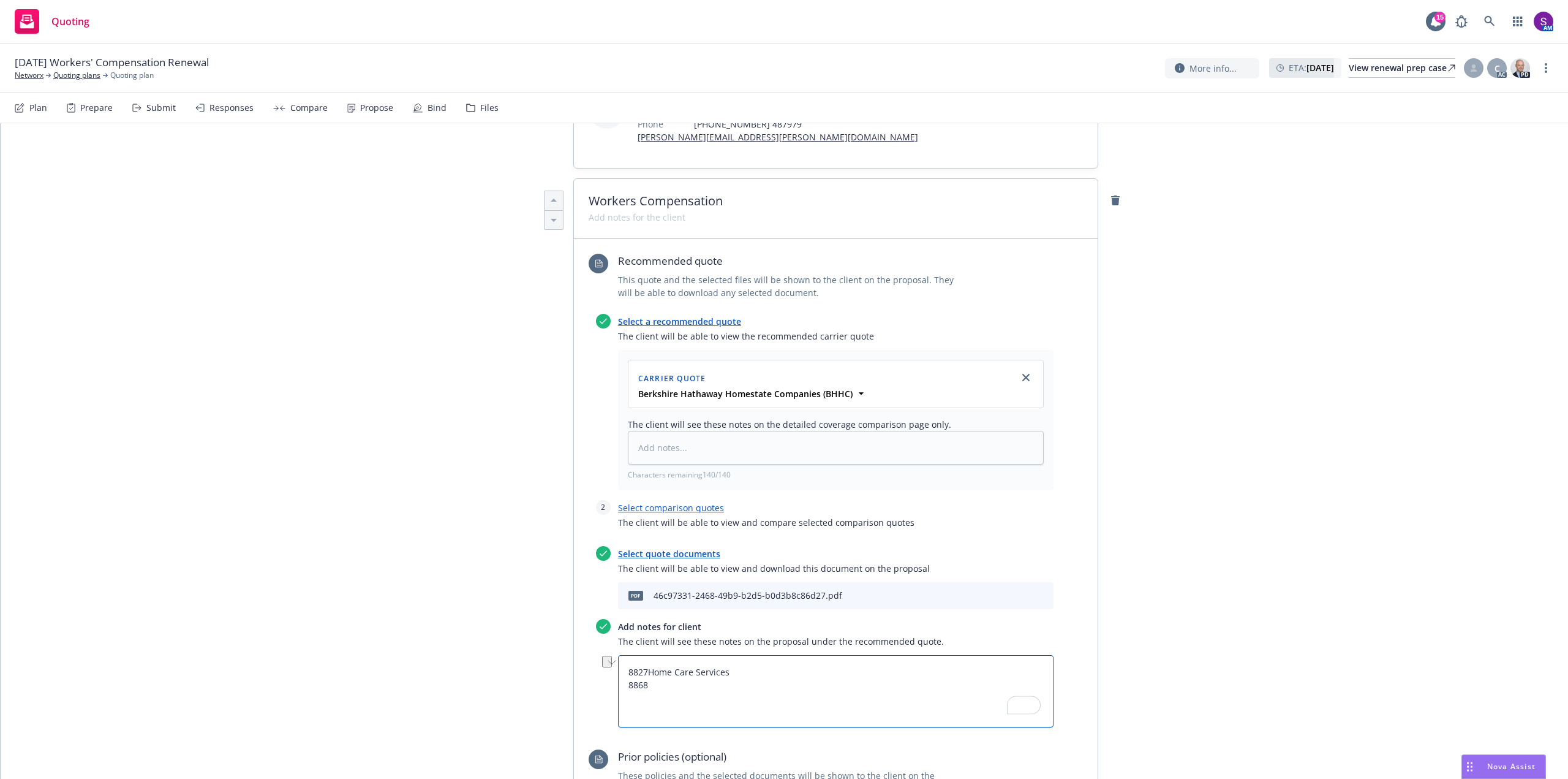
type textarea "8827 8868"
type textarea "x"
type textarea "8827- 8868"
type textarea "x"
type textarea "8827- 8868"
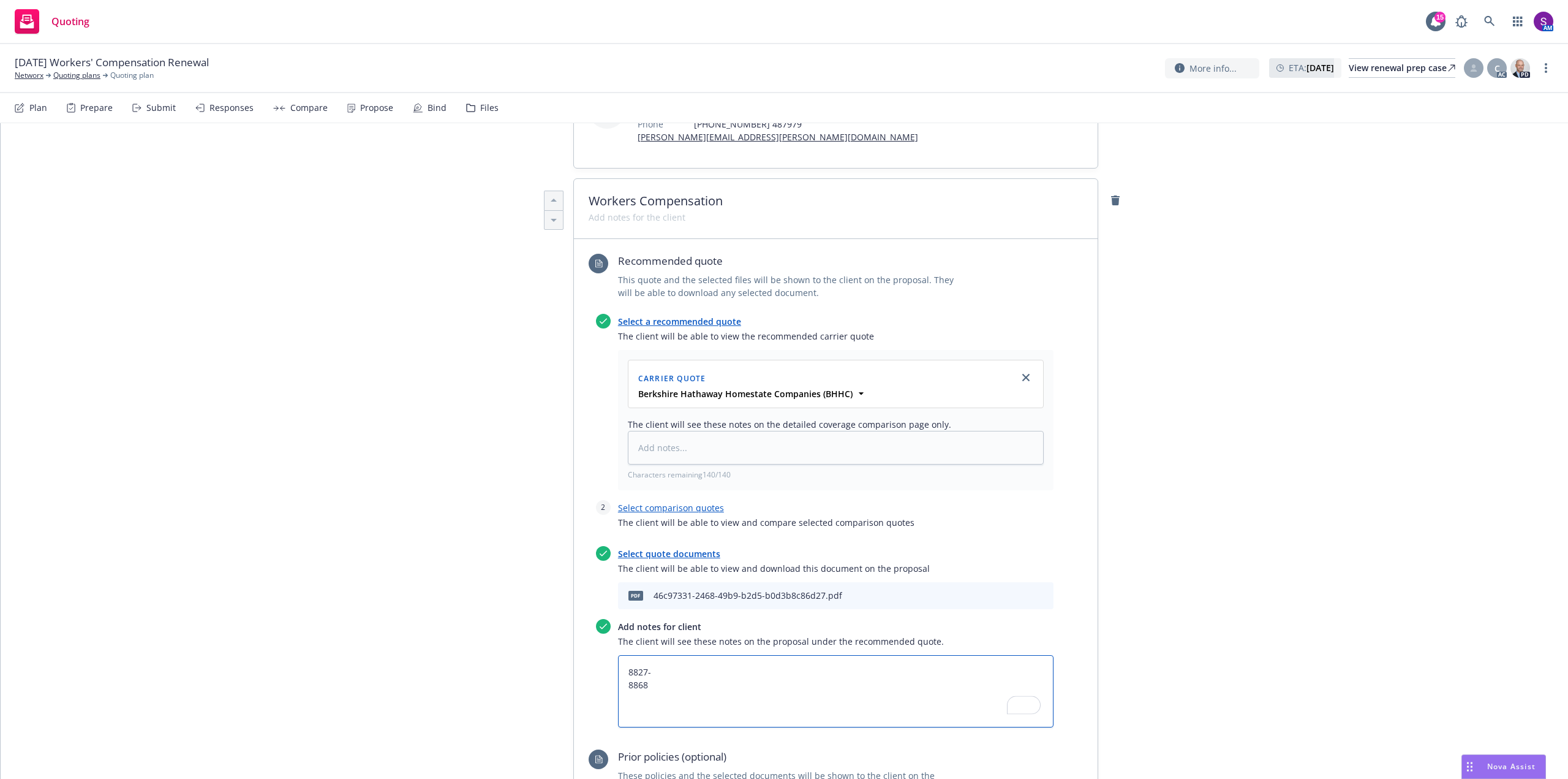
type textarea "x"
type textarea "8827- P 8868"
type textarea "x"
type textarea "8827- Pa 8868"
type textarea "x"
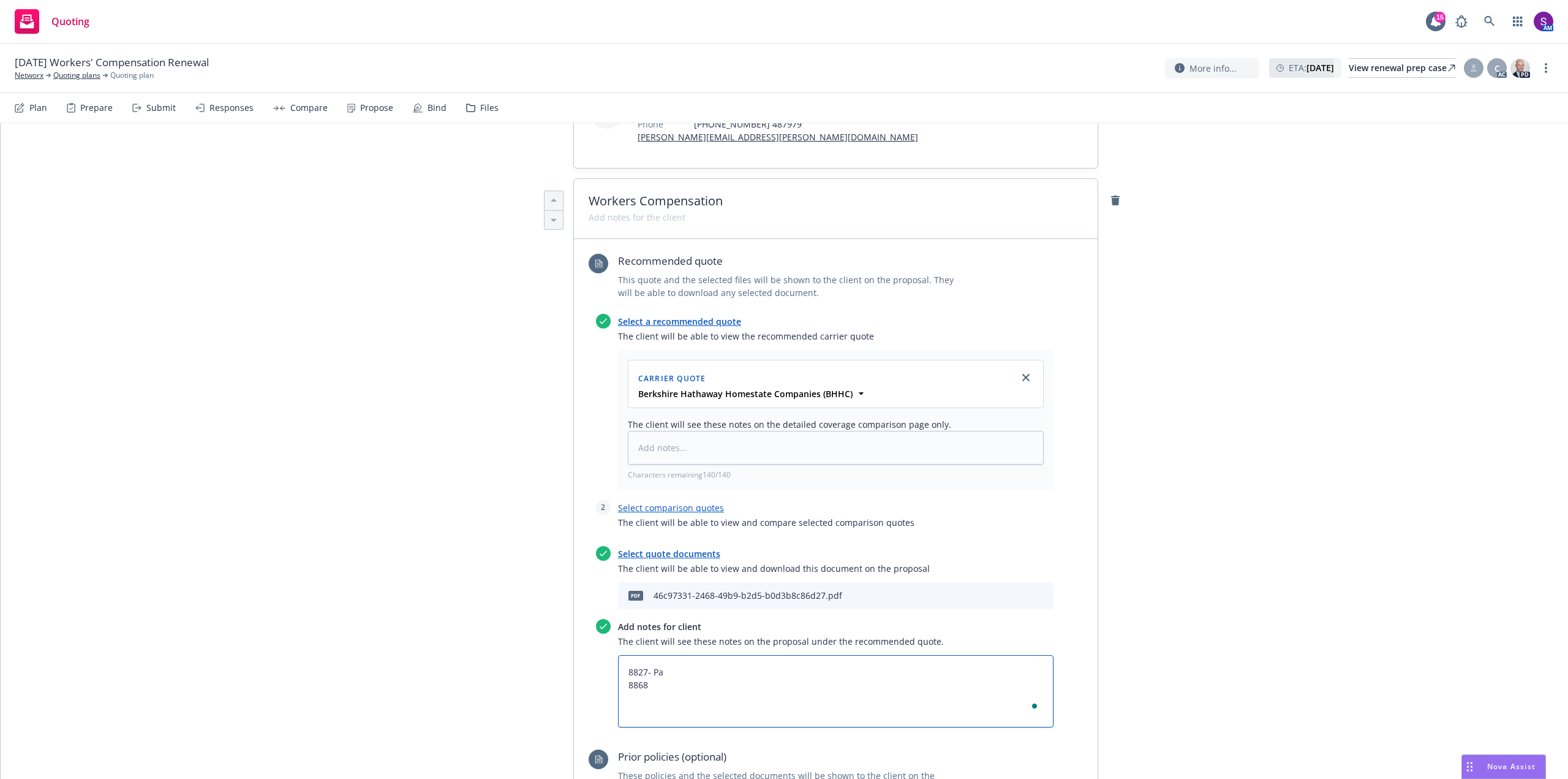
type textarea "8827- Pay 8868"
type textarea "x"
type textarea "8827- Payr 8868"
type textarea "x"
type textarea "8827- Payro 8868"
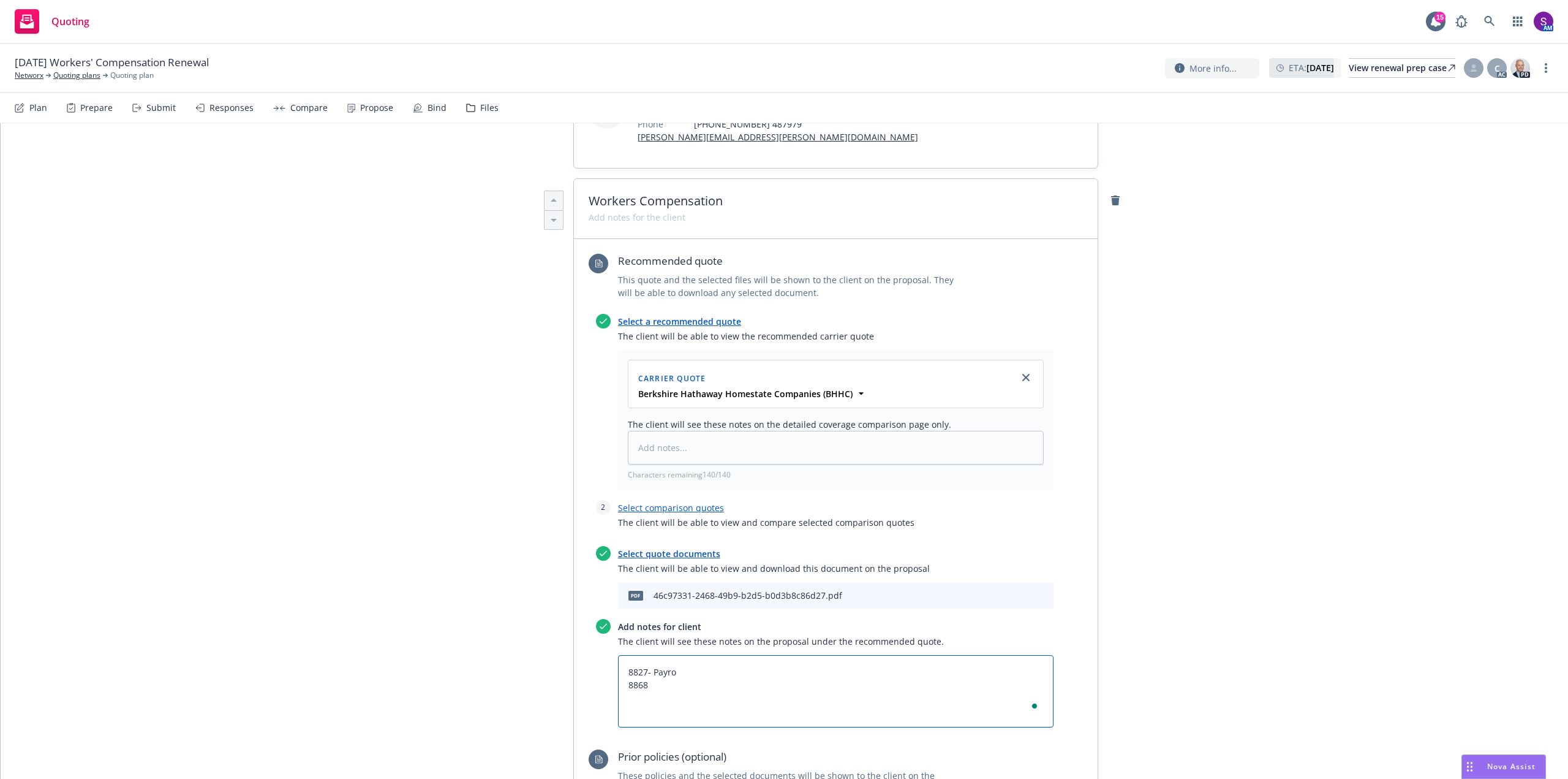
type textarea "x"
type textarea "8827- Payrol 8868"
type textarea "x"
type textarea "8827- Payroll 8868"
type textarea "x"
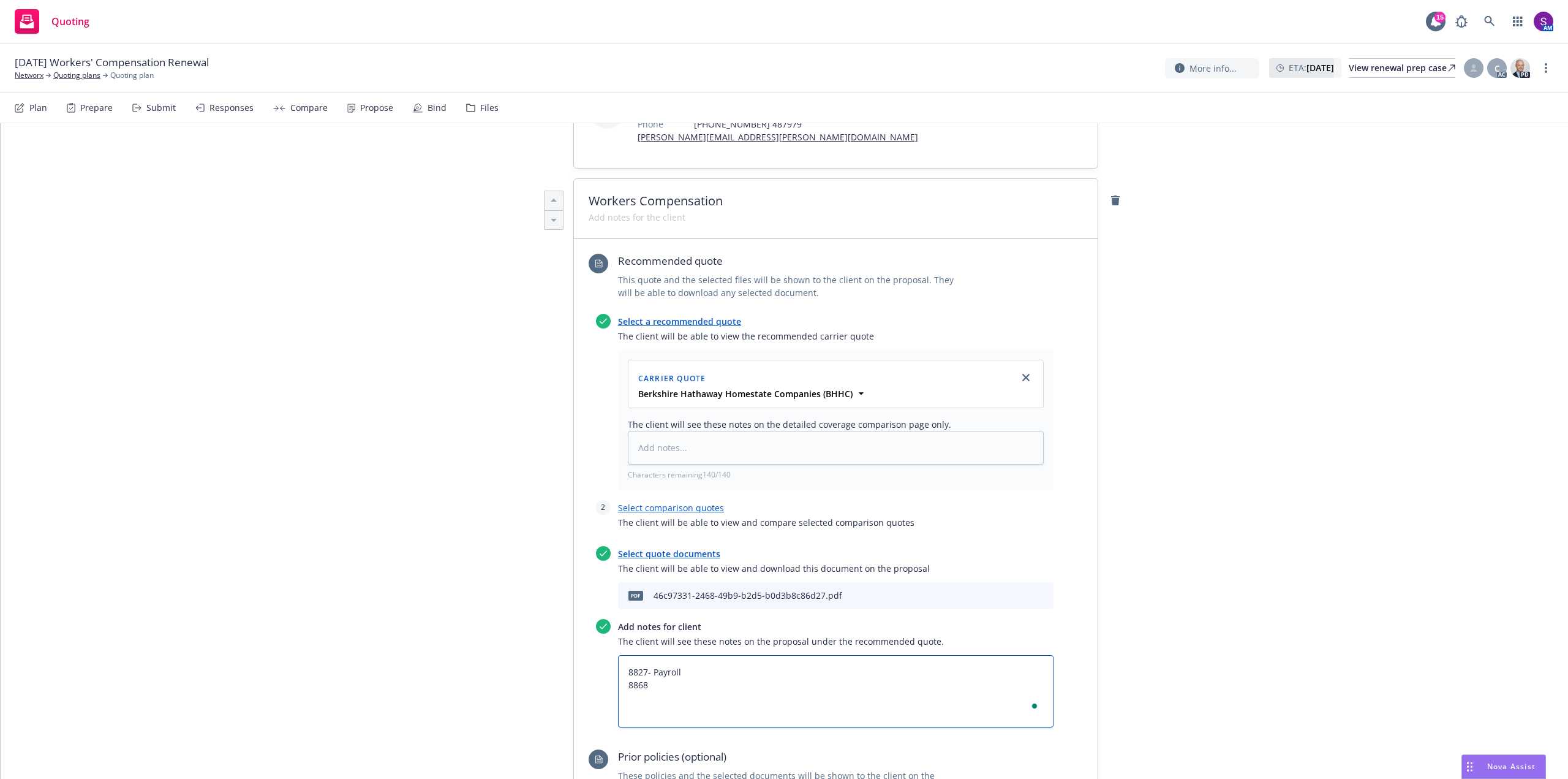
type textarea "8827- Payroll 8868"
type textarea "x"
type textarea "8827- Payroll E 8868"
type textarea "x"
type textarea "8827- Payroll Es 8868"
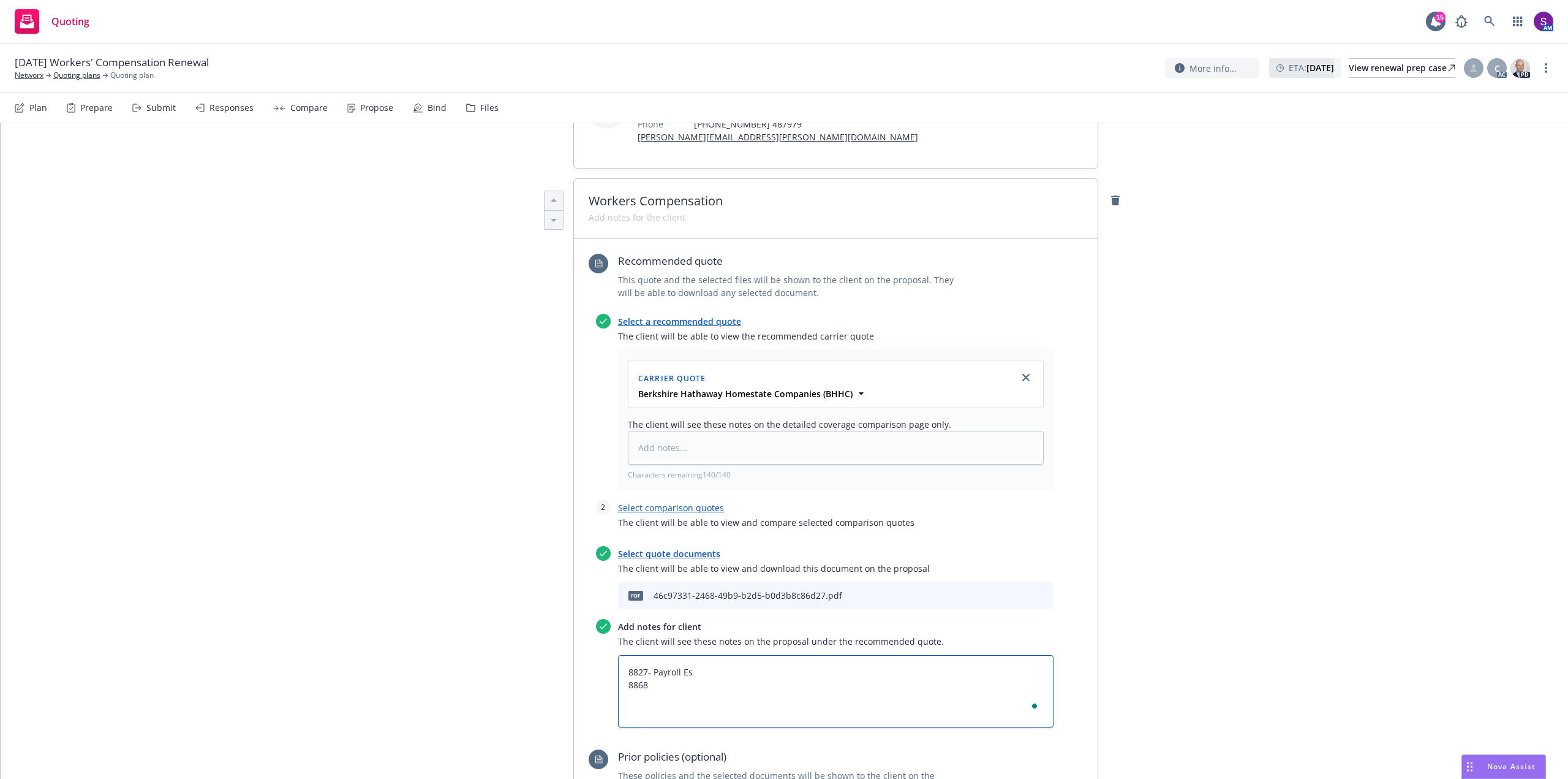
type textarea "x"
type textarea "8827- Payroll Est 8868"
type textarea "x"
type textarea "8827- Payroll Est- 8868"
type textarea "x"
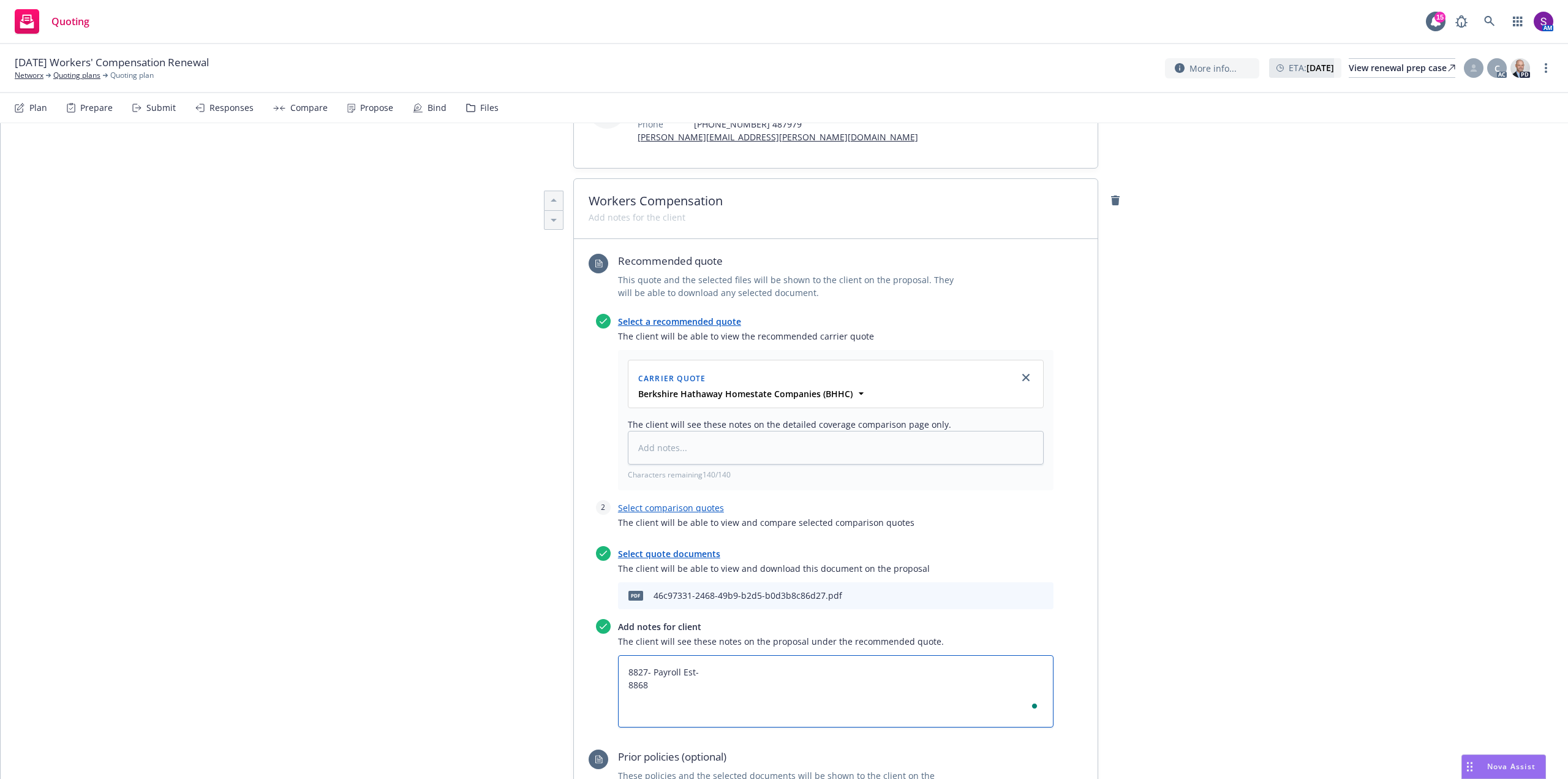
type textarea "8827- Payroll Est- 8868"
type textarea "x"
type textarea "8827- Payroll Est- $ 8868"
type textarea "x"
type textarea "8827- Payroll Est- $1 8868"
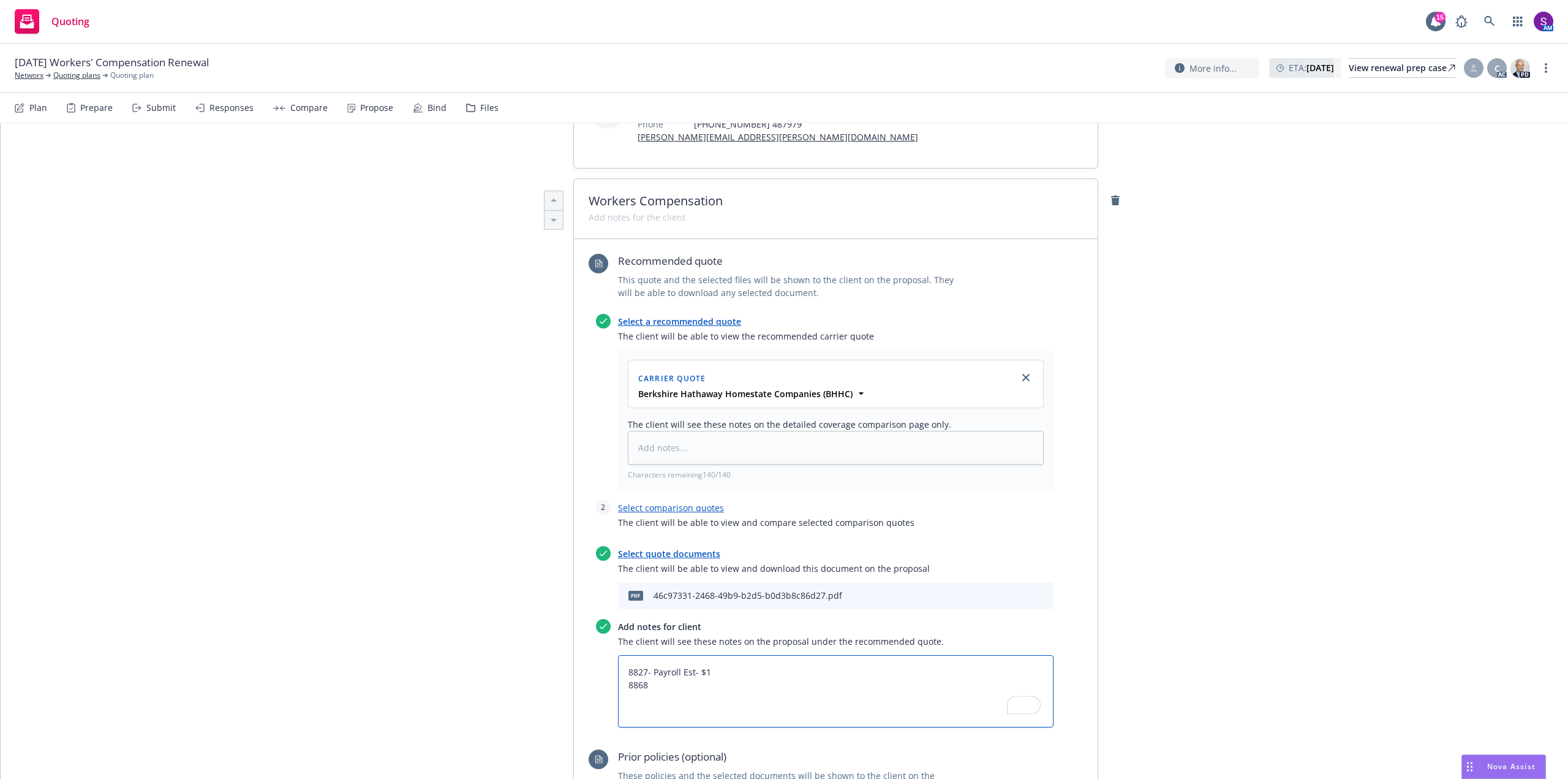
type textarea "x"
type textarea "8827- Payroll Est- $1, 8868"
type textarea "x"
type textarea "8827- Payroll Est- $1,2 8868"
type textarea "x"
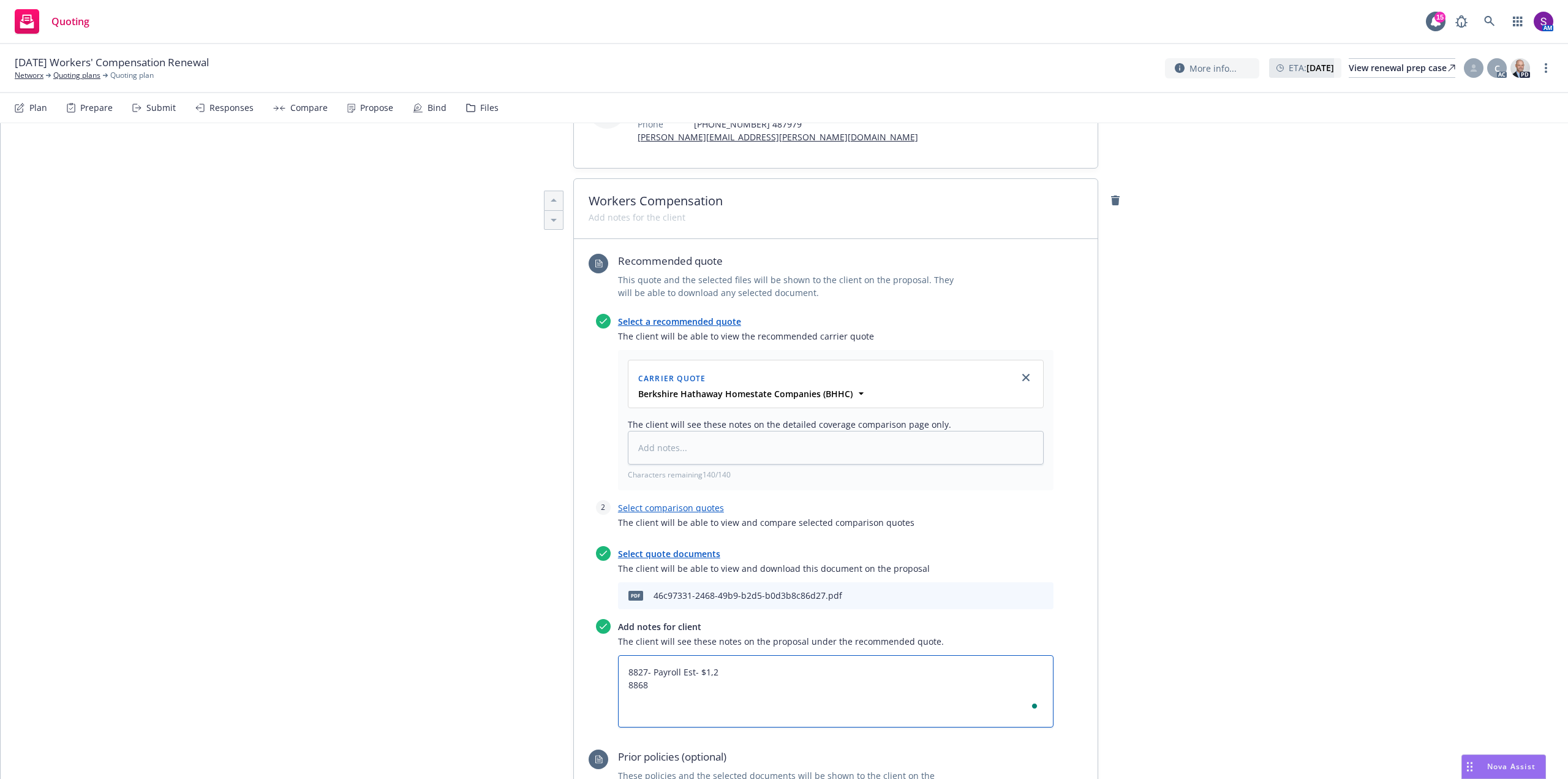
type textarea "8827- Payroll Est- $1,20 8868"
type textarea "x"
type textarea "8827- Payroll Est- $1,200 8868"
type textarea "x"
type textarea "8827- Payroll Est- $1,200, 8868"
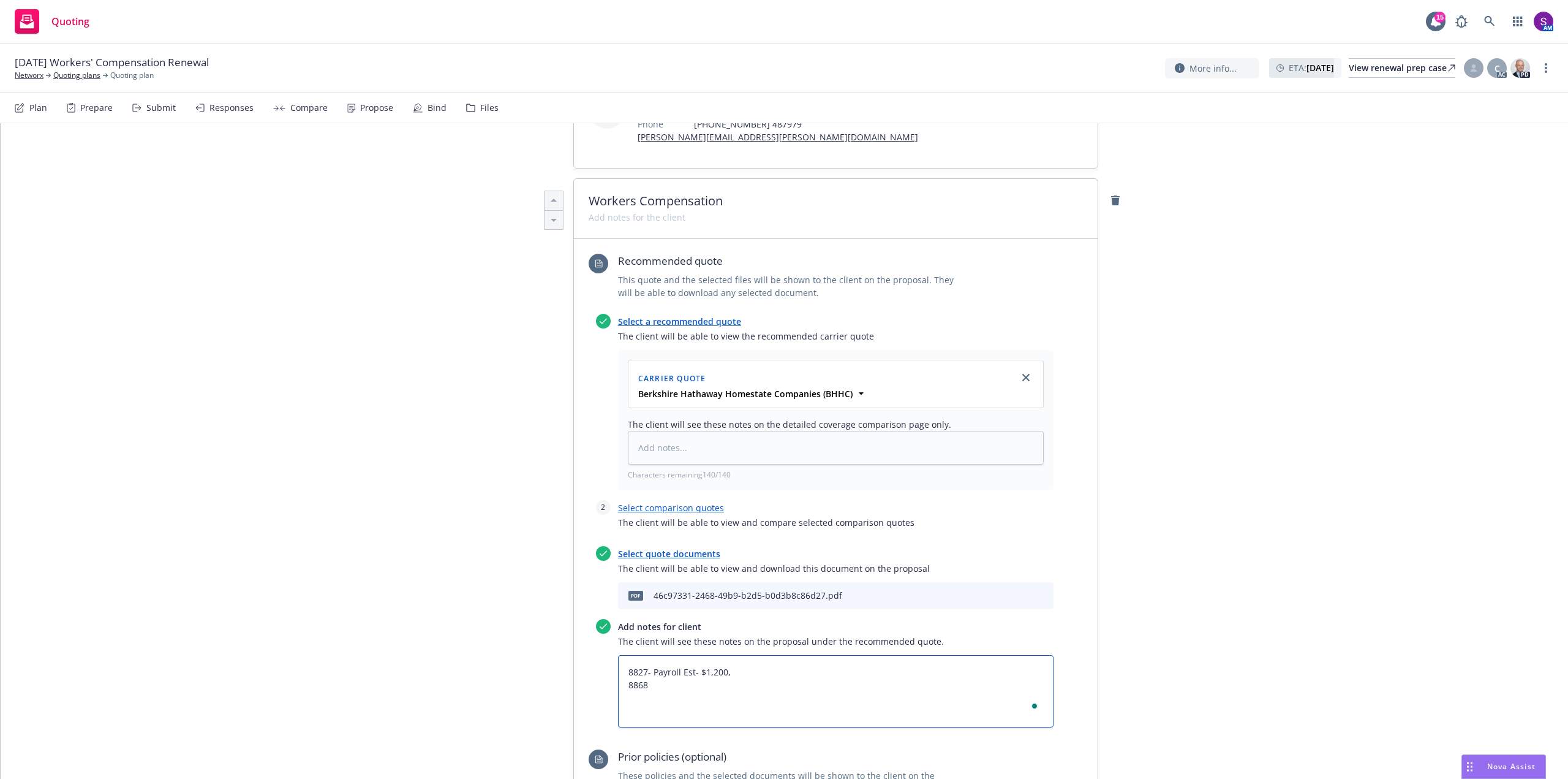
type textarea "x"
type textarea "8827- Payroll Est- $1,200,0 8868"
type textarea "x"
type textarea "8827- Payroll Est- $1,200,00 8868"
type textarea "x"
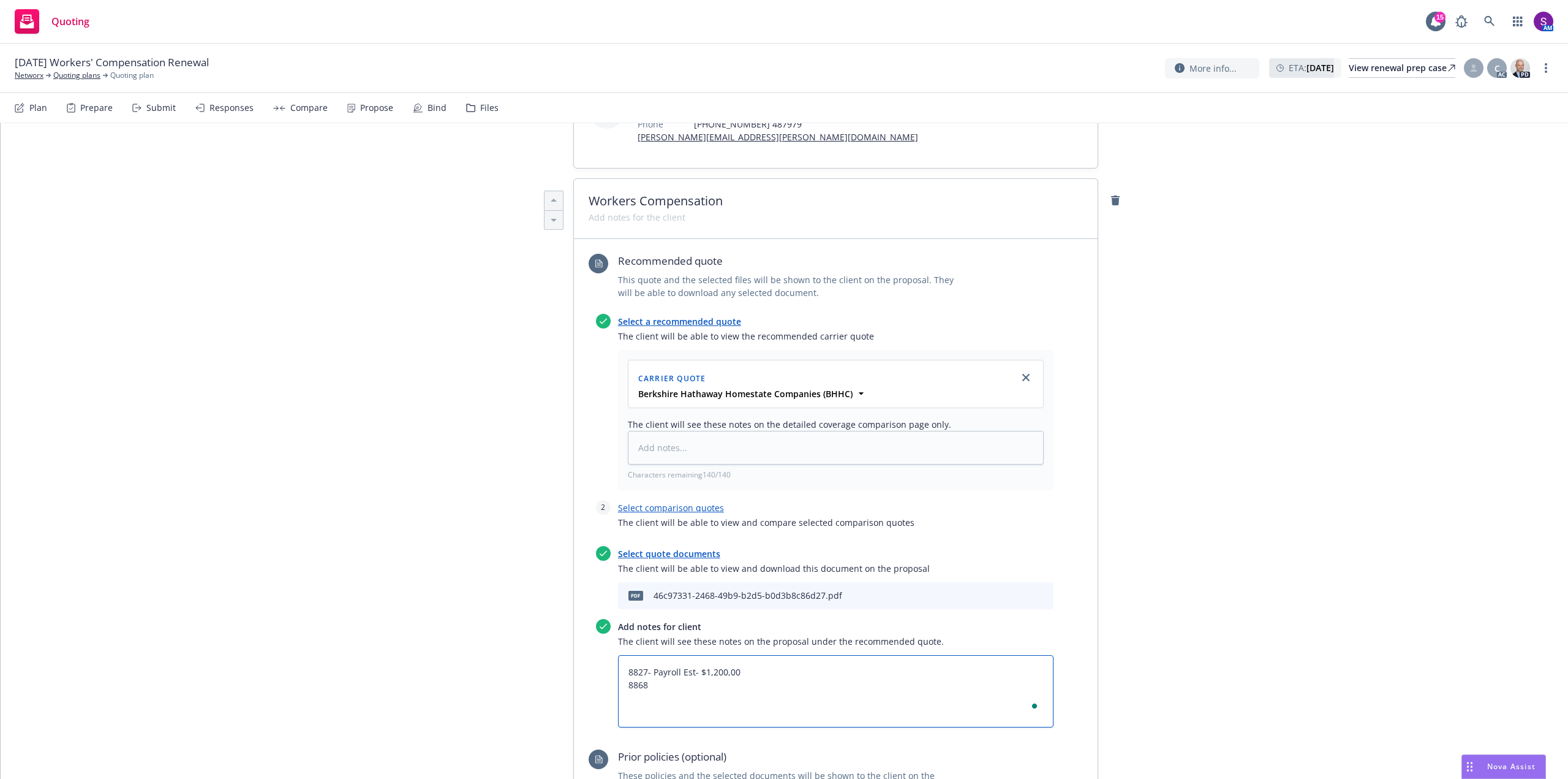
type textarea "8827- Payroll Est- $1,200,000 8868"
click at [648, 680] on textarea "8827- Payroll Est- $1,200,000 8868" at bounding box center [836, 691] width 435 height 72
type textarea "x"
type textarea "8827- Payroll Est- $1,200,000 8868-"
type textarea "x"
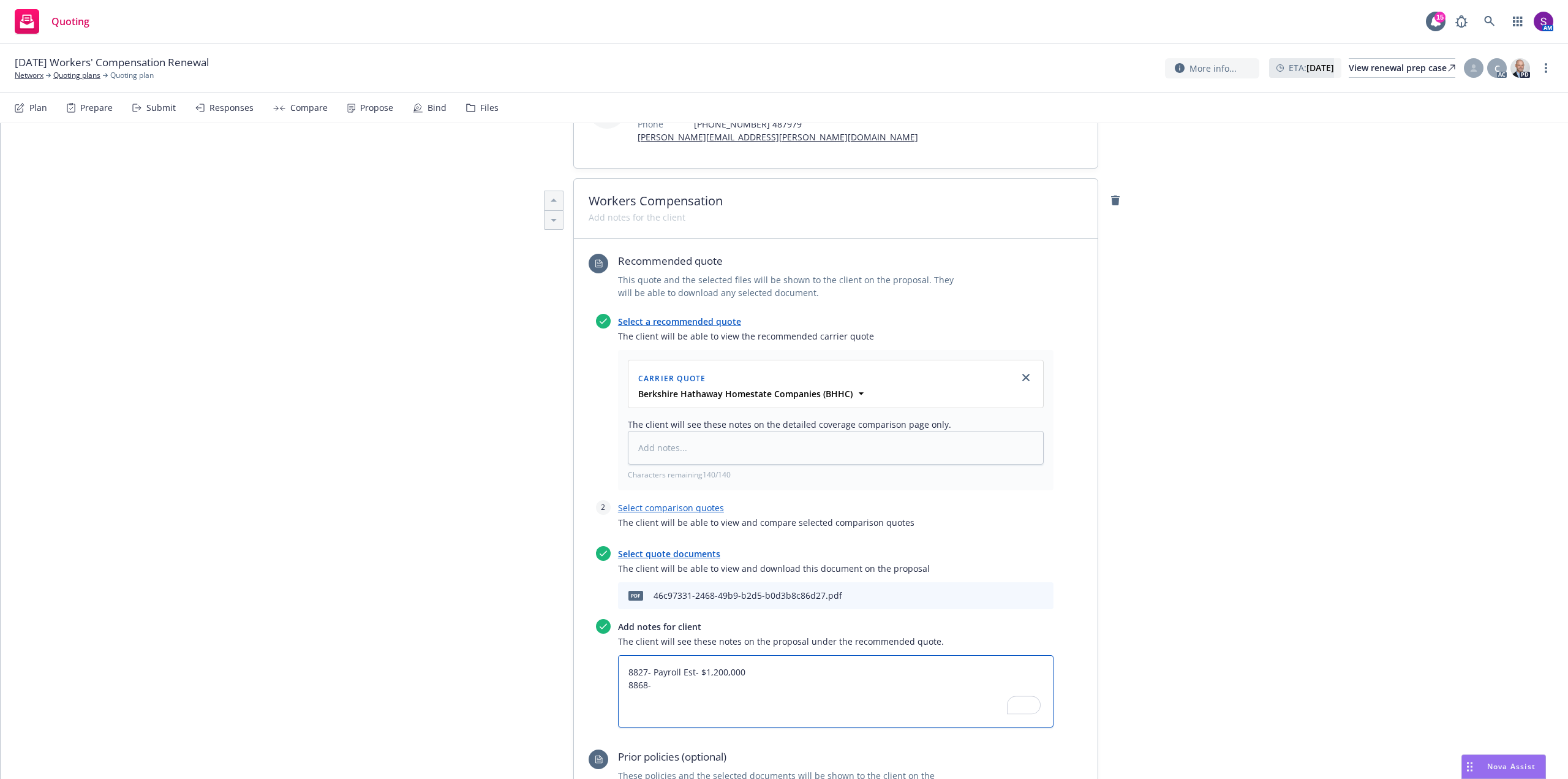
type textarea "8827- Payroll Est- $1,200,000 8868-"
type textarea "x"
type textarea "8827- Payroll Est- $1,200,000 8868- P"
type textarea "x"
type textarea "8827- Payroll Est- $1,200,000 8868- Pa"
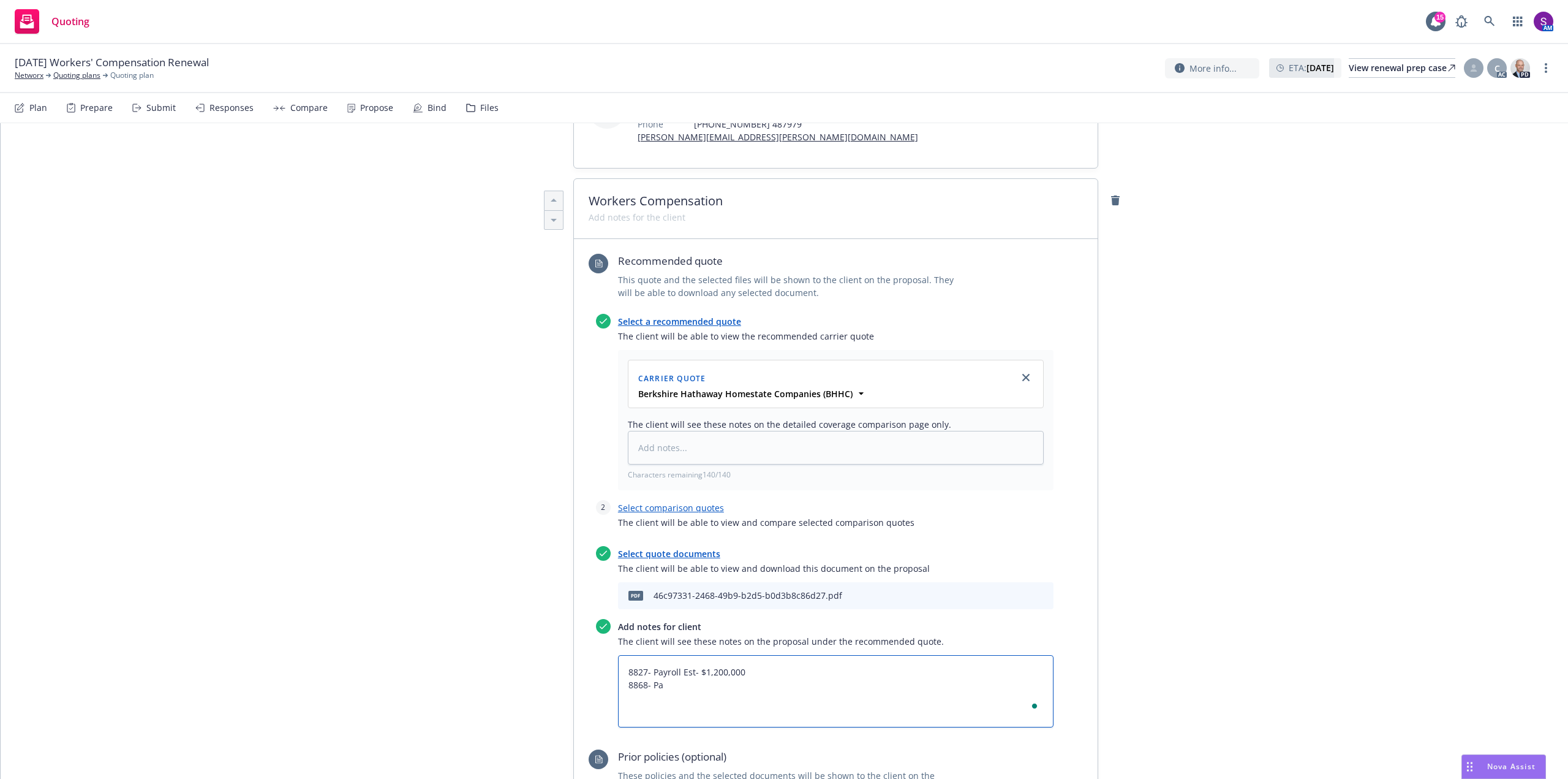
type textarea "x"
type textarea "8827- Payroll Est- $1,200,000 8868- Par"
type textarea "x"
type textarea "8827- Payroll Est- $1,200,000 8868- Pa"
type textarea "x"
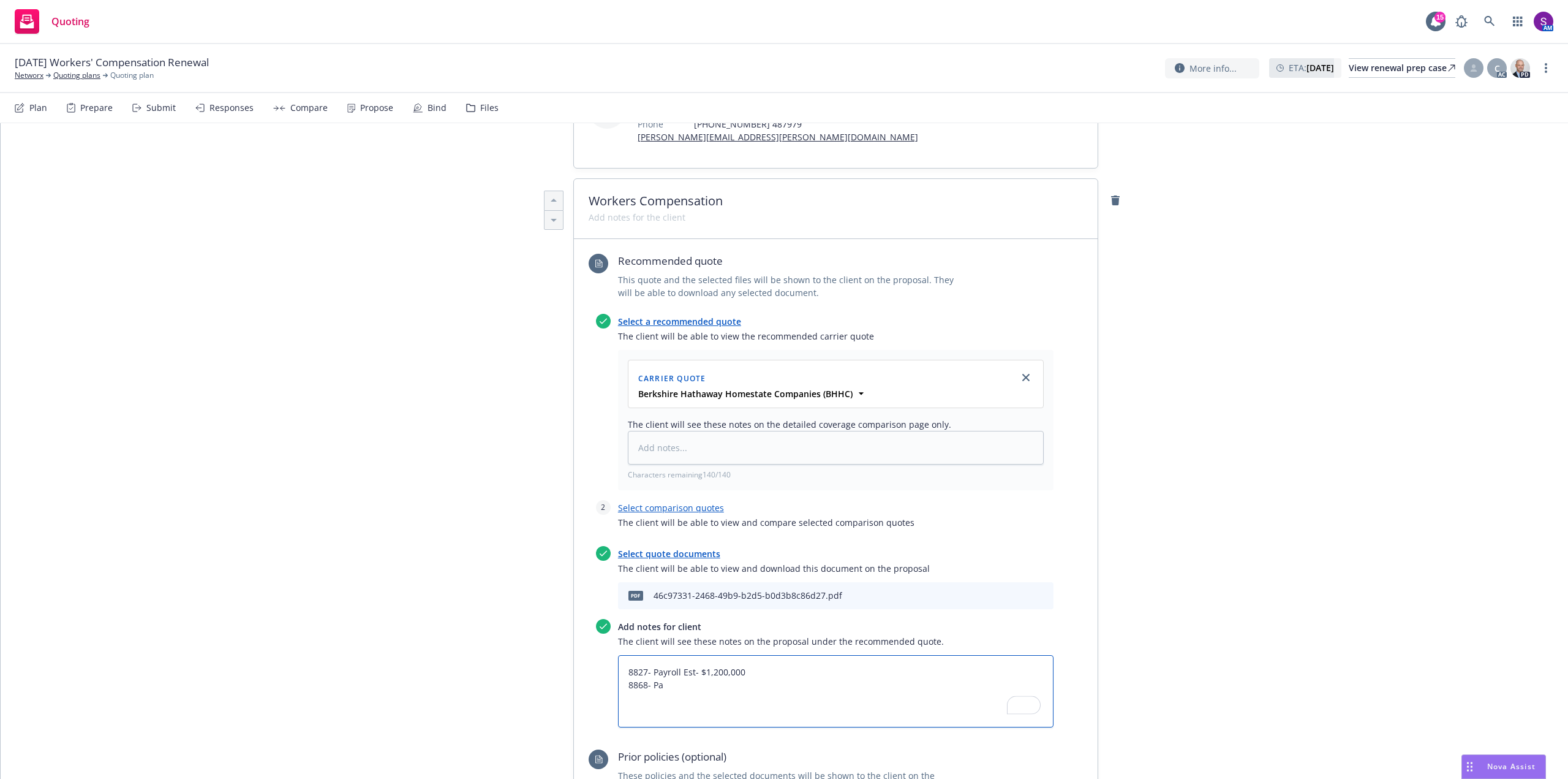
type textarea "8827- Payroll Est- $1,200,000 8868- Pay"
type textarea "x"
type textarea "8827- Payroll Est- $1,200,000 8868- Payr"
type textarea "x"
type textarea "8827- Payroll Est- $1,200,000 8868- Payro"
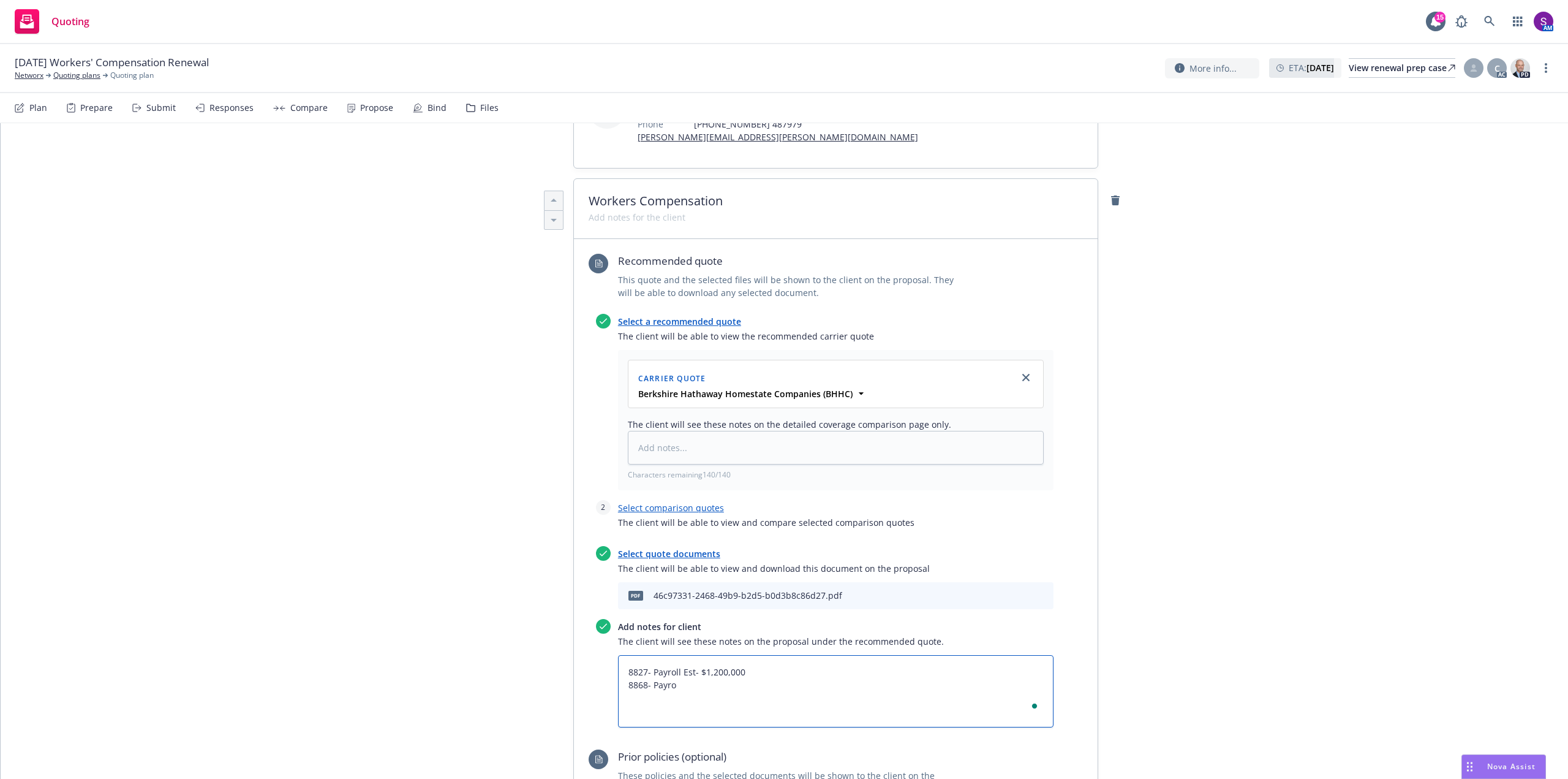
type textarea "x"
type textarea "8827- Payroll Est- $1,200,000 8868- Payrol"
type textarea "x"
type textarea "8827- Payroll Est- $1,200,000 8868- Payroll"
type textarea "x"
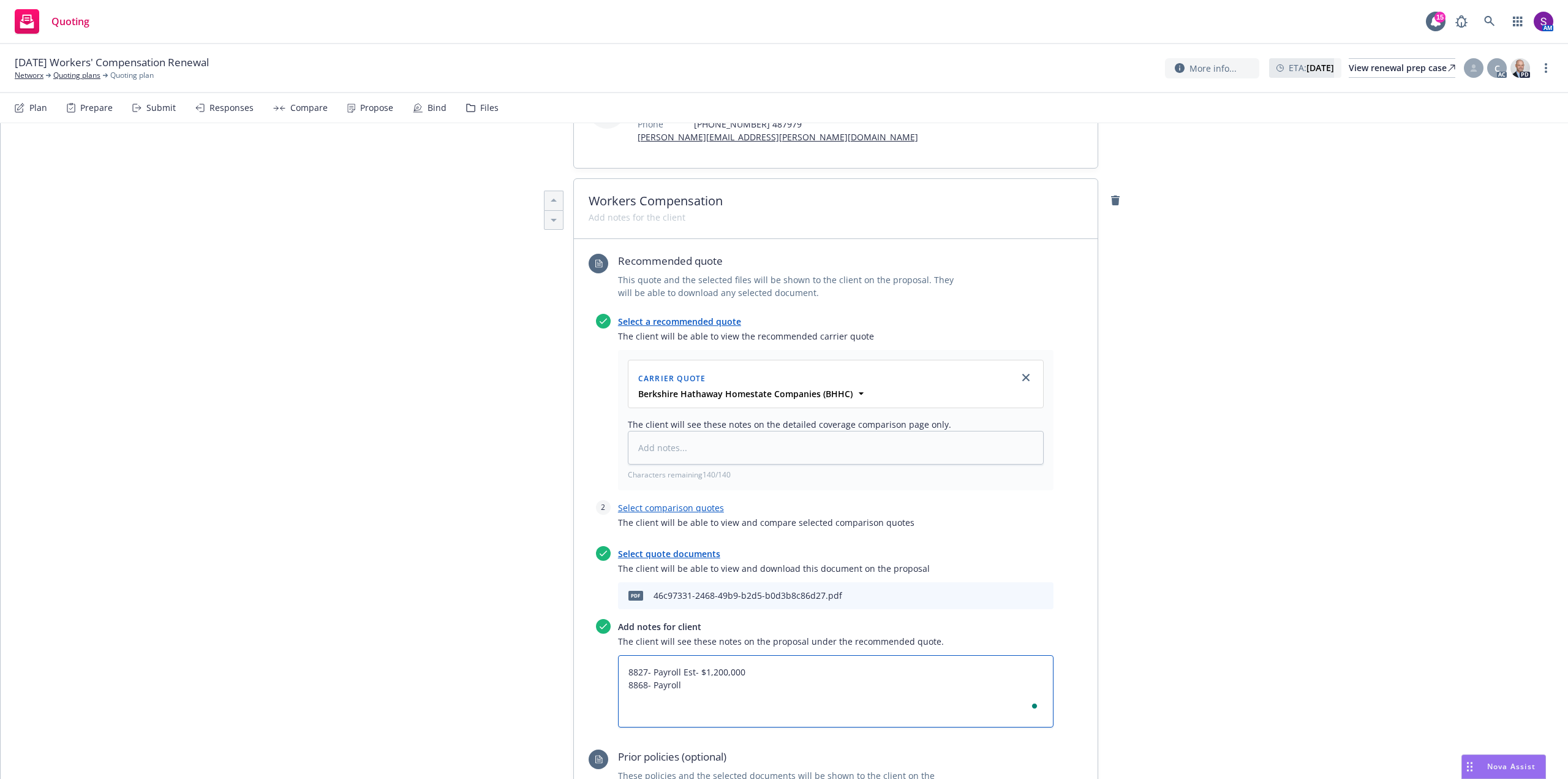
type textarea "8827- Payroll Est- $1,200,000 8868- Payroll"
type textarea "x"
type textarea "8827- Payroll Est- $1,200,000 8868- Payroll E"
type textarea "x"
type textarea "8827- Payroll Est- $1,200,000 8868- Payroll Es"
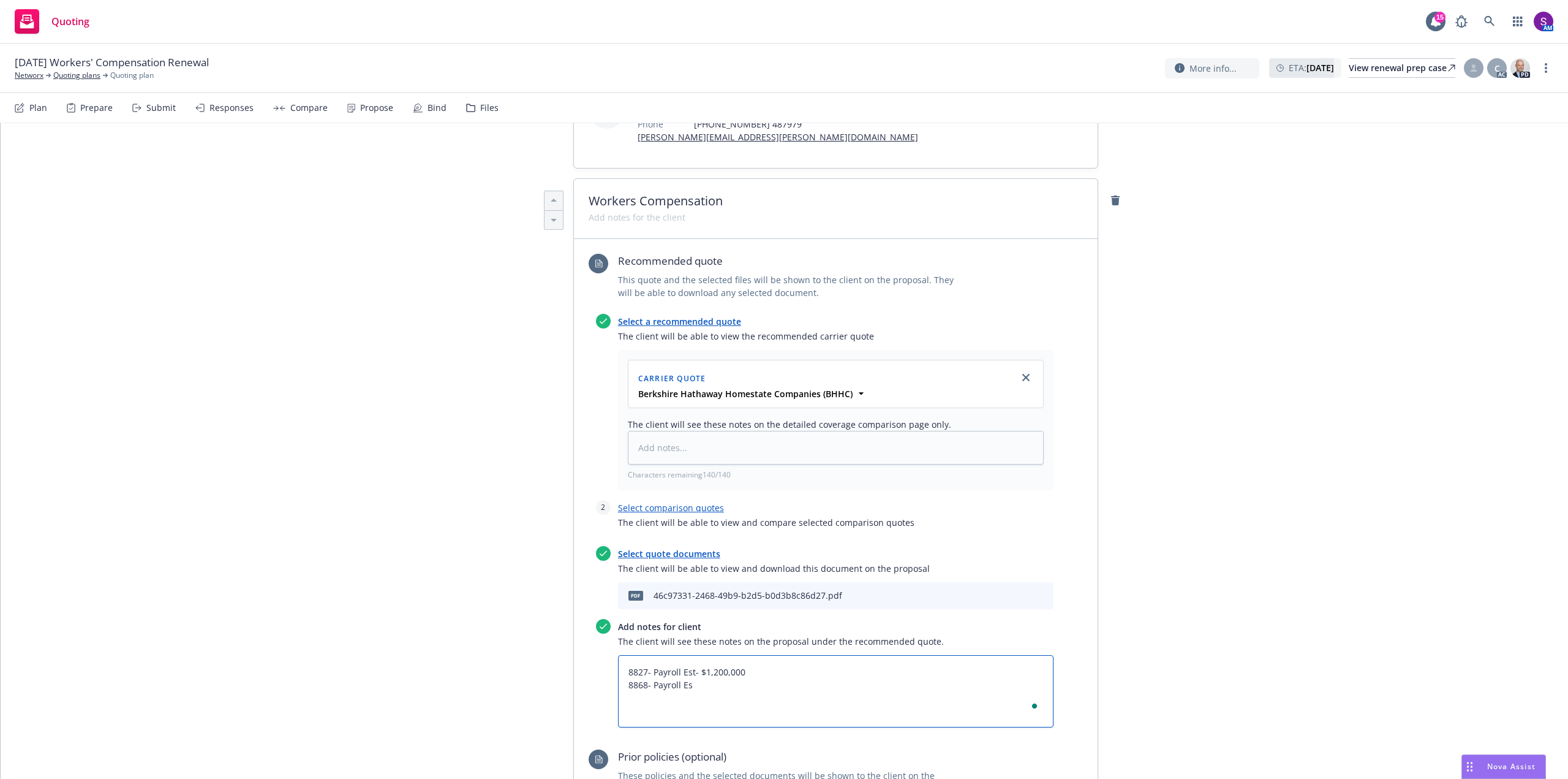
type textarea "x"
type textarea "8827- Payroll Est- $1,200,000 8868- Payroll Est"
type textarea "x"
type textarea "8827- Payroll Est- $1,200,000 8868- Payroll Est-"
type textarea "x"
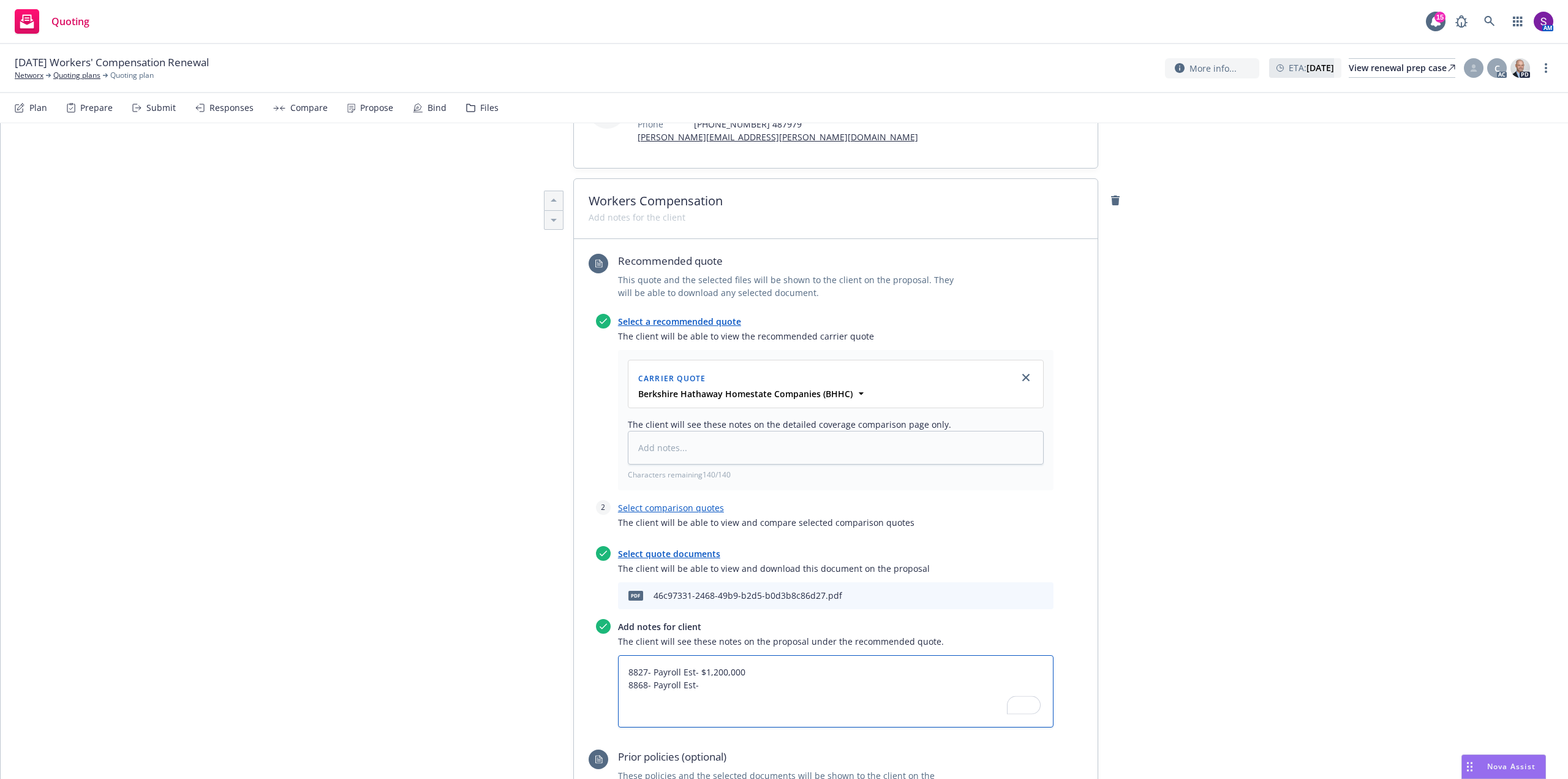
type textarea "8827- Payroll Est- $1,200,000 8868- Payroll Est-"
type textarea "x"
type textarea "8827- Payroll Est- $1,200,000 8868- Payroll Est- $"
type textarea "x"
type textarea "8827- Payroll Est- $1,200,000 8868- Payroll Est- $3"
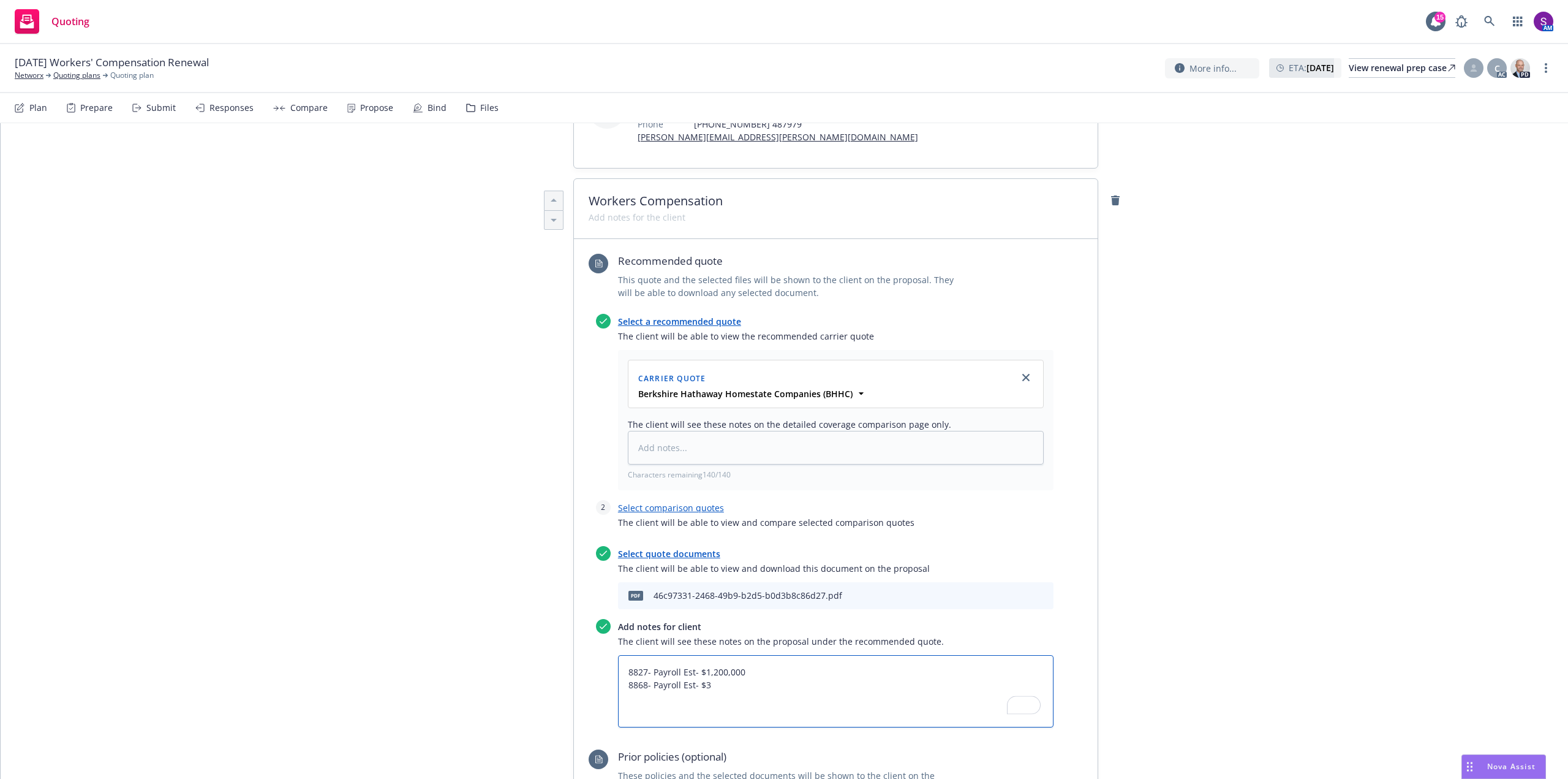
type textarea "x"
type textarea "8827- Payroll Est- $1,200,000 8868- Payroll Est- $34"
type textarea "x"
type textarea "8827- Payroll Est- $1,200,000 8868- Payroll Est- $3"
type textarea "x"
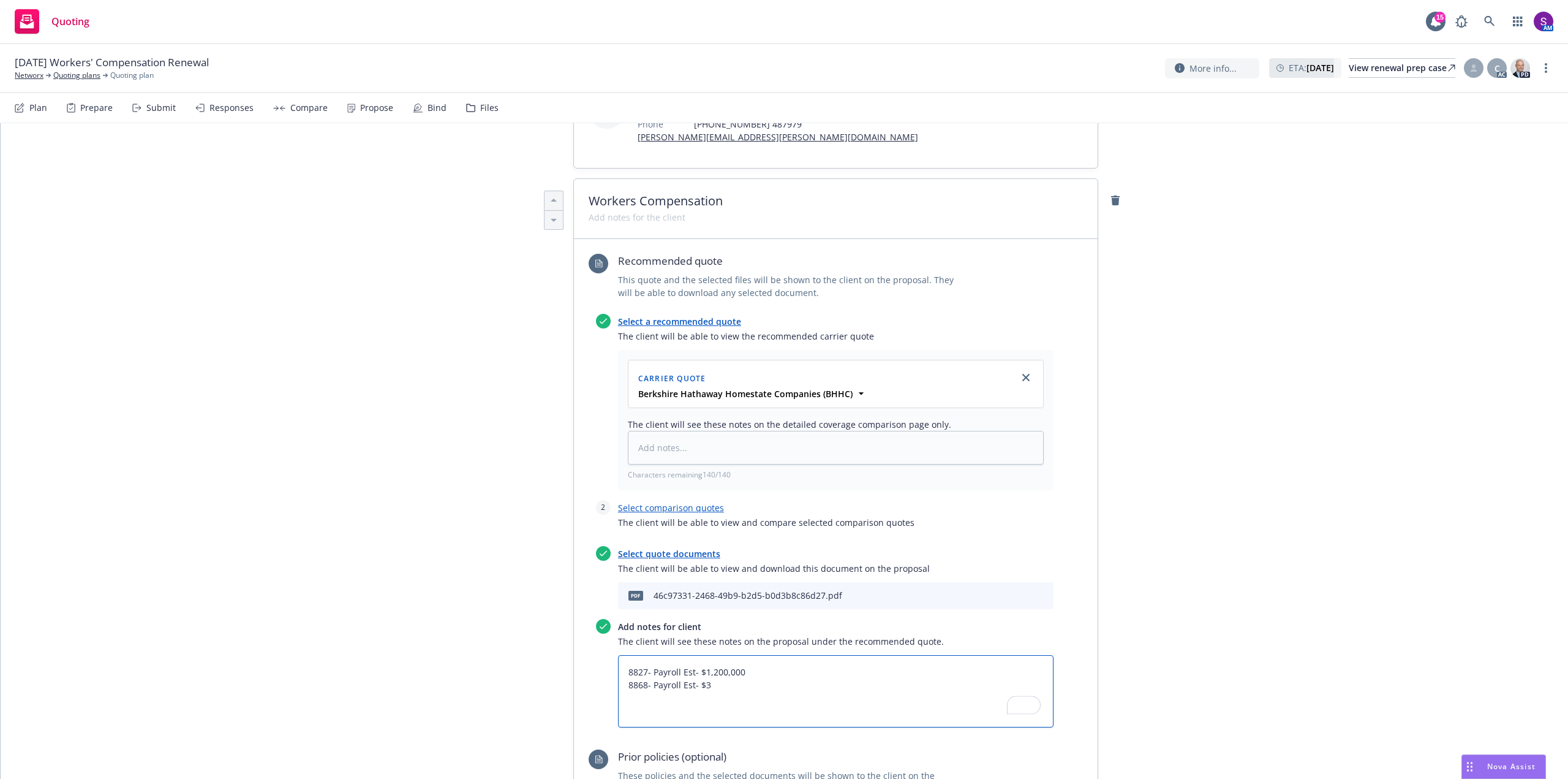
type textarea "8827- Payroll Est- $1,200,000 8868- Payroll Est- $3,"
type textarea "x"
type textarea "8827- Payroll Est- $1,200,000 8868- Payroll Est- $3,4"
type textarea "x"
type textarea "8827- Payroll Est- $1,200,000 8868- Payroll Est- $3,40"
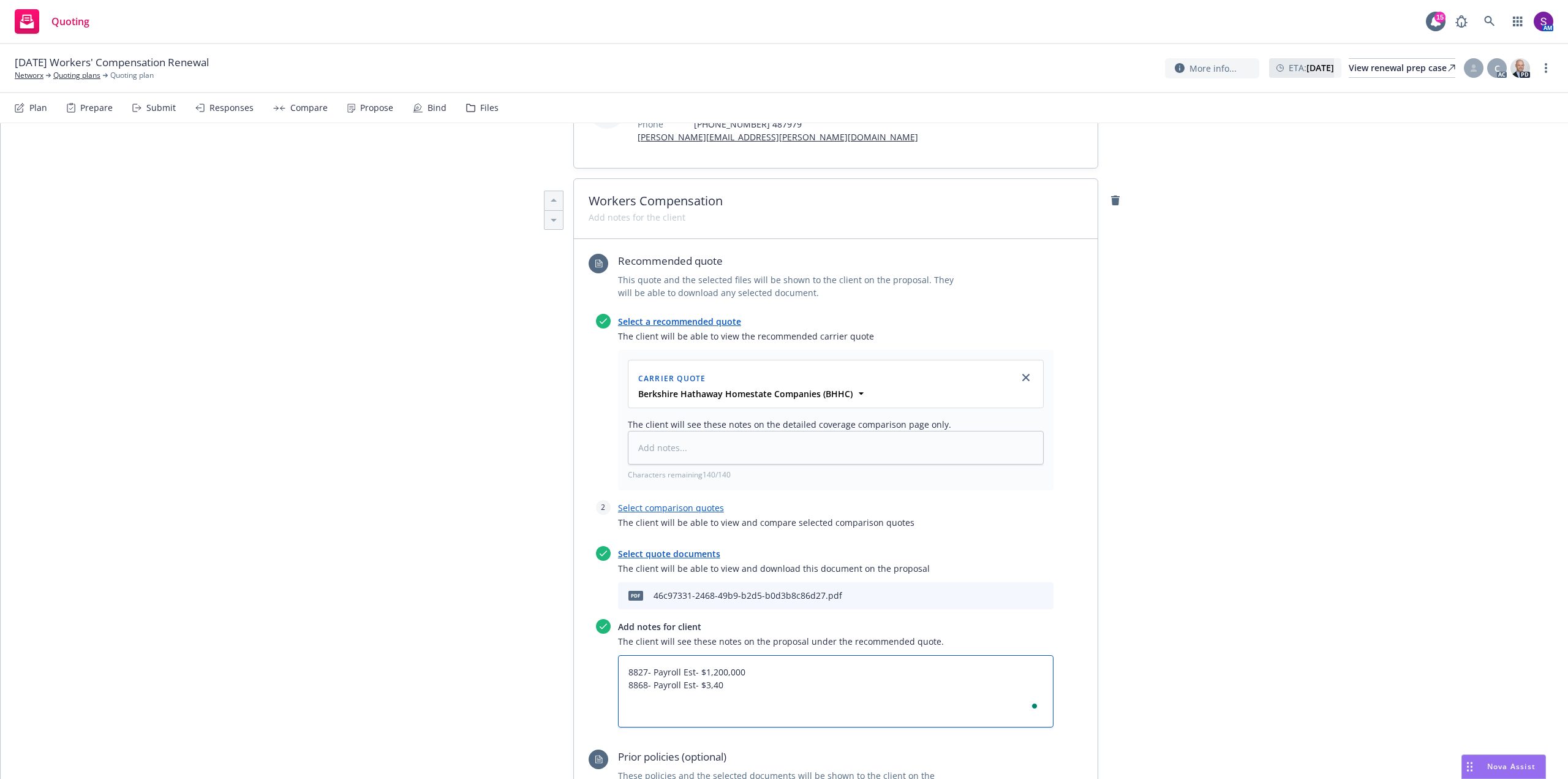
type textarea "x"
type textarea "8827- Payroll Est- $1,200,000 8868- Payroll Est- $3,400"
type textarea "x"
type textarea "8827- Payroll Est- $1,200,000 8868- Payroll Est- $3,400,"
type textarea "x"
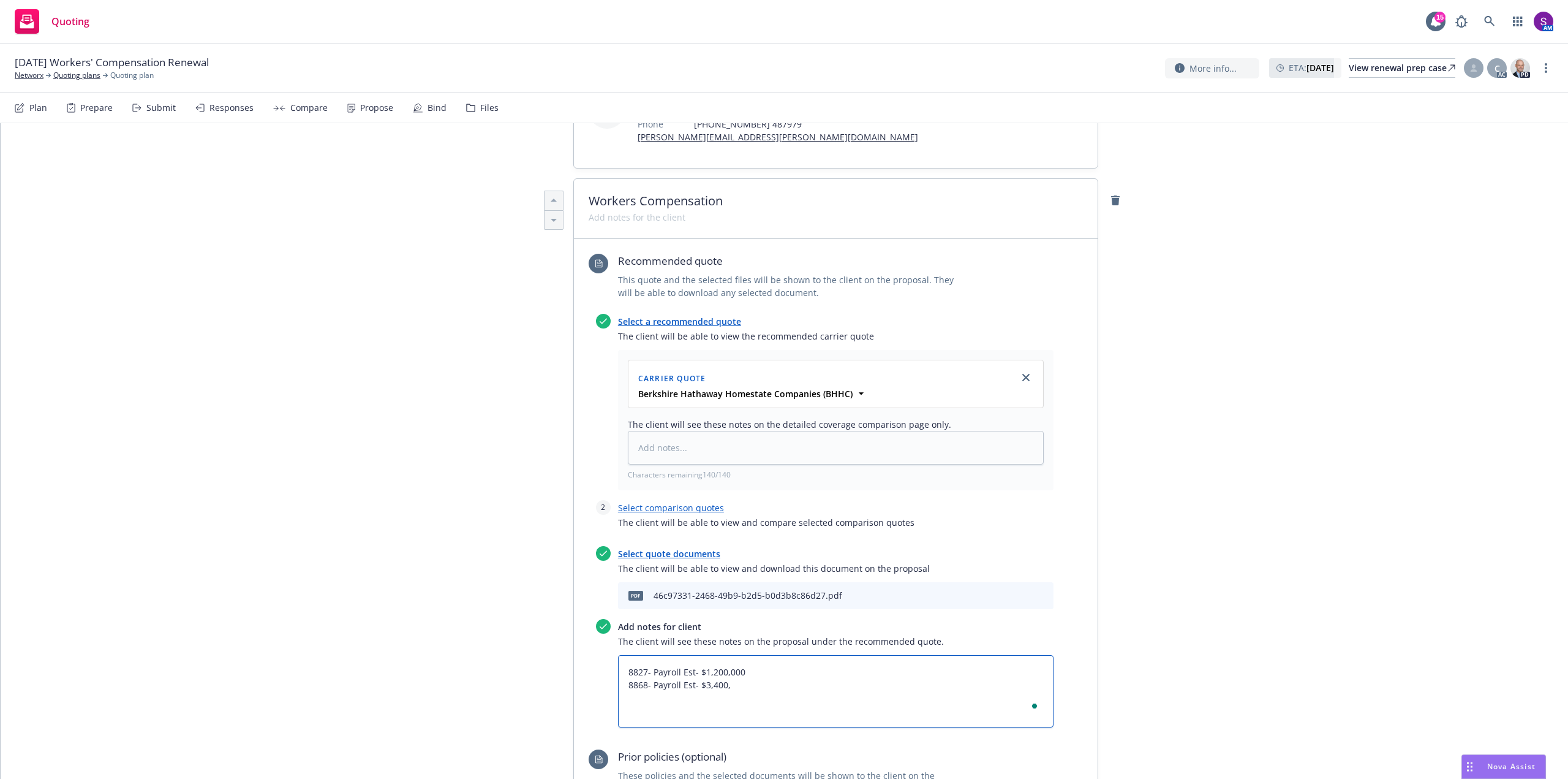
type textarea "8827- Payroll Est- $1,200,000 8868- Payroll Est- $3,400,0"
type textarea "x"
type textarea "8827- Payroll Est- $1,200,000 8868- Payroll Est- $3,400,00"
type textarea "x"
type textarea "8827- Payroll Est- $1,200,000 8868- Payroll Est- $3,400,000"
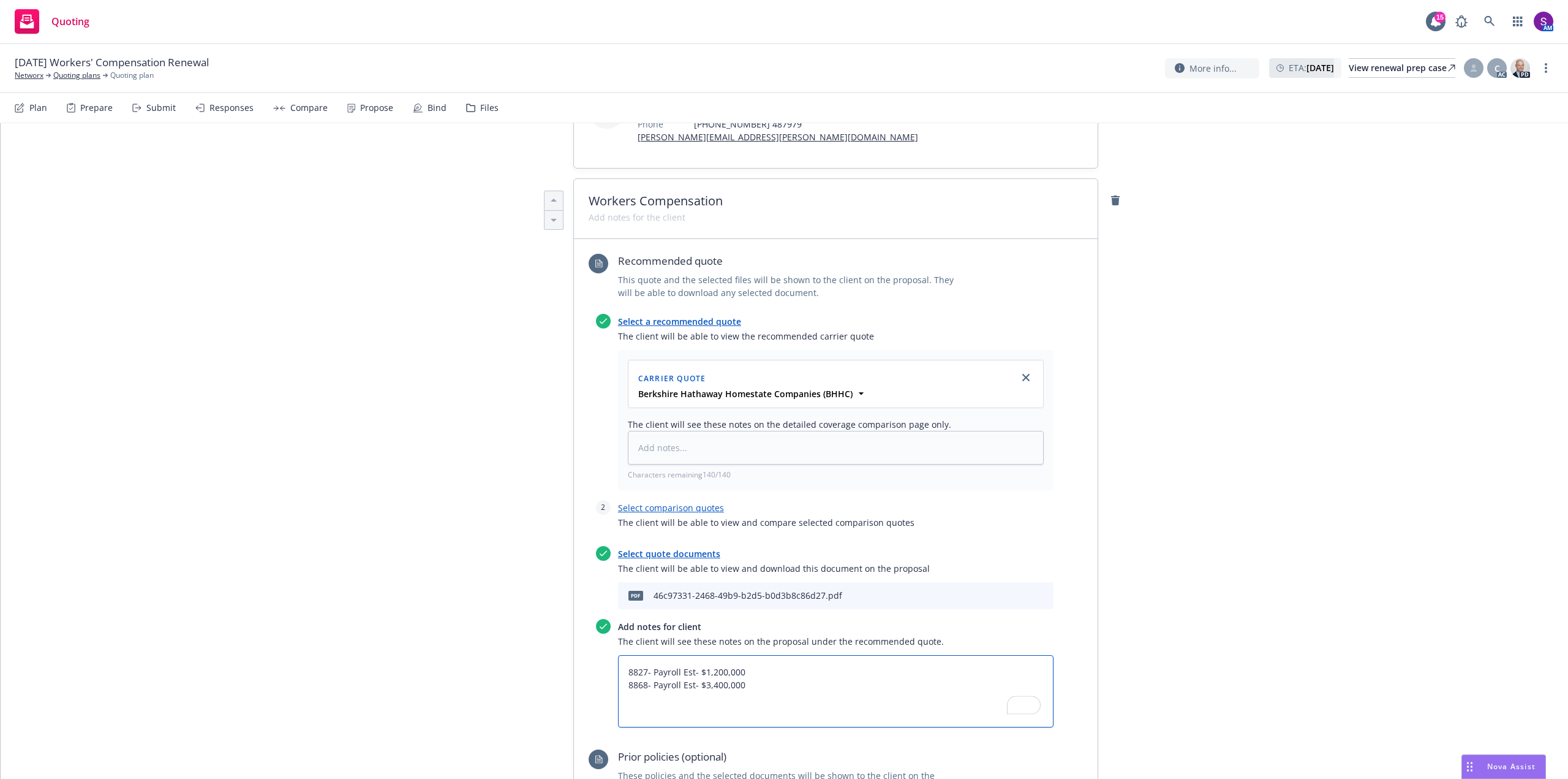
click at [782, 663] on textarea "8827- Payroll Est- $1,200,000 8868- Payroll Est- $3,400,000" at bounding box center [836, 691] width 435 height 72
type textarea "x"
type textarea "8827- Payroll Est- $1,200,000 8868- Payroll Est- $3,400,000"
type textarea "x"
type textarea "8827- Payroll Est- $1,200,000 N 8868- Payroll Est- $3,400,000"
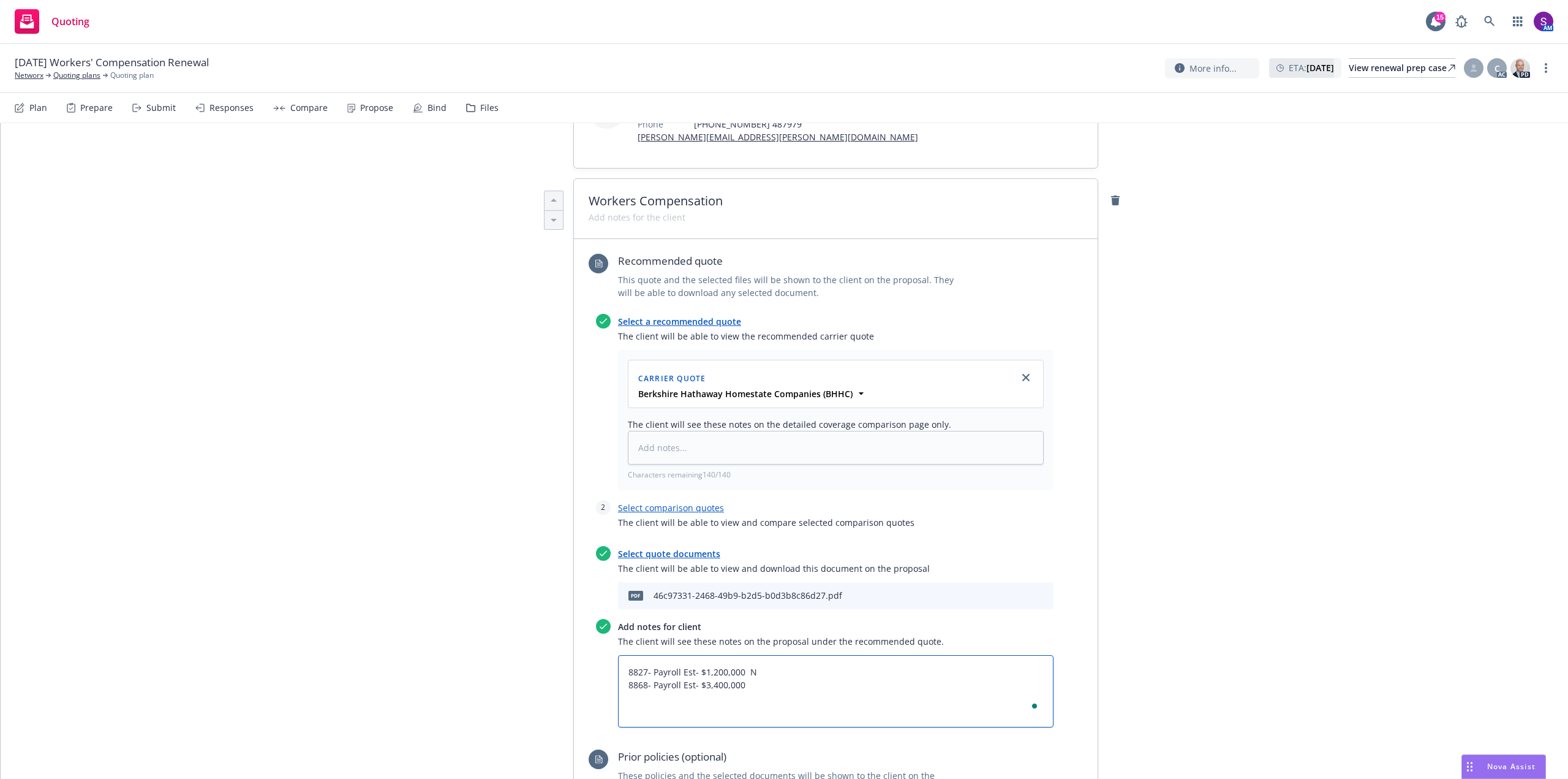
type textarea "x"
type textarea "8827- Payroll Est- $1,200,000 Ne 8868- Payroll Est- $3,400,000"
type textarea "x"
type textarea "8827- Payroll Est- $1,200,000 Net 8868- Payroll Est- $3,400,000"
type textarea "x"
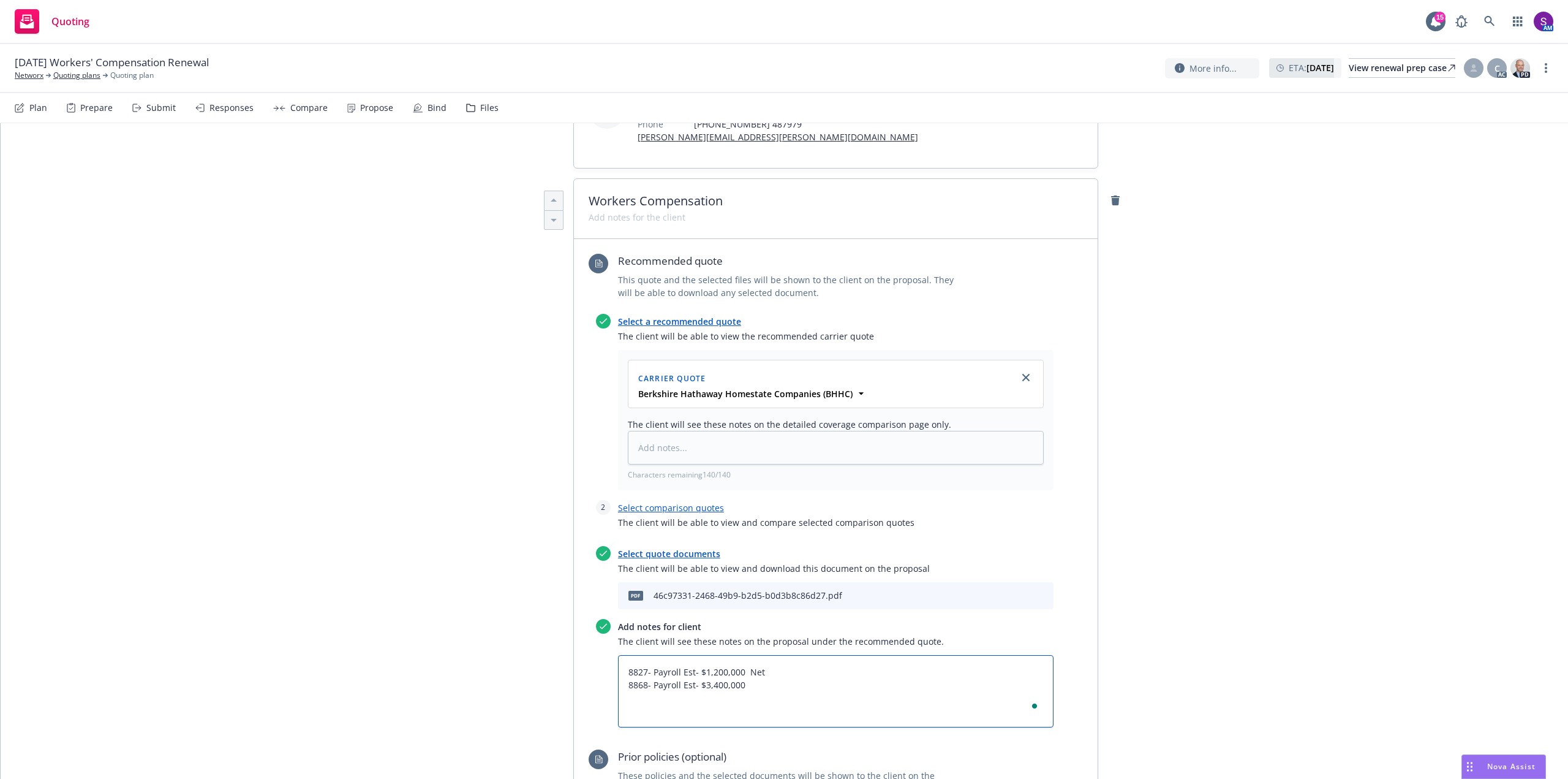
type textarea "8827- Payroll Est- $1,200,000 Net 8868- Payroll Est- $3,400,000"
type textarea "x"
type textarea "8827- Payroll Est- $1,200,000 Net R 8868- Payroll Est- $3,400,000"
type textarea "x"
type textarea "8827- Payroll Est- $1,200,000 Net Ra 8868- Payroll Est- $3,400,000"
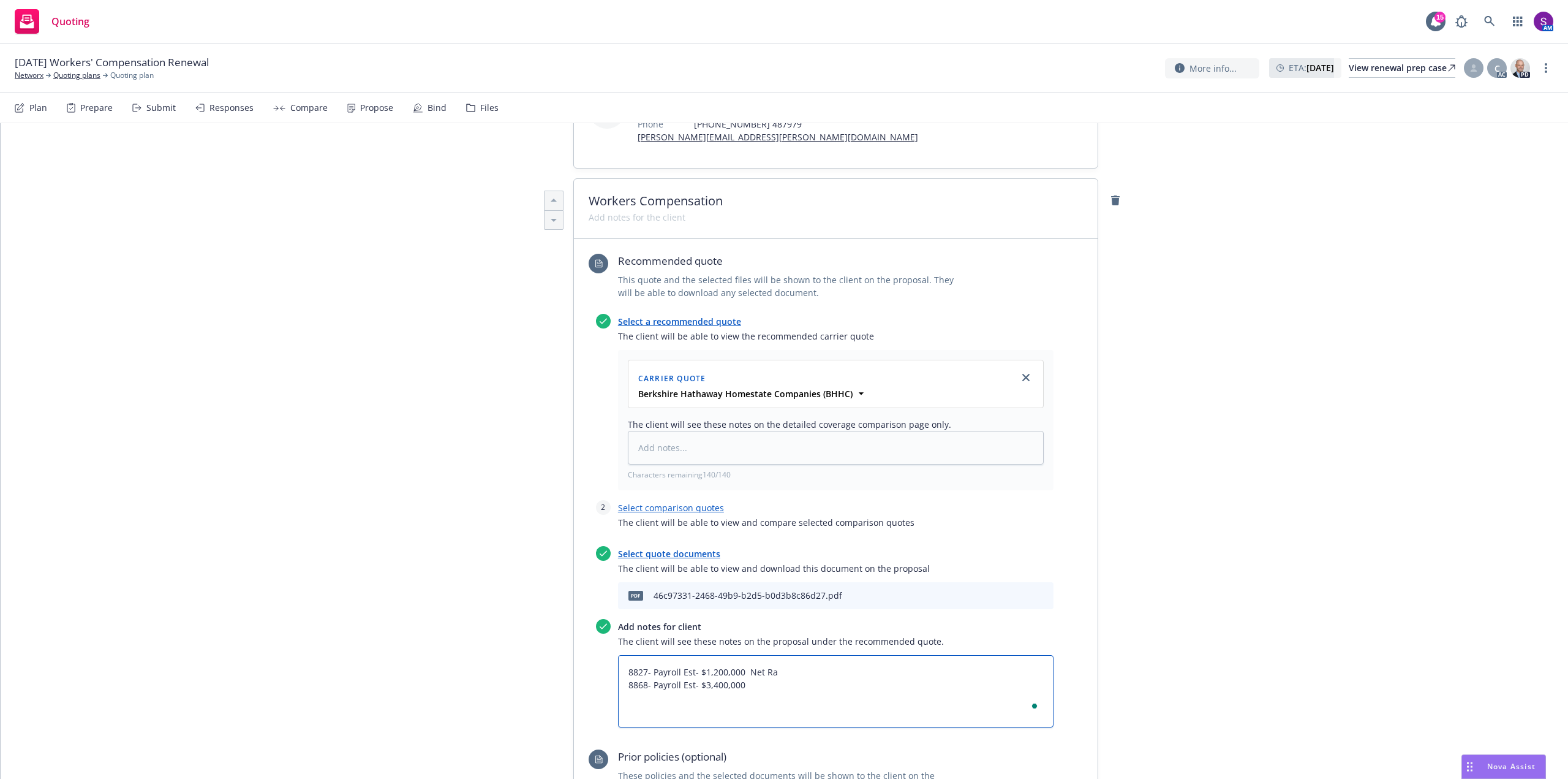
type textarea "x"
type textarea "8827- Payroll Est- $1,200,000 Net Rat 8868- Payroll Est- $3,400,000"
type textarea "x"
type textarea "8827- Payroll Est- $1,200,000 Net Rate 8868- Payroll Est- $3,400,000"
type textarea "x"
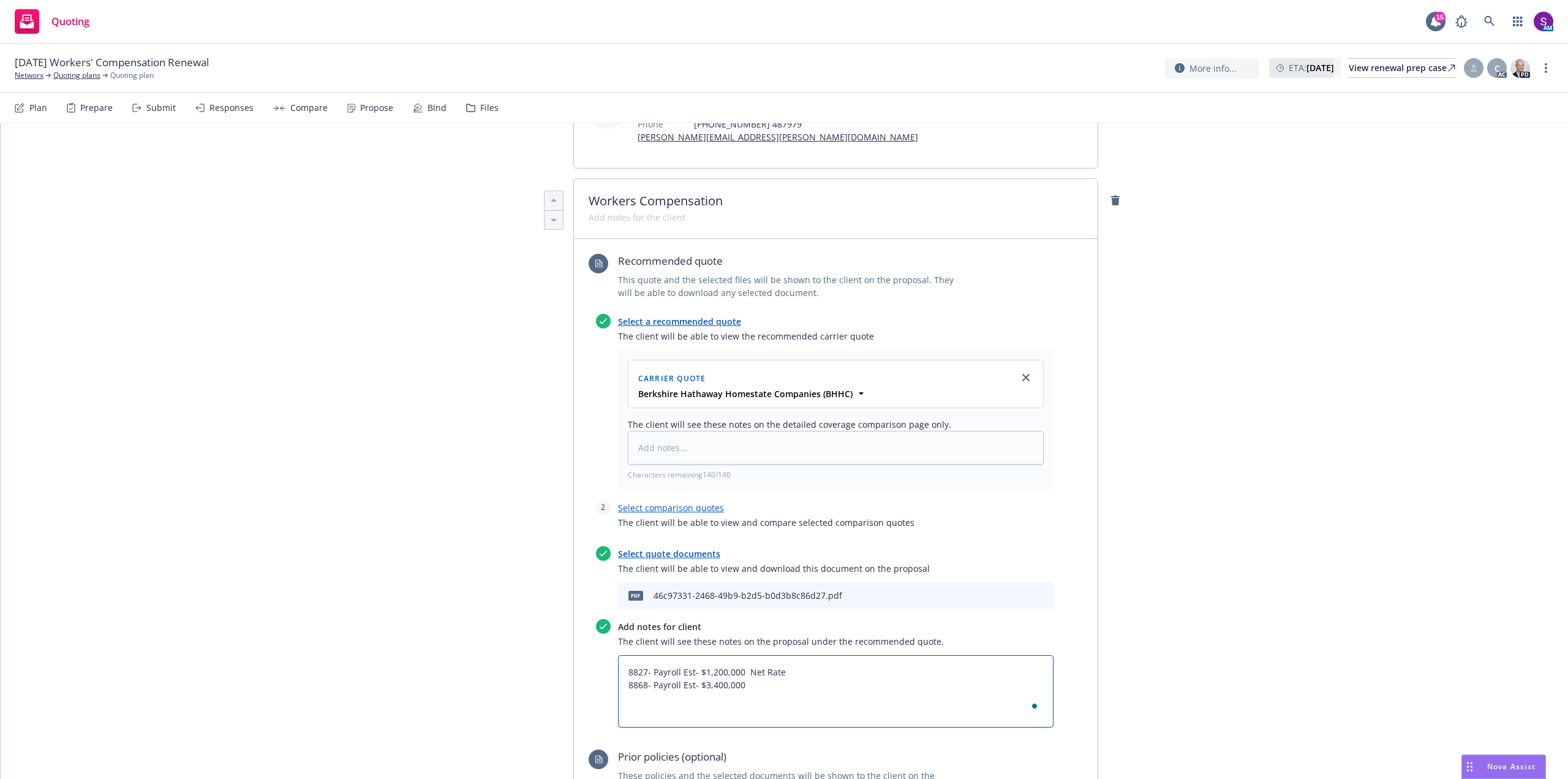
type textarea "8827- Payroll Est- $1,200,000 Net Rate 8868- Payroll Est- $3,400,000"
type textarea "x"
type textarea "8827- Payroll Est- $1,200,000 Net Rate $ 8868- Payroll Est- $3,400,000"
type textarea "x"
type textarea "8827- Payroll Est- $1,200,000 Net Rate $1 8868- Payroll Est- $3,400,000"
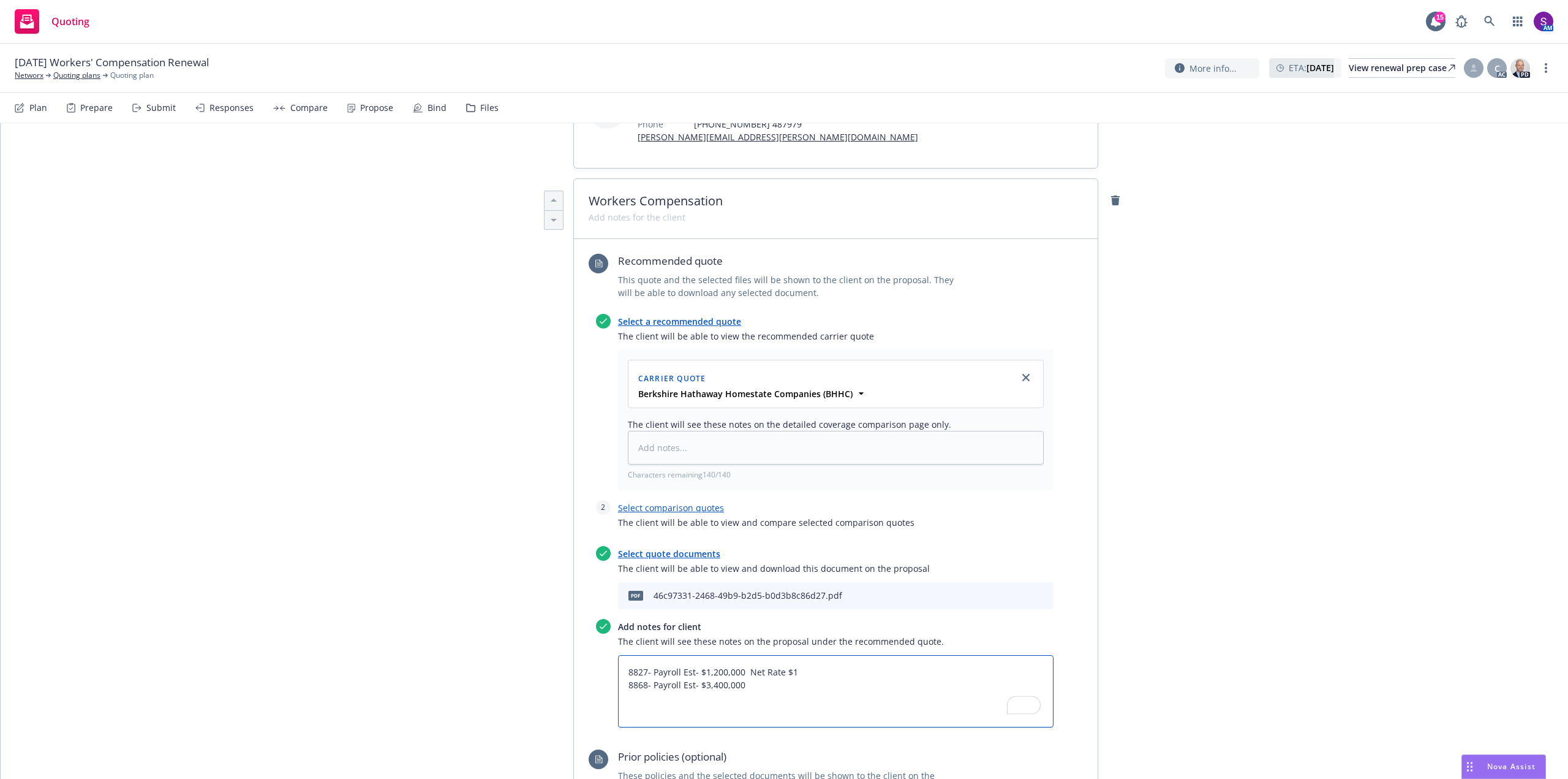
type textarea "x"
type textarea "8827- Payroll Est- $1,200,000 Net Rate $10 8868- Payroll Est- $3,400,000"
type textarea "x"
type textarea "8827- Payroll Est- $1,200,000 Net Rate $10. 8868- Payroll Est- $3,400,000"
type textarea "x"
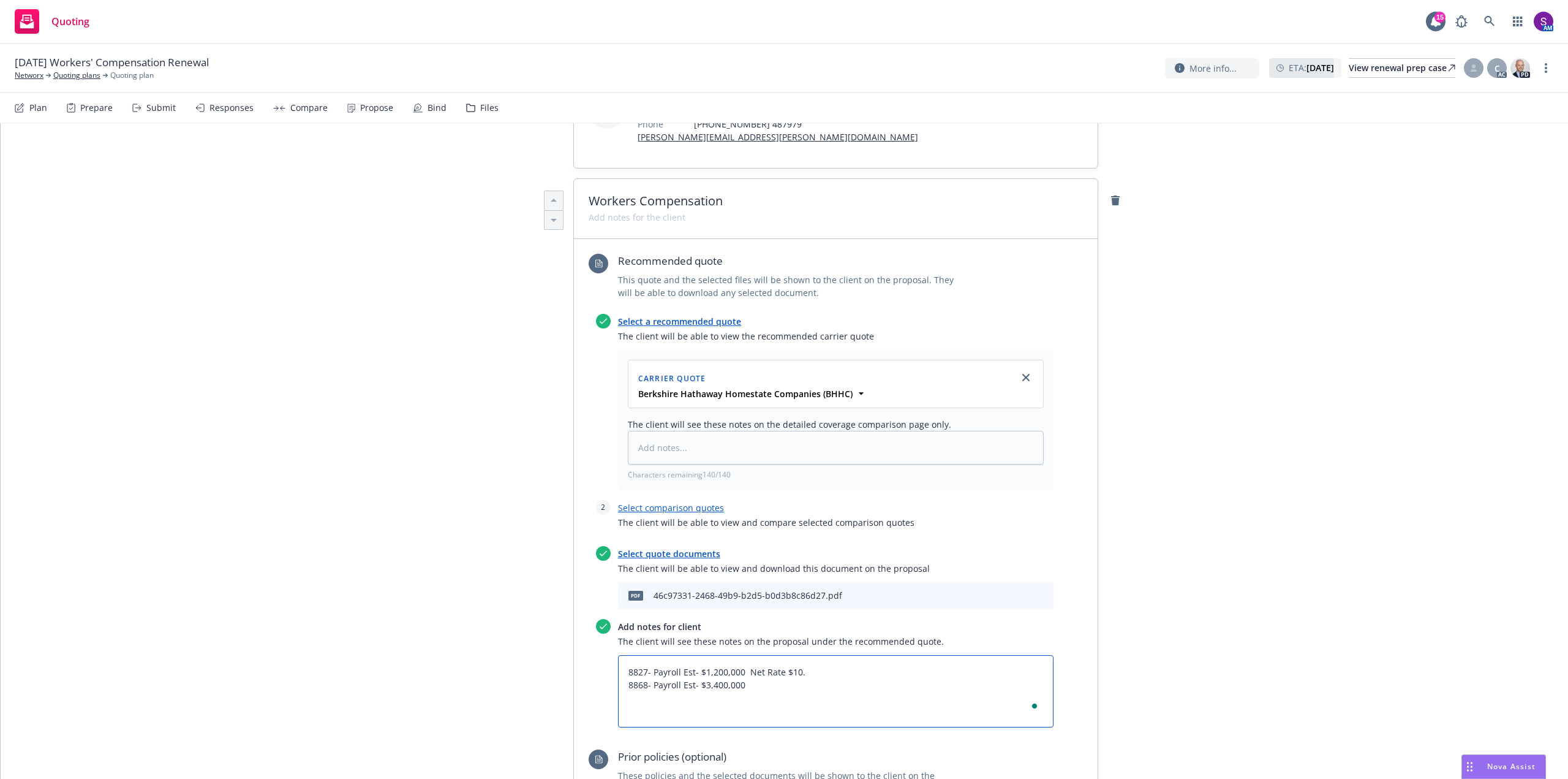
type textarea "8827- Payroll Est- $1,200,000 Net Rate $10.1 8868- Payroll Est- $3,400,000"
type textarea "x"
type textarea "8827- Payroll Est- $1,200,000 Net Rate $10.18 8868- Payroll Est- $3,400,000"
click at [769, 687] on textarea "8827- Payroll Est- $1,200,000 Net Rate $10.18 8868- Payroll Est- $3,400,000" at bounding box center [836, 691] width 435 height 72
type textarea "x"
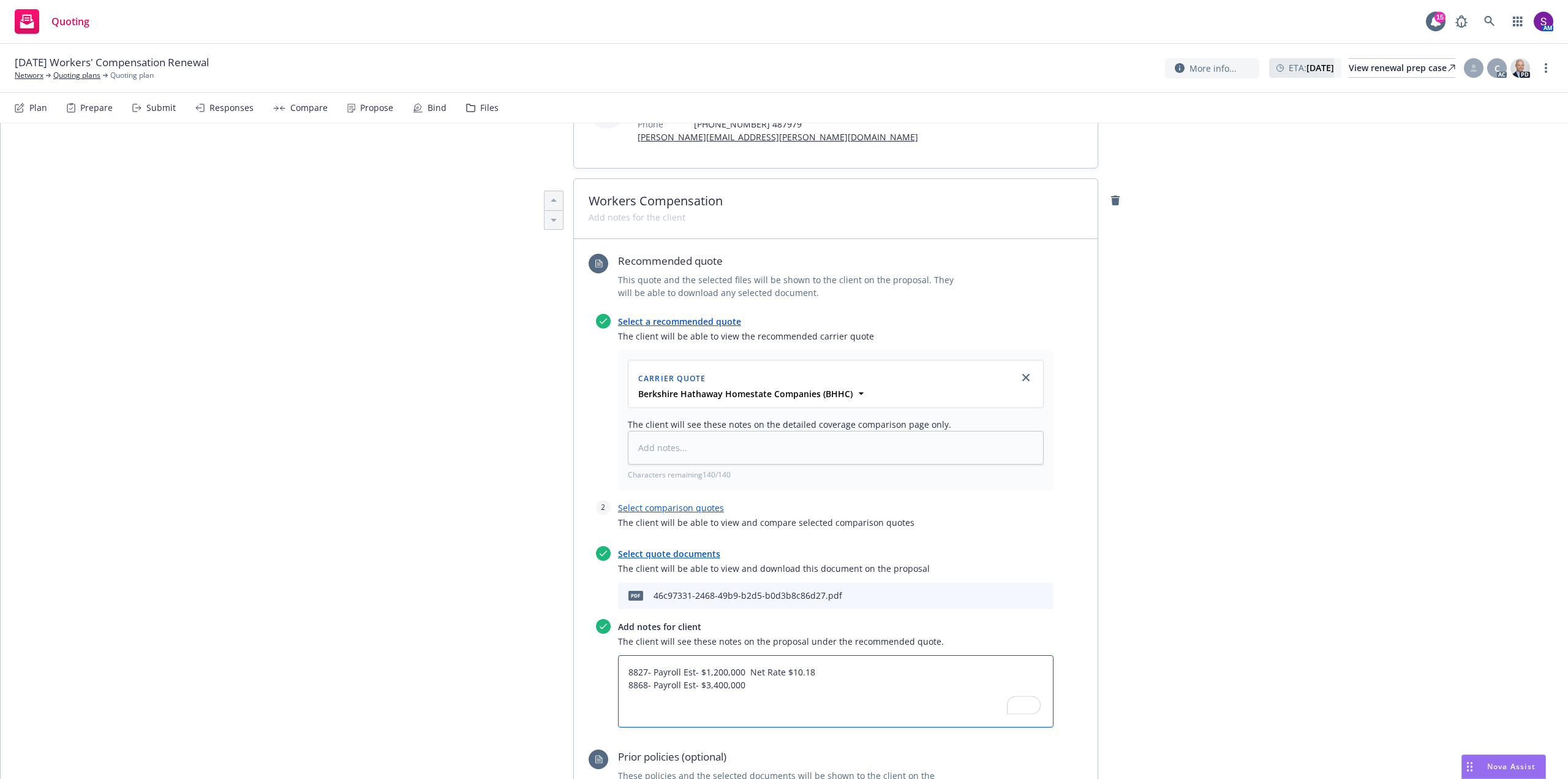
type textarea "8827- Payroll Est- $1,200,000 Net Rate $10.18 8868- Payroll Est- $3,400,000"
type textarea "x"
type textarea "8827- Payroll Est- $1,200,000 Net Rate $10.18 8868- Payroll Est- $3,400,000"
type textarea "x"
type textarea "8827- Payroll Est- $1,200,000 Net Rate $10.18 8868- Payroll Est- $3,400,000 N"
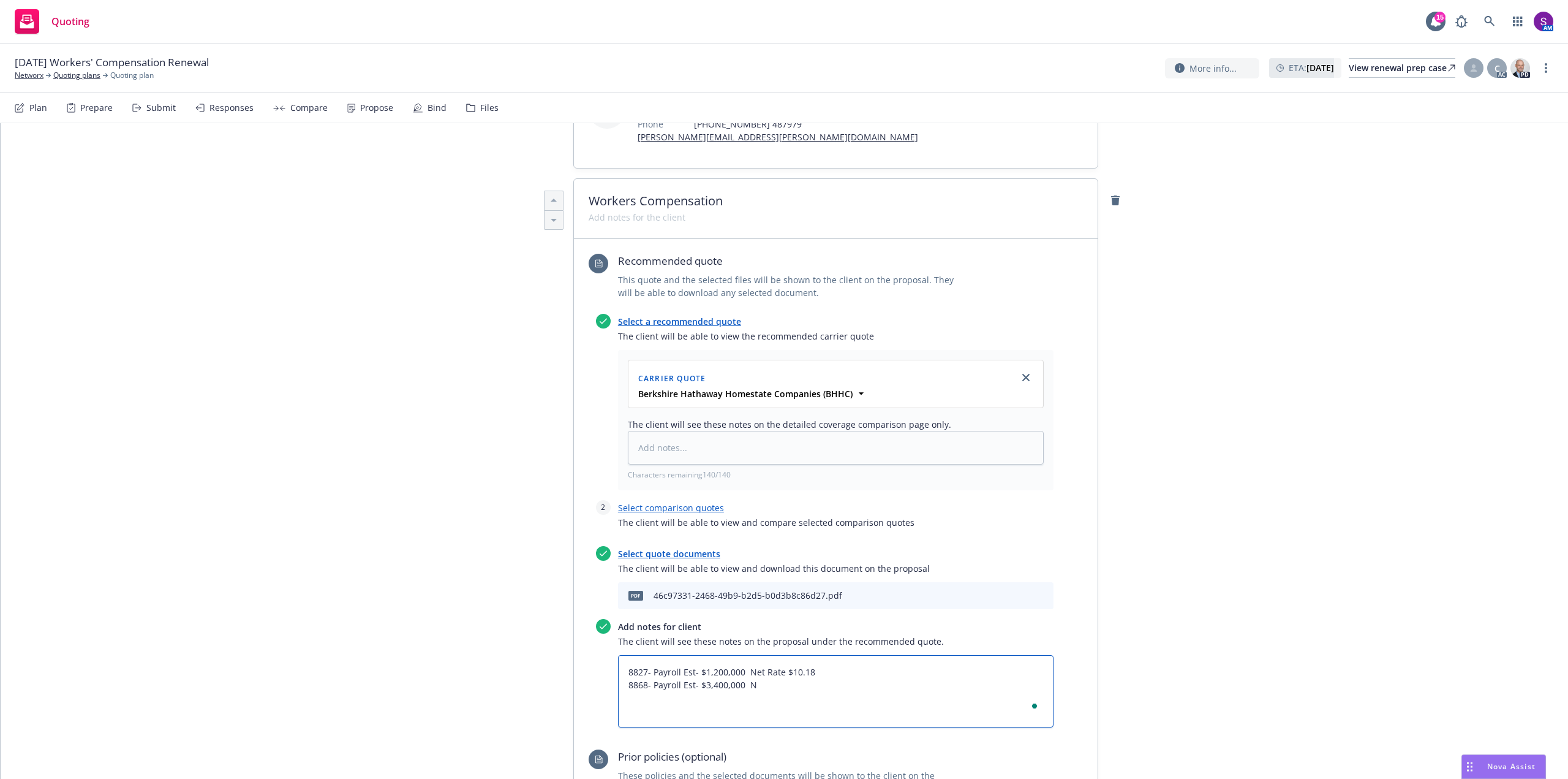
type textarea "x"
type textarea "8827- Payroll Est- $1,200,000 Net Rate $10.18 8868- Payroll Est- $3,400,000 Ne"
type textarea "x"
type textarea "8827- Payroll Est- $1,200,000 Net Rate $10.18 8868- Payroll Est- $3,400,000 Net"
type textarea "x"
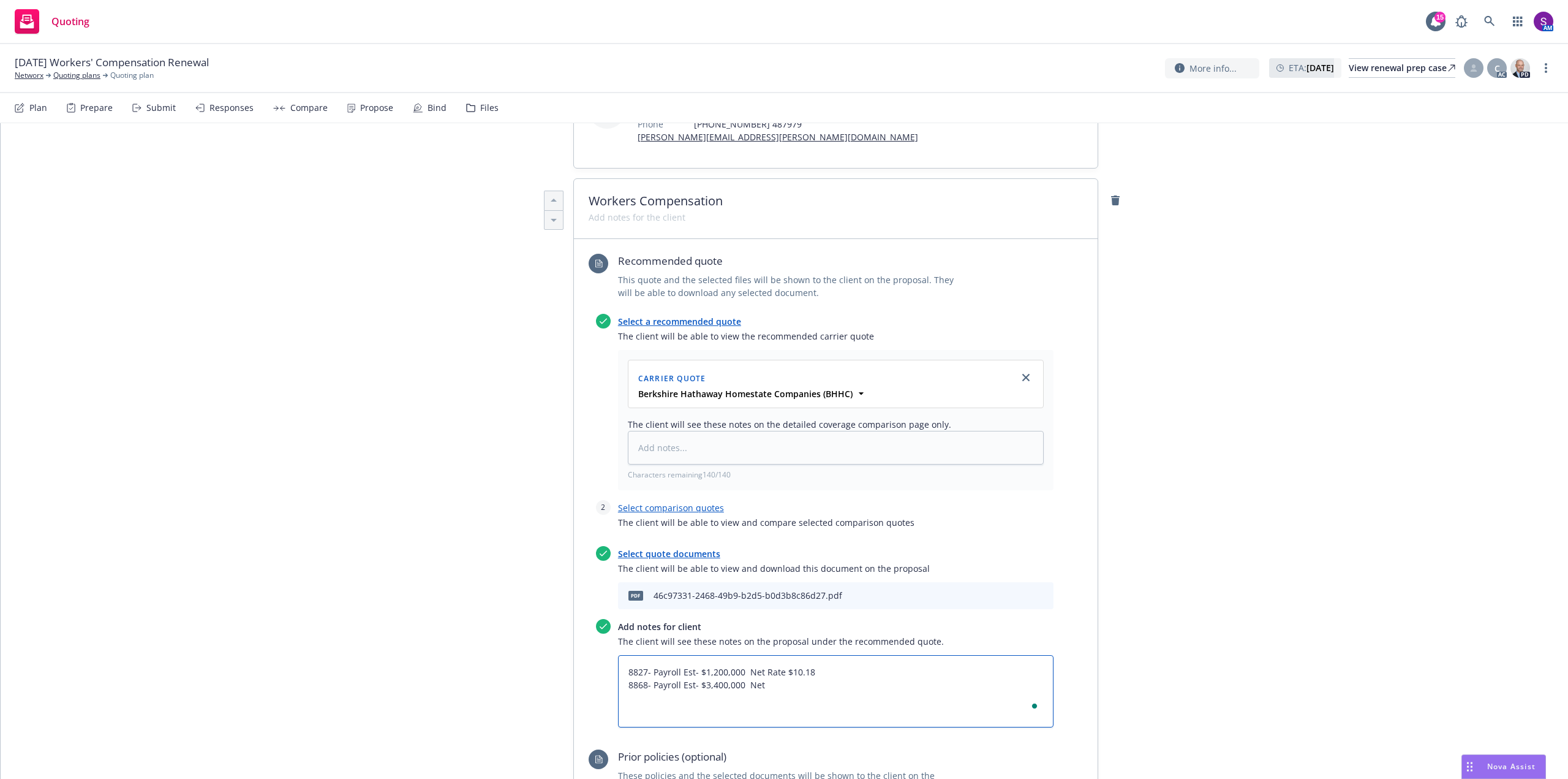
type textarea "8827- Payroll Est- $1,200,000 Net Rate $10.18 8868- Payroll Est- $3,400,000 Net"
type textarea "x"
type textarea "8827- Payroll Est- $1,200,000 Net Rate $10.18 8868- Payroll Est- $3,400,000 Net…"
type textarea "x"
type textarea "8827- Payroll Est- $1,200,000 Net Rate $10.18 8868- Payroll Est- $3,400,000 Net…"
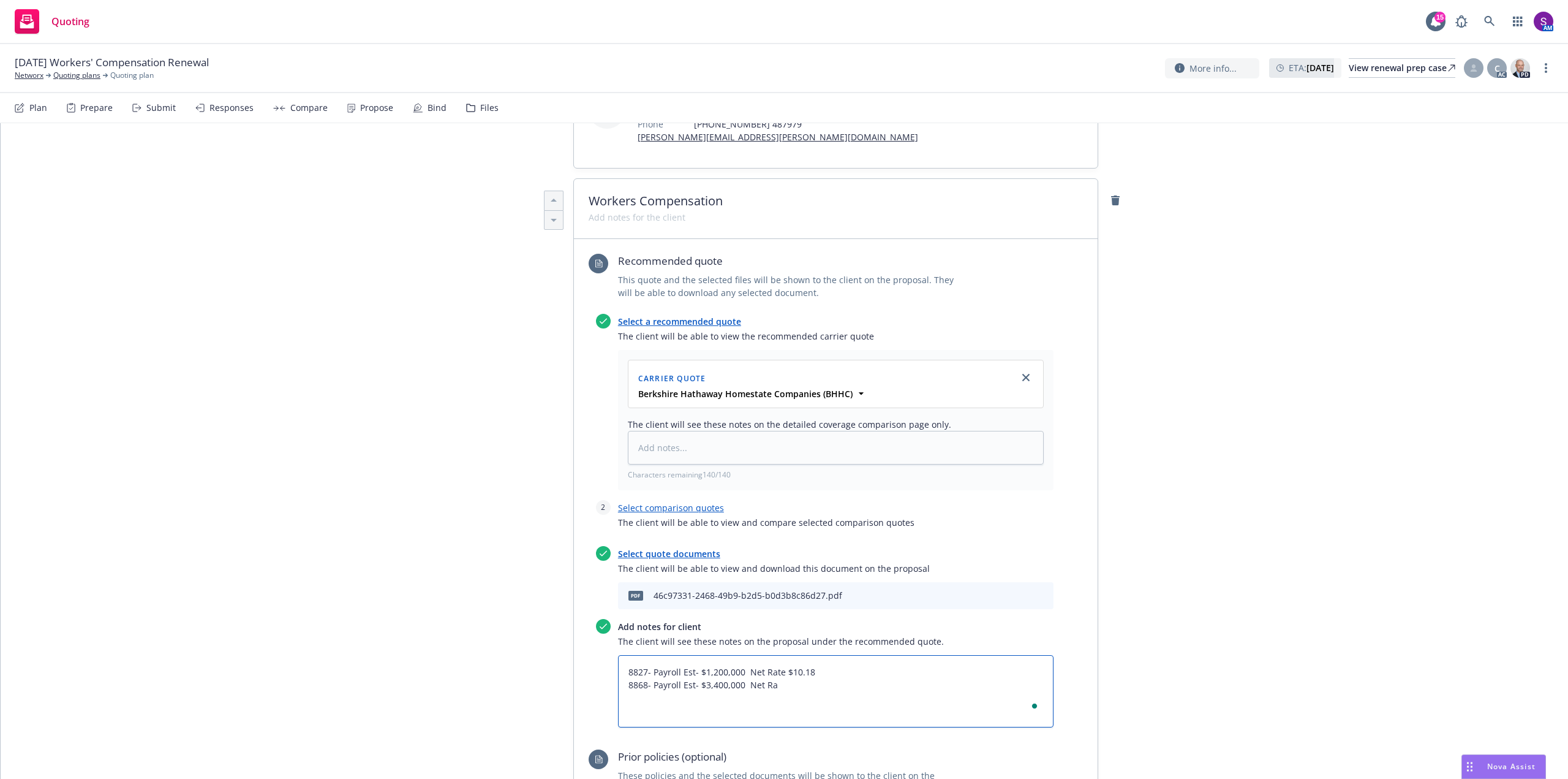
type textarea "x"
type textarea "8827- Payroll Est- $1,200,000 Net Rate $10.18 8868- Payroll Est- $3,400,000 Net…"
type textarea "x"
type textarea "8827- Payroll Est- $1,200,000 Net Rate $10.18 8868- Payroll Est- $3,400,000 Net…"
type textarea "x"
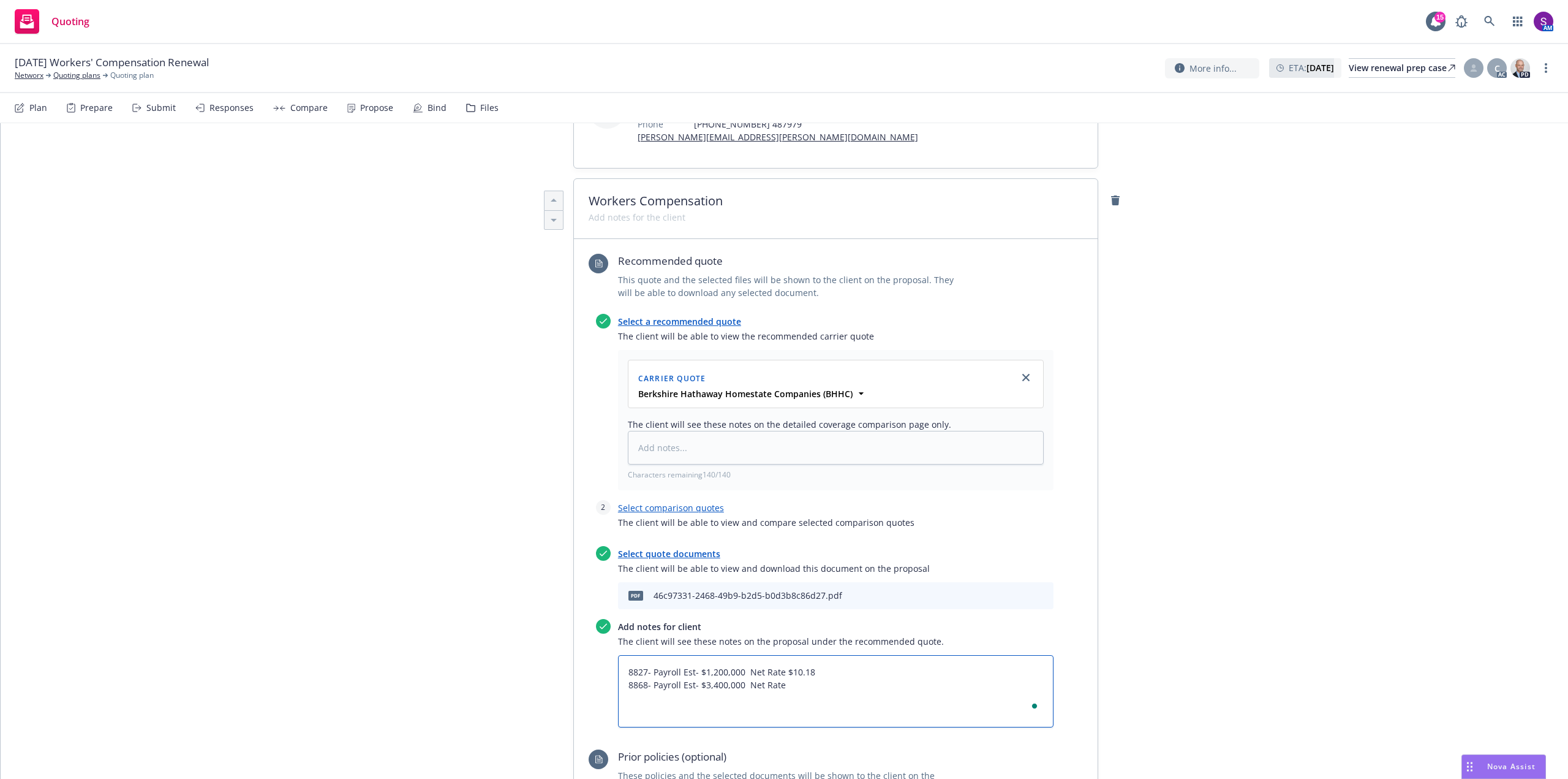
type textarea "8827- Payroll Est- $1,200,000 Net Rate $10.18 8868- Payroll Est- $3,400,000 Net…"
type textarea "x"
type textarea "8827- Payroll Est- $1,200,000 Net Rate $10.18 8868- Payroll Est- $3,400,000 Net…"
type textarea "x"
type textarea "8827- Payroll Est- $1,200,000 Net Rate $10.18 8868- Payroll Est- $3,400,000 Net…"
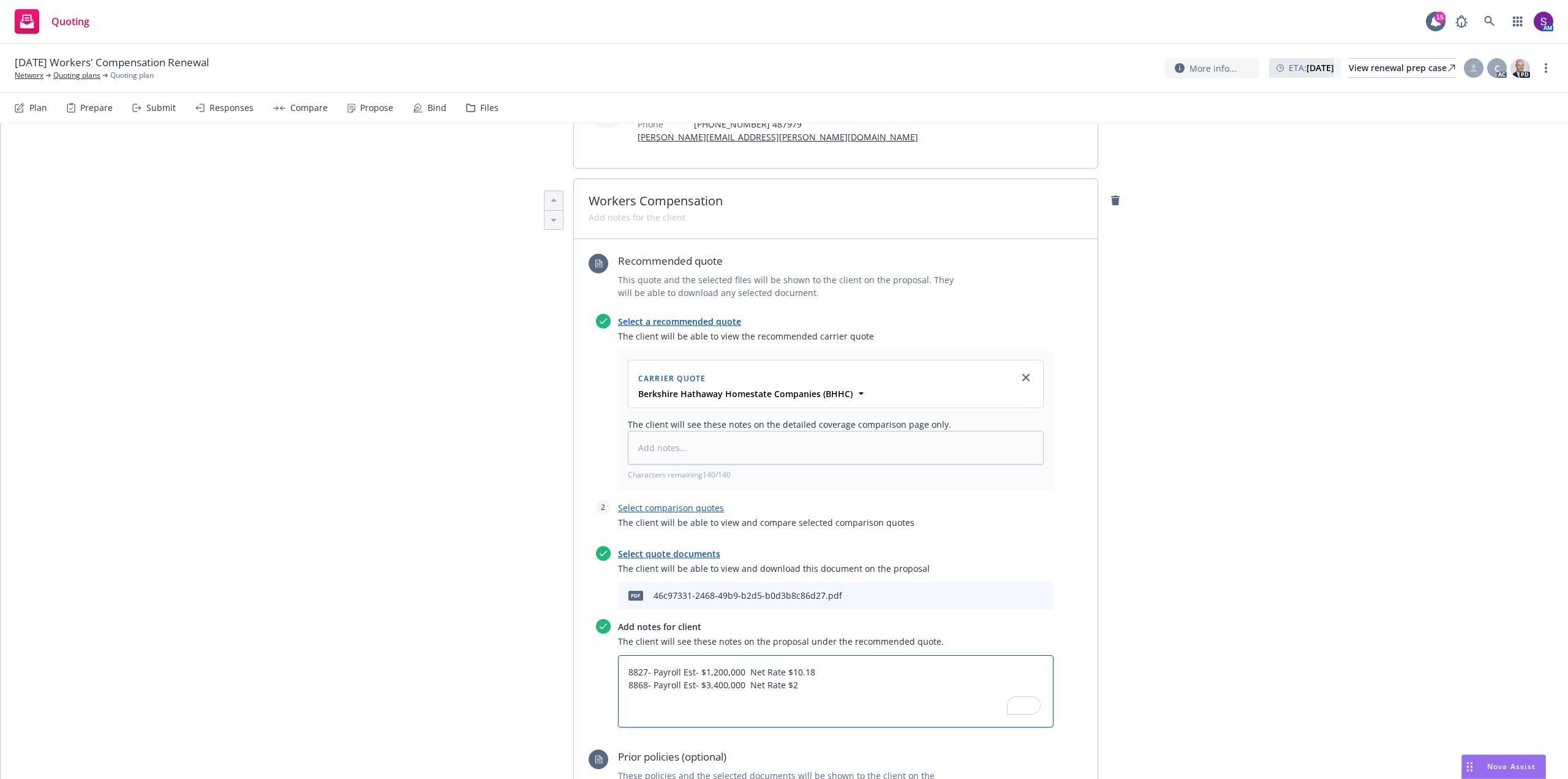
type textarea "x"
type textarea "8827- Payroll Est- $1,200,000 Net Rate $10.18 8868- Payroll Est- $3,400,000 Net…"
type textarea "x"
type textarea "8827- Payroll Est- $1,200,000 Net Rate $10.18 8868- Payroll Est- $3,400,000 Net…"
type textarea "x"
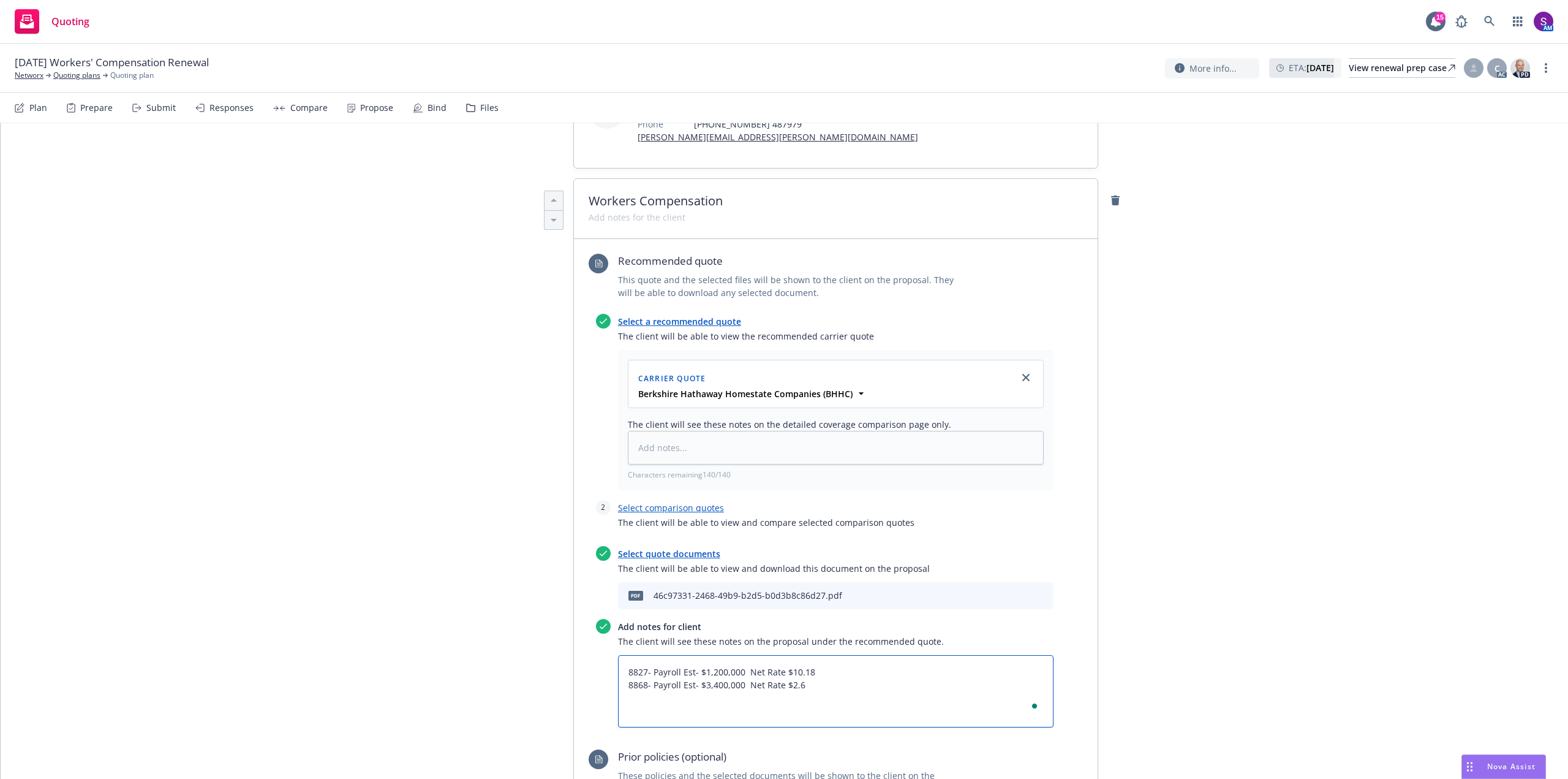
type textarea "8827- Payroll Est- $1,200,000 Net Rate $10.18 8868- Payroll Est- $3,400,000 Net…"
type textarea "x"
type textarea "8827- Payroll Est- $1,200,000 Net Rate $10.18 8868- Payroll Est- $3,400,000 Net…"
type textarea "x"
type textarea "8827- Payroll Est- $1,200,000 Net Rate $10.18 8868- Payroll Est- $3,400,000 Net…"
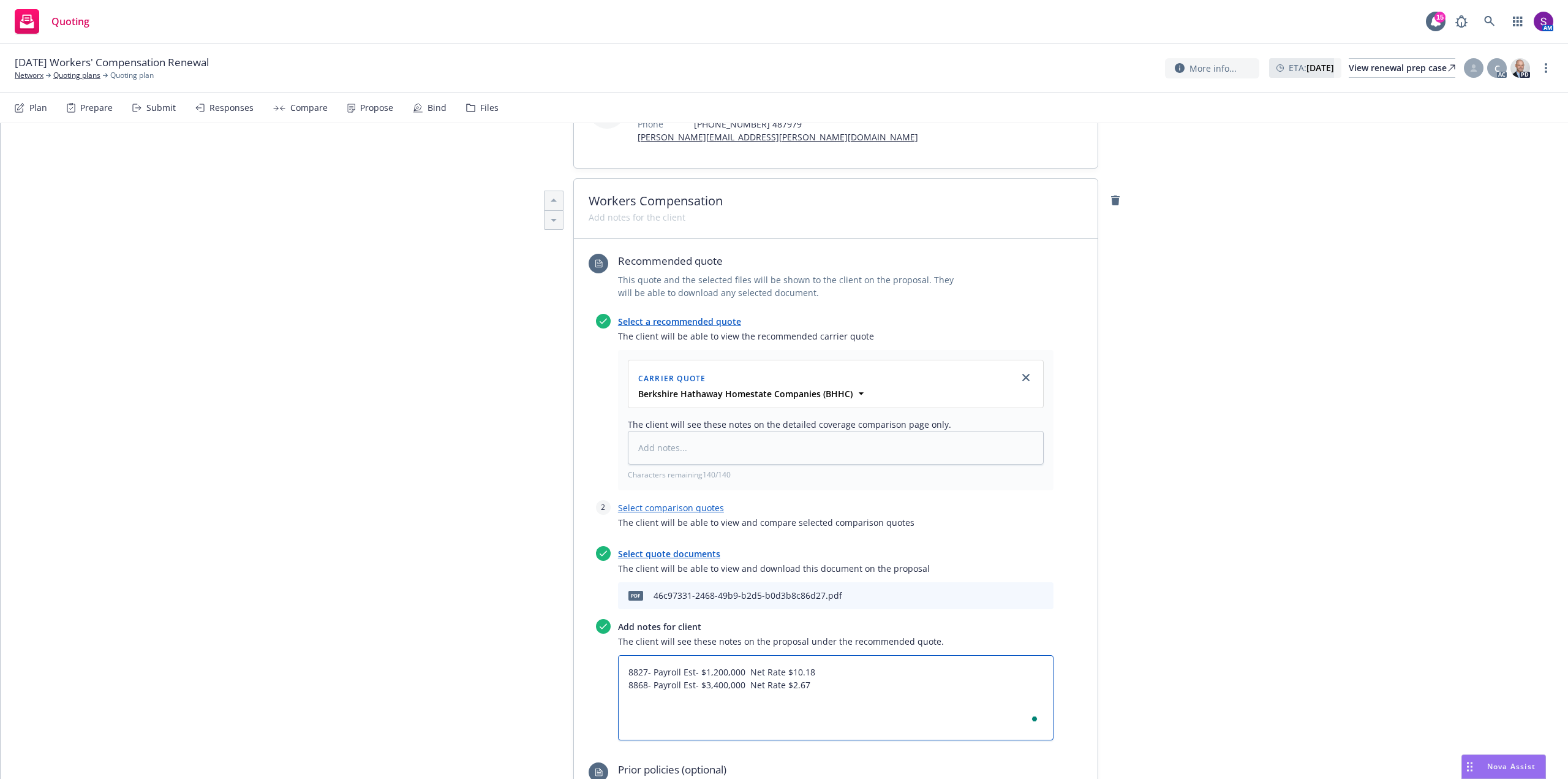
type textarea "x"
type textarea "8827- Payroll Est- $1,200,000 Net Rate $10.18 8868- Payroll Est- $3,400,000 Net…"
click at [693, 737] on textarea "8827- Payroll Est- $1,200,000 Net Rate $10.18 8868- Payroll Est- $3,400,000 Net…" at bounding box center [836, 717] width 435 height 124
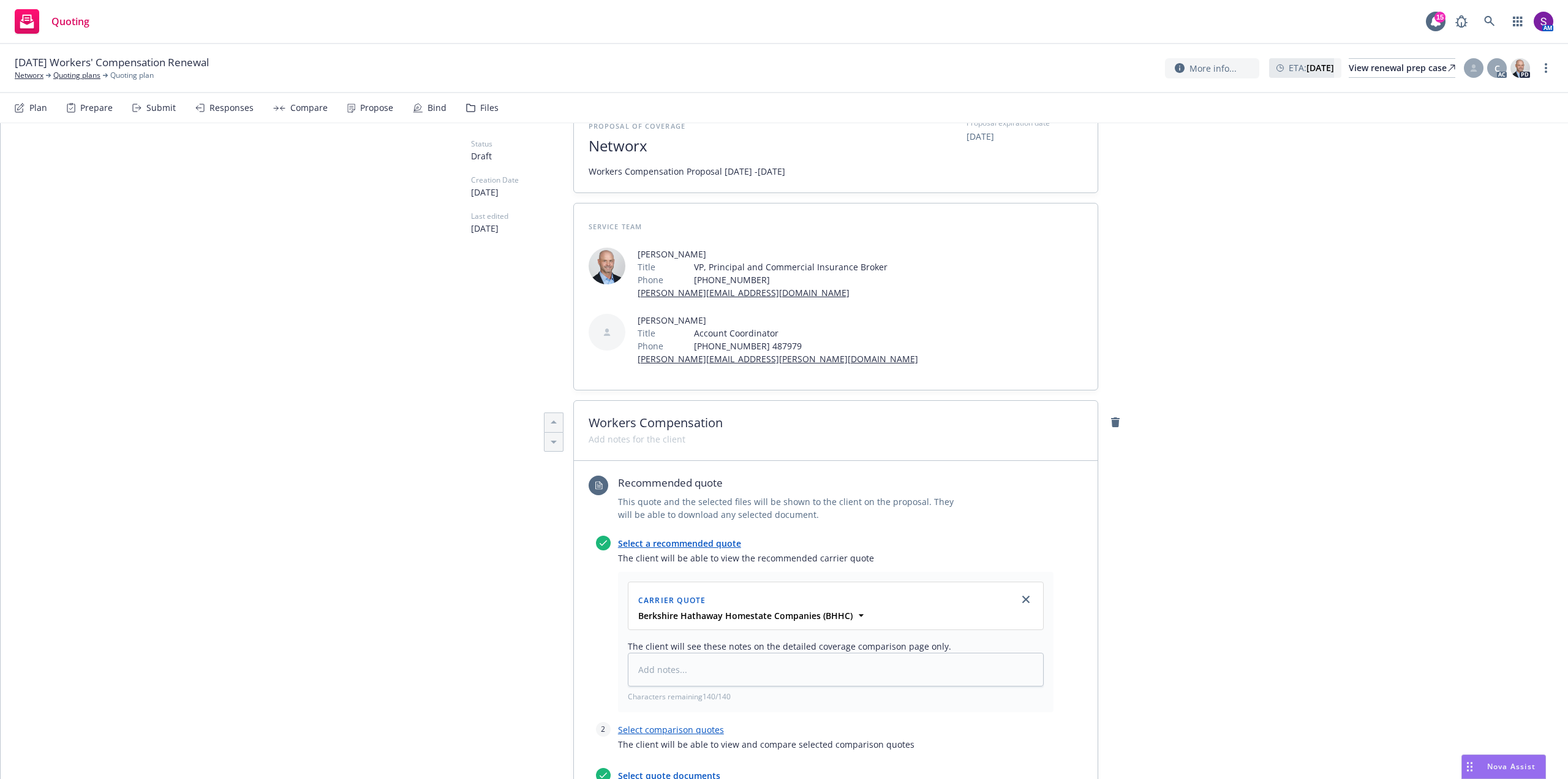
scroll to position [0, 0]
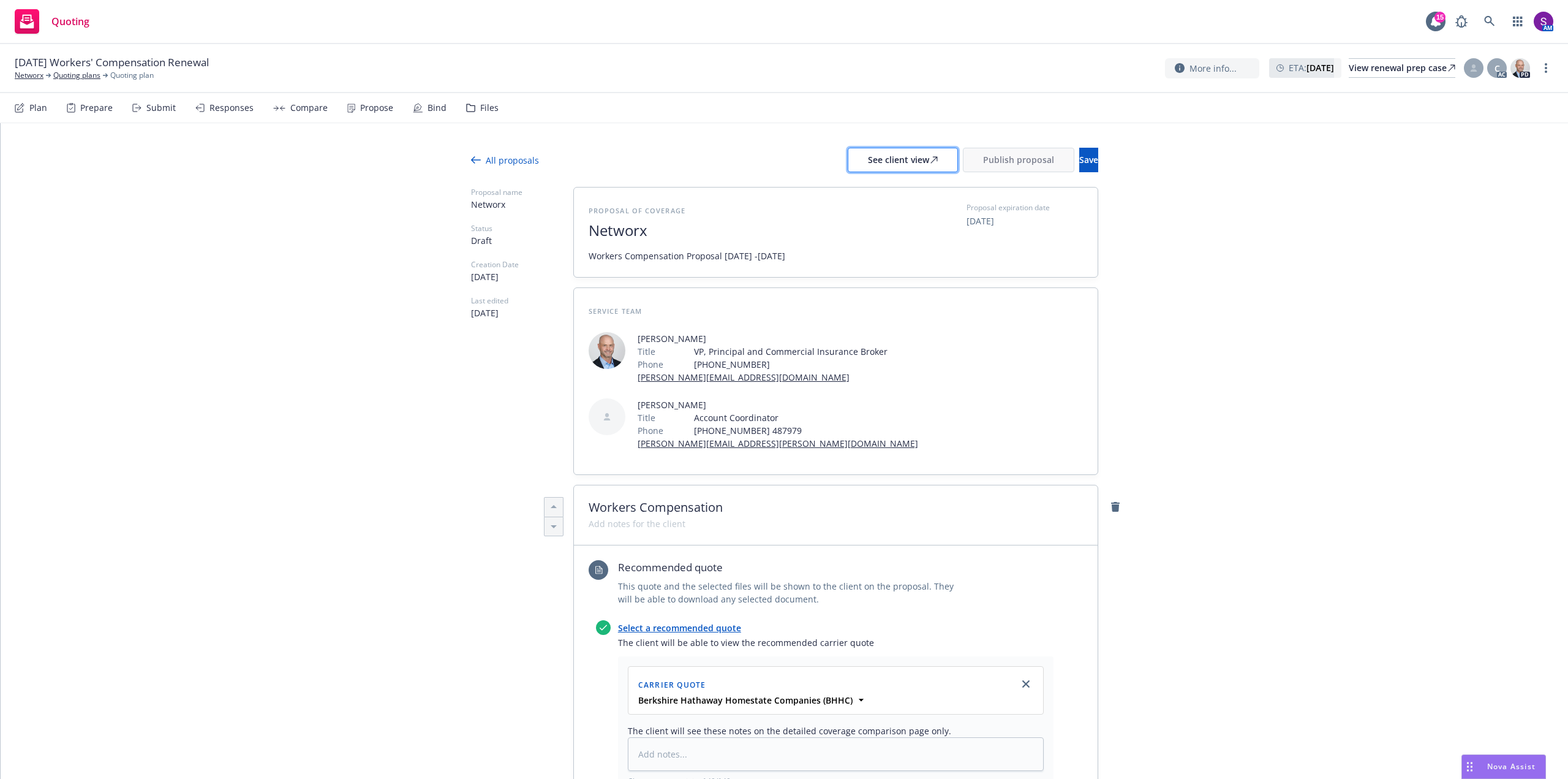
click at [868, 157] on div "See client view" at bounding box center [903, 159] width 70 height 23
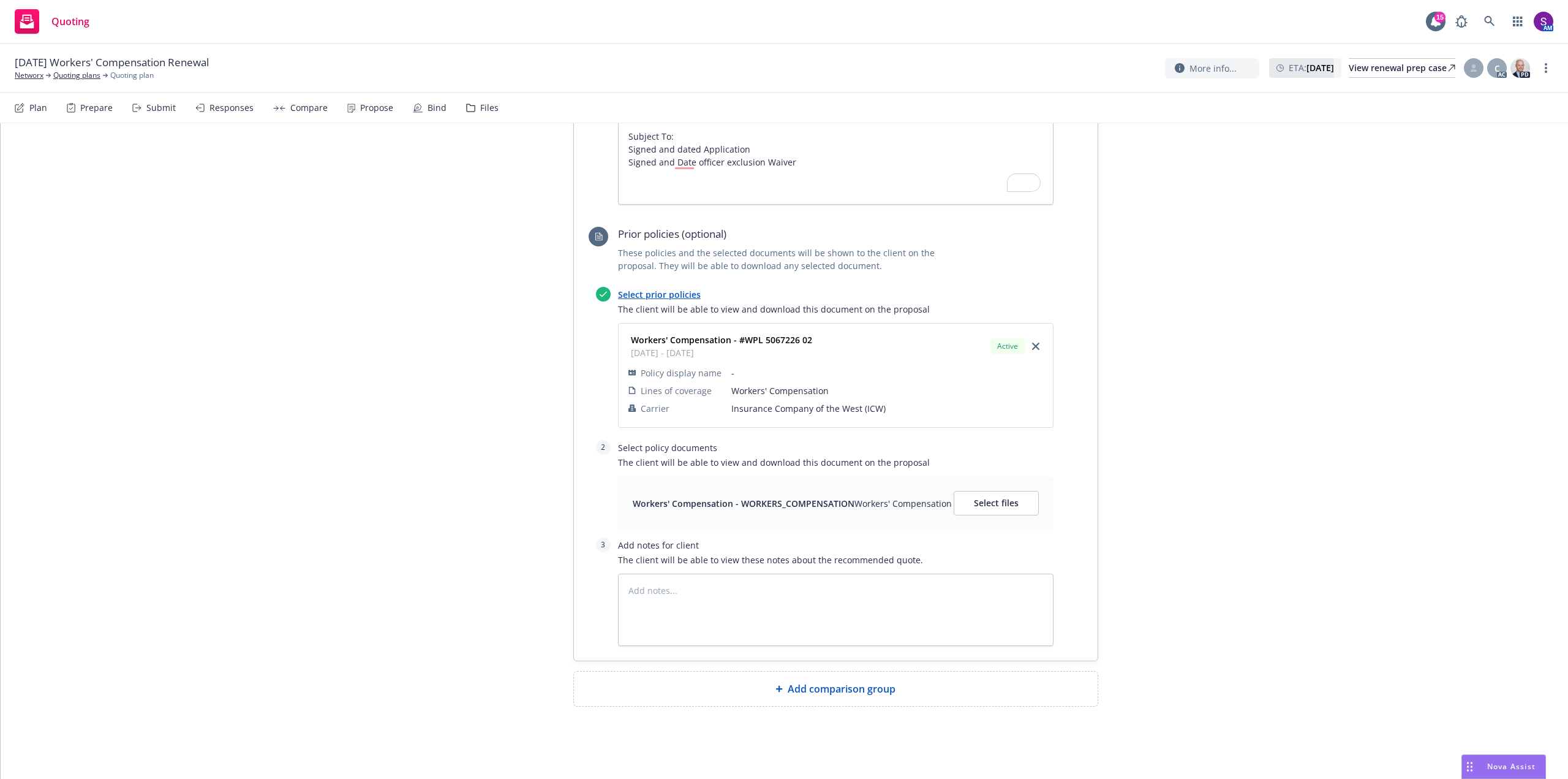
scroll to position [881, 0]
click at [821, 685] on span "Add comparison group" at bounding box center [841, 688] width 108 height 15
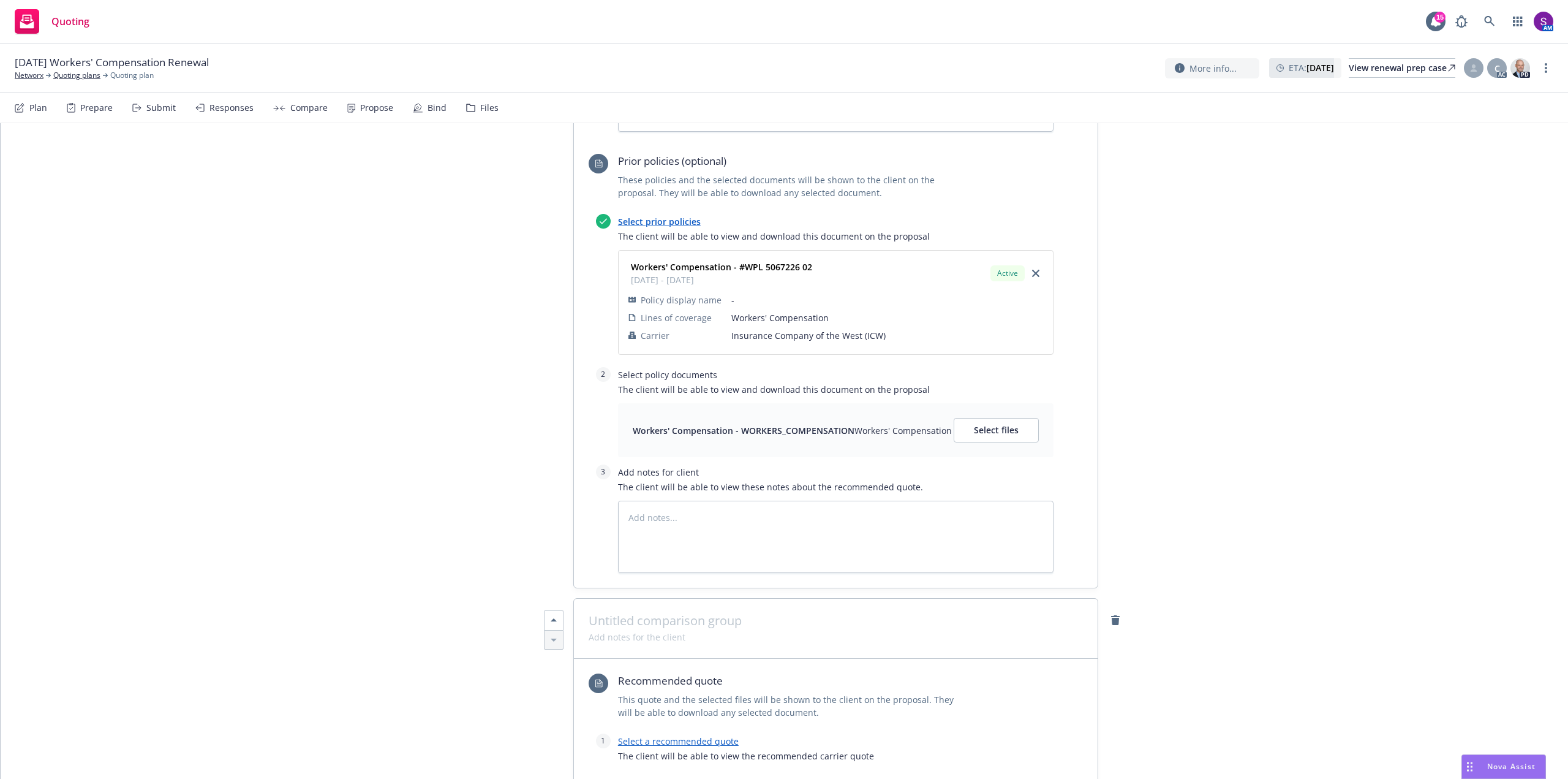
scroll to position [1066, 0]
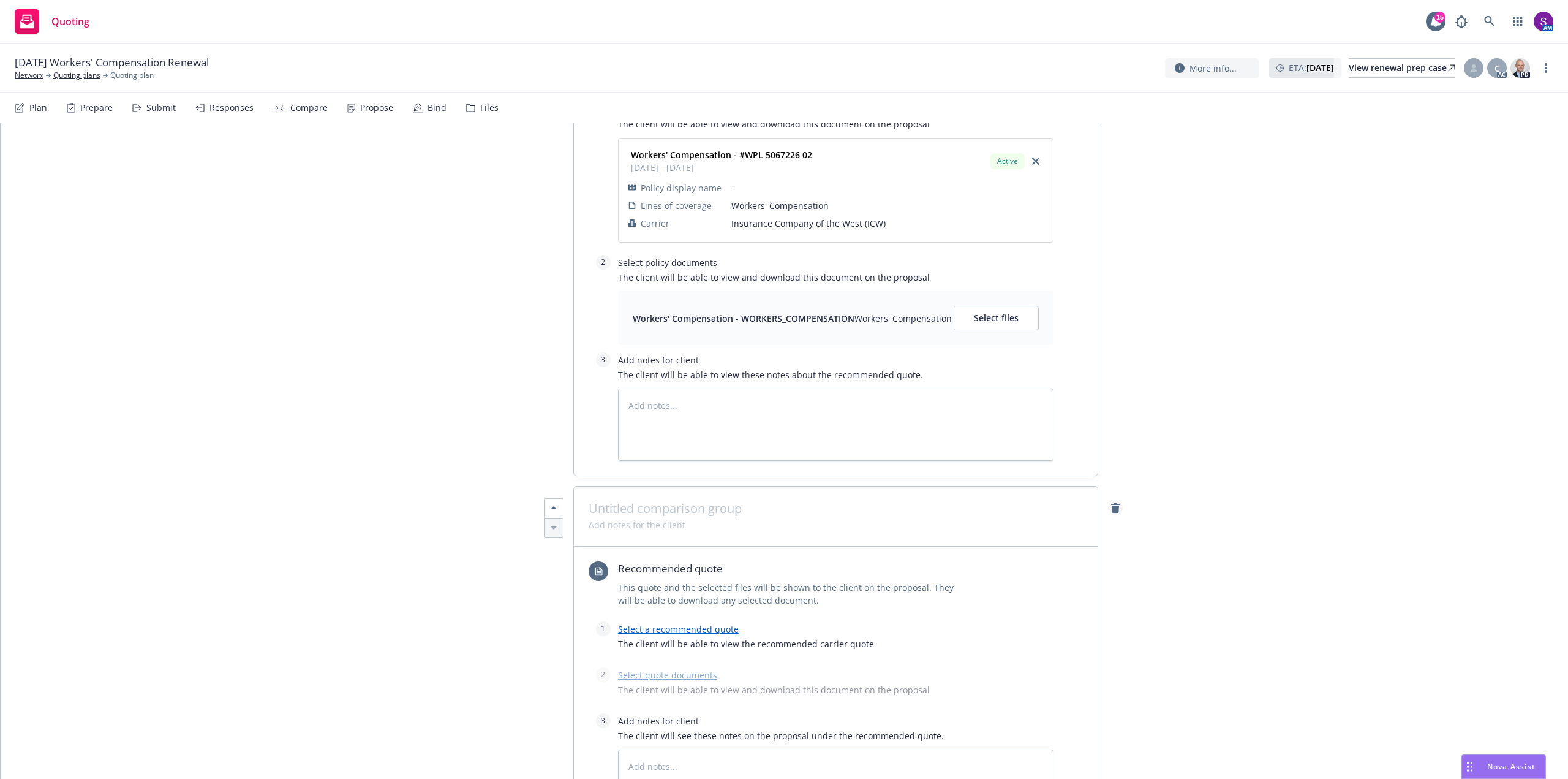
click at [1113, 507] on icon "remove" at bounding box center [1115, 508] width 9 height 10
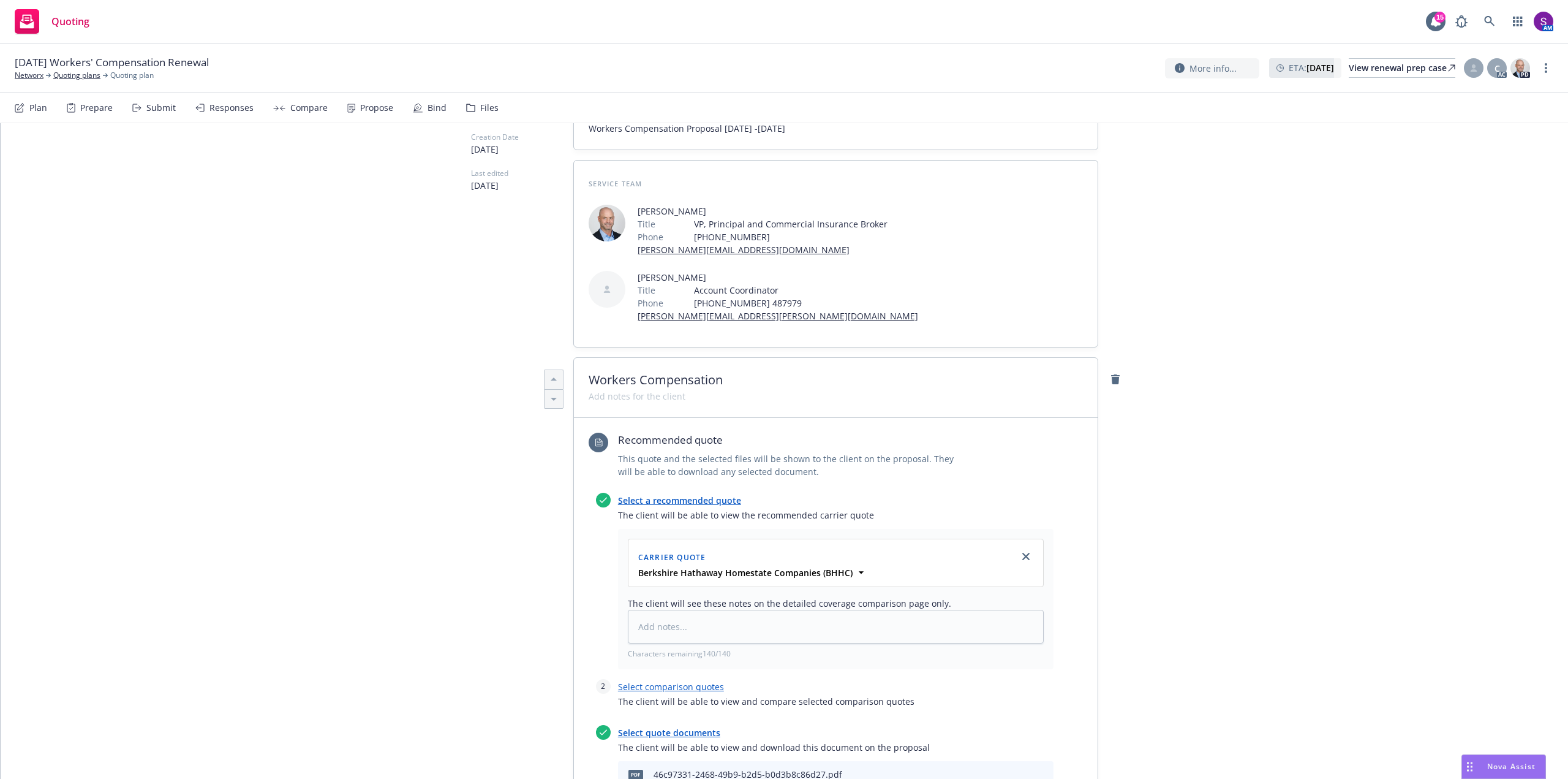
scroll to position [0, 0]
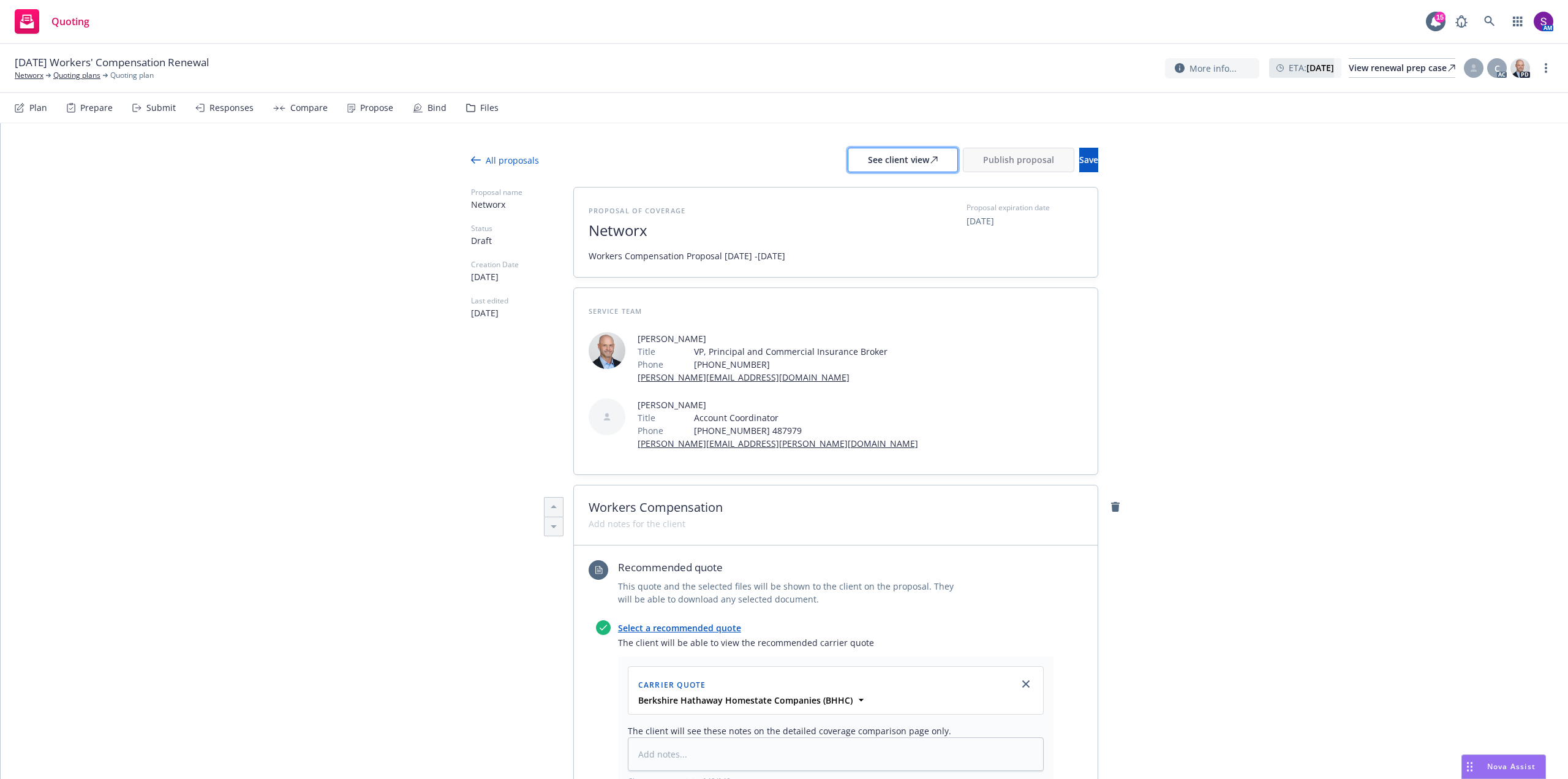
click at [874, 158] on div "See client view" at bounding box center [903, 159] width 70 height 23
click at [983, 157] on span "Publish proposal" at bounding box center [1018, 159] width 71 height 12
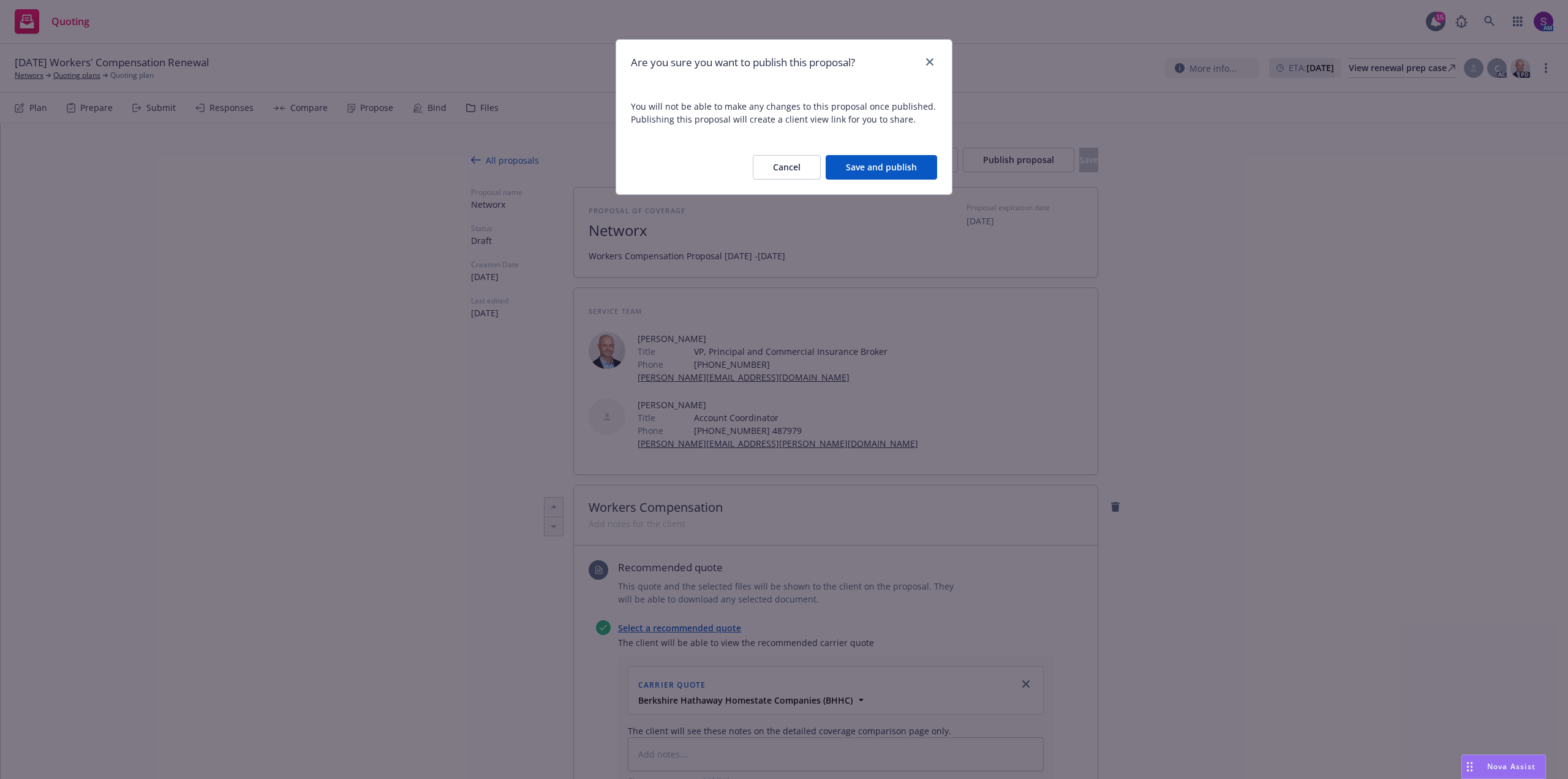
click at [883, 176] on button "Save and publish" at bounding box center [881, 167] width 112 height 24
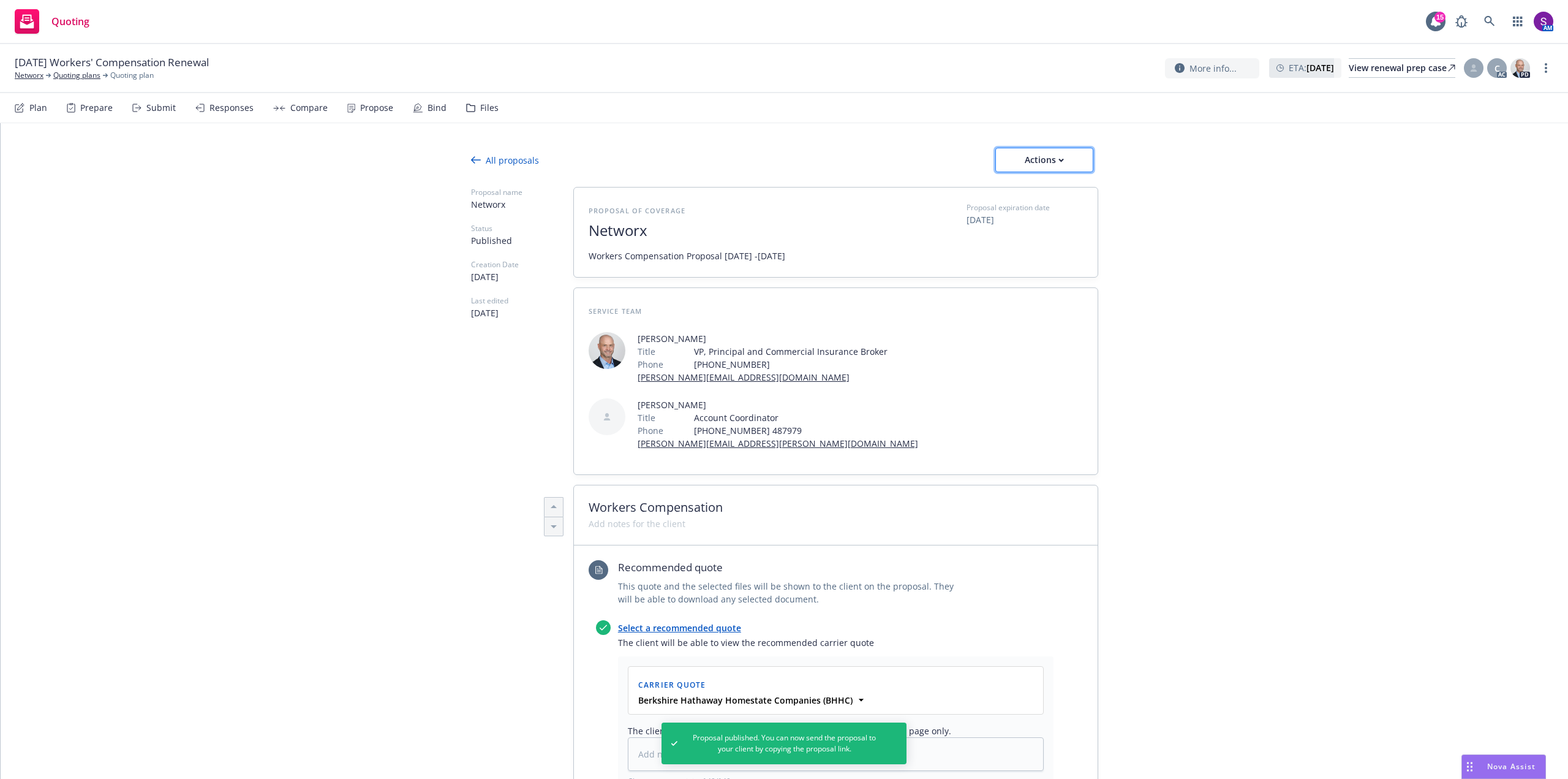
click at [1055, 166] on div "Actions" at bounding box center [1044, 159] width 57 height 23
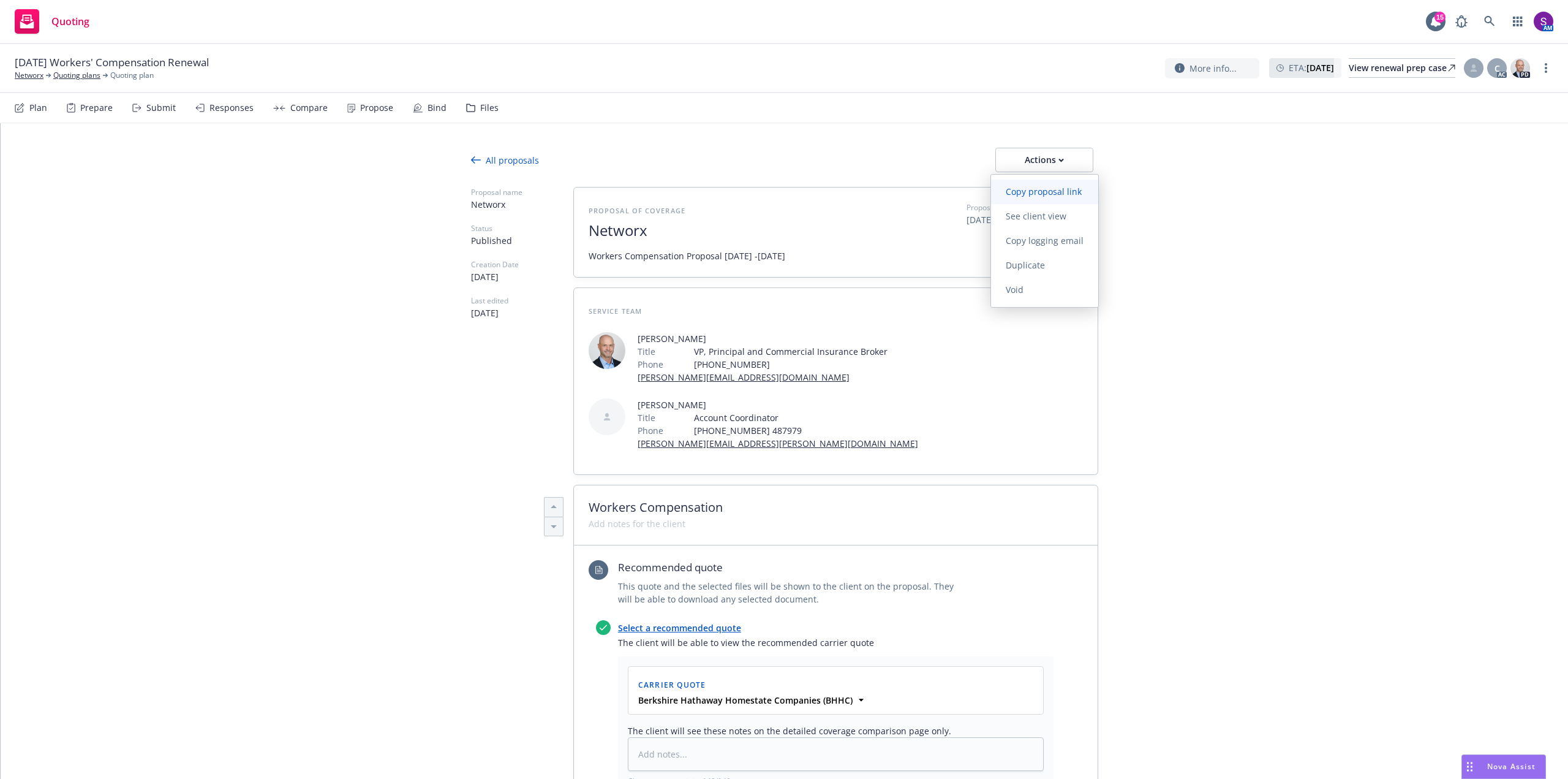
click at [1062, 192] on span "Copy proposal link" at bounding box center [1043, 191] width 106 height 12
